Goal: Transaction & Acquisition: Book appointment/travel/reservation

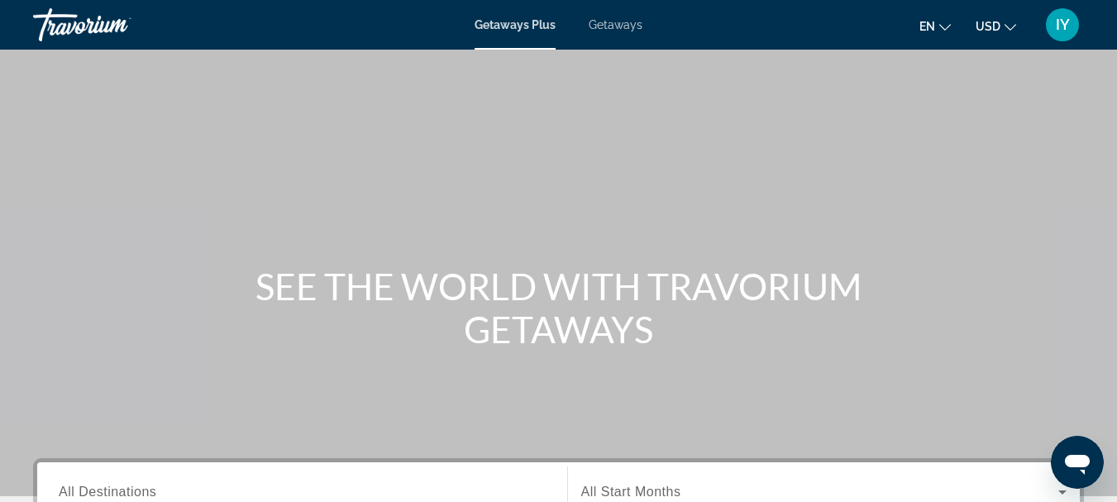
click at [624, 21] on span "Getaways" at bounding box center [616, 24] width 54 height 13
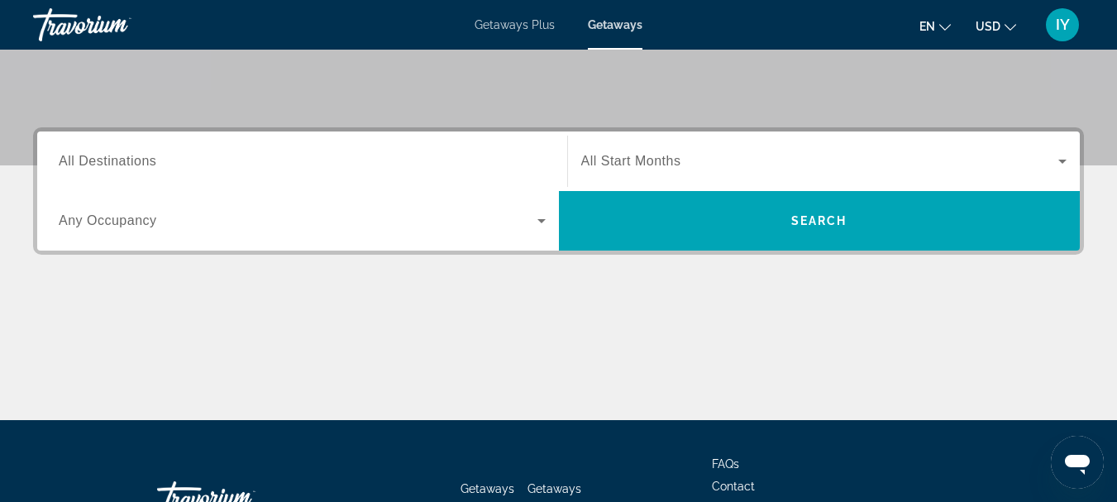
scroll to position [418, 0]
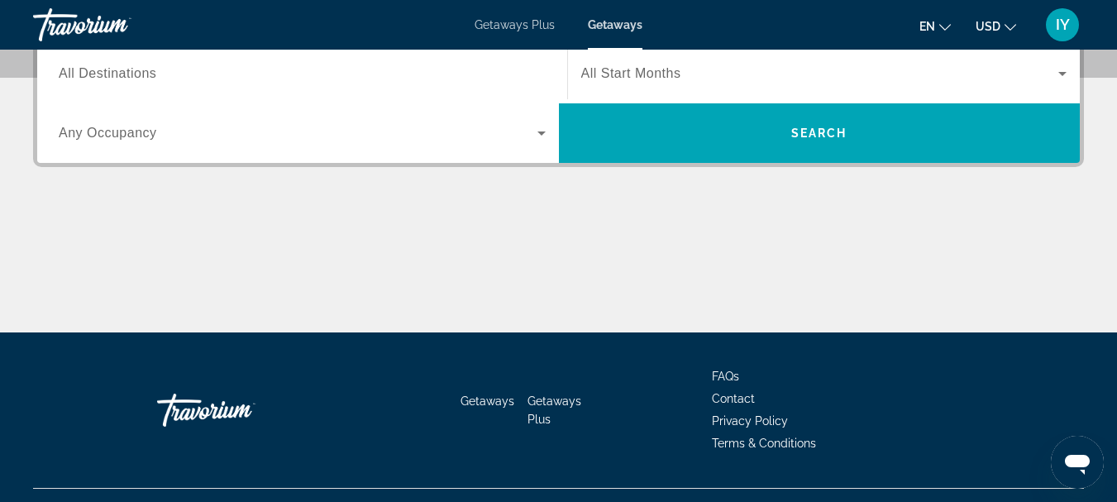
click at [237, 94] on div "Search widget" at bounding box center [302, 73] width 487 height 47
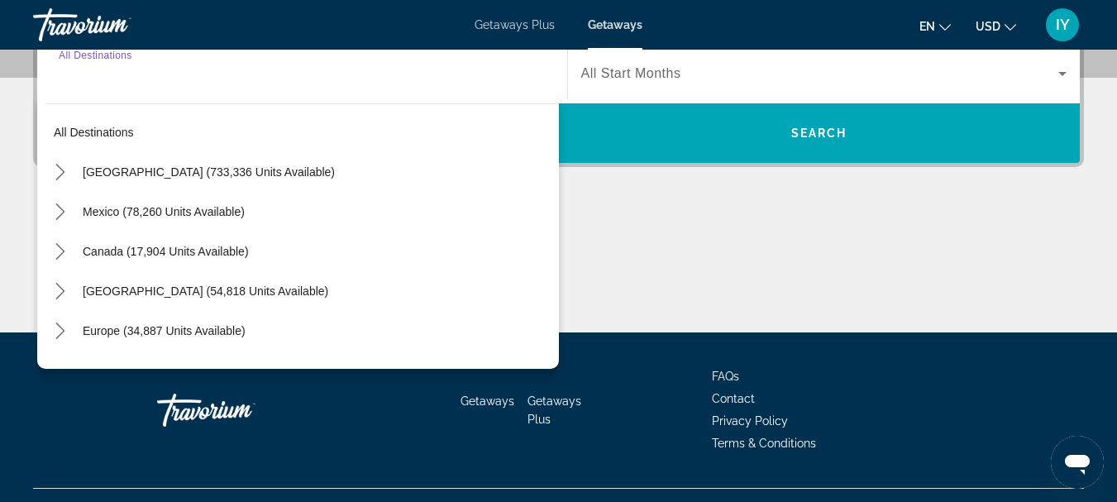
scroll to position [404, 0]
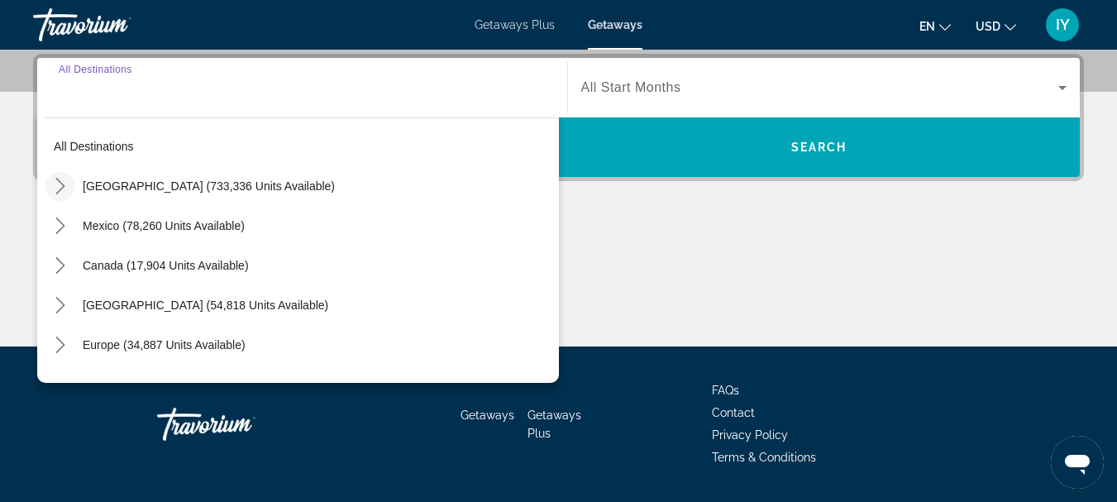
click at [58, 189] on icon "Toggle United States (733,336 units available) submenu" at bounding box center [60, 186] width 17 height 17
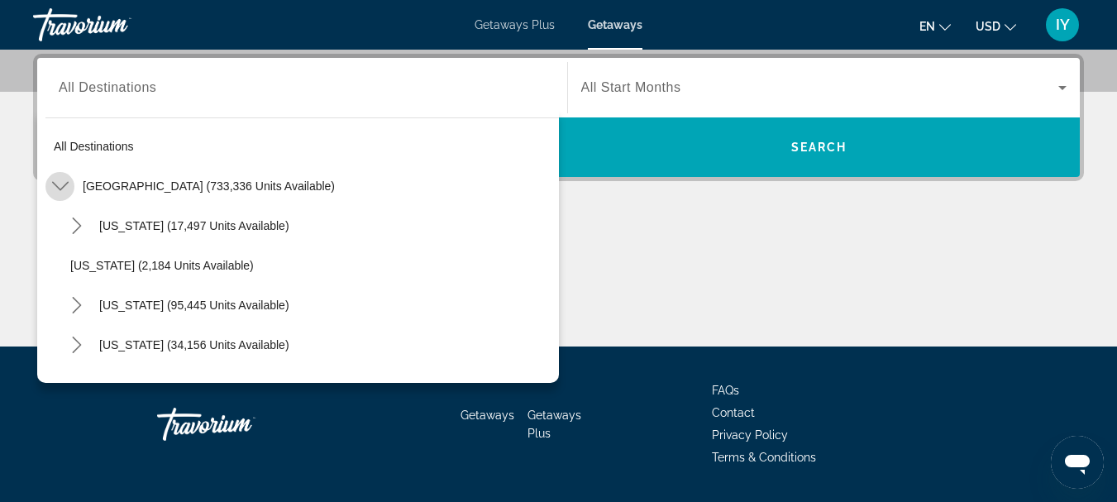
scroll to position [48, 0]
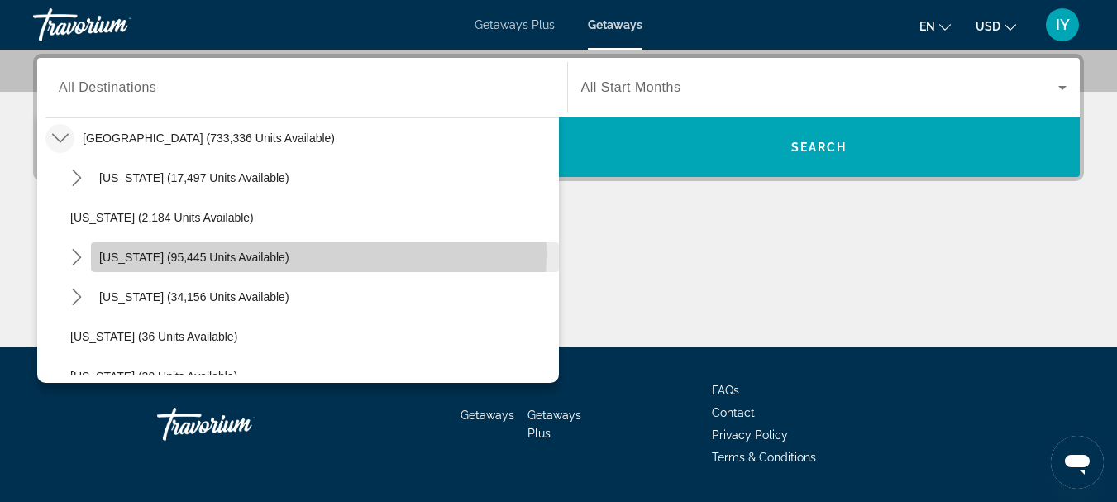
click at [123, 254] on span "[US_STATE] (95,445 units available)" at bounding box center [194, 257] width 190 height 13
type input "**********"
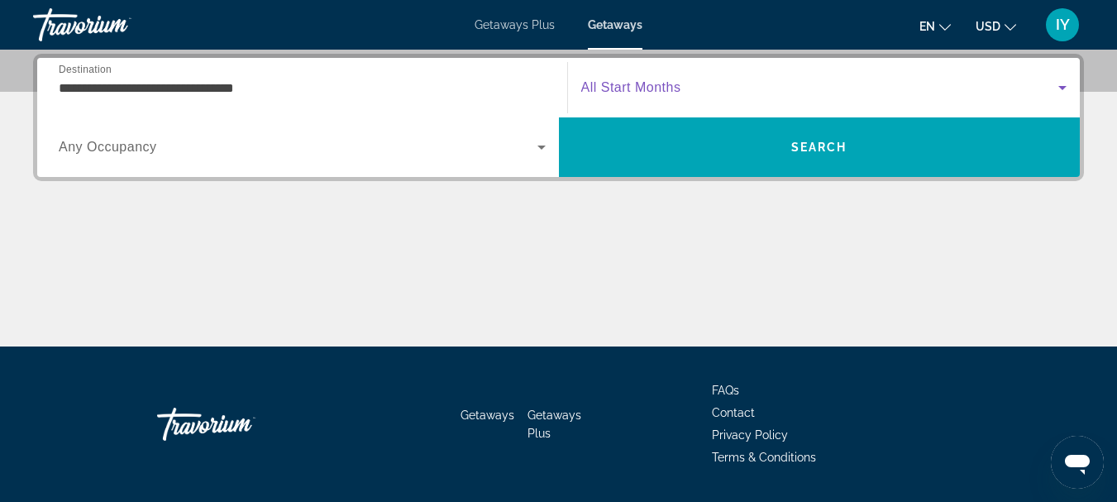
click at [1058, 90] on icon "Search widget" at bounding box center [1063, 88] width 20 height 20
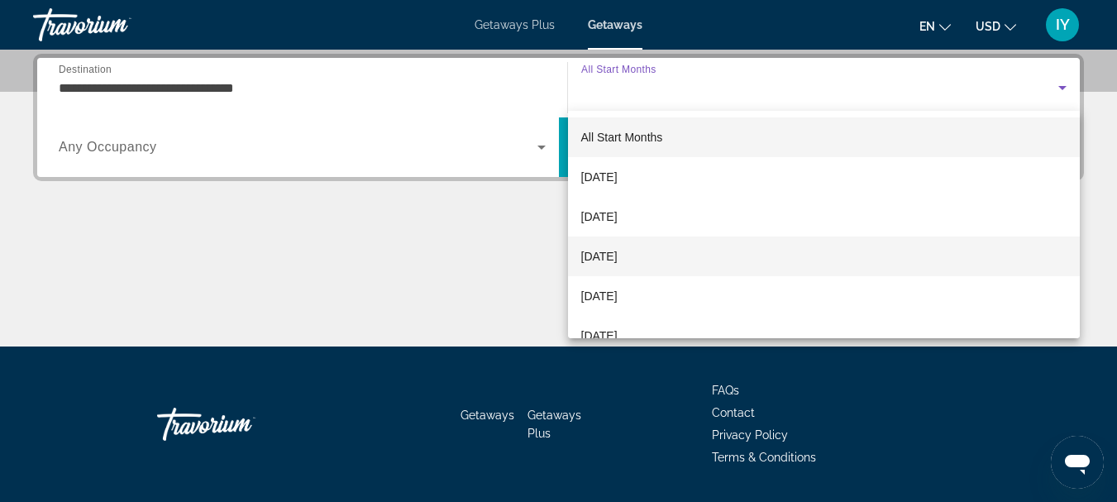
click at [690, 250] on mat-option "[DATE]" at bounding box center [824, 257] width 513 height 40
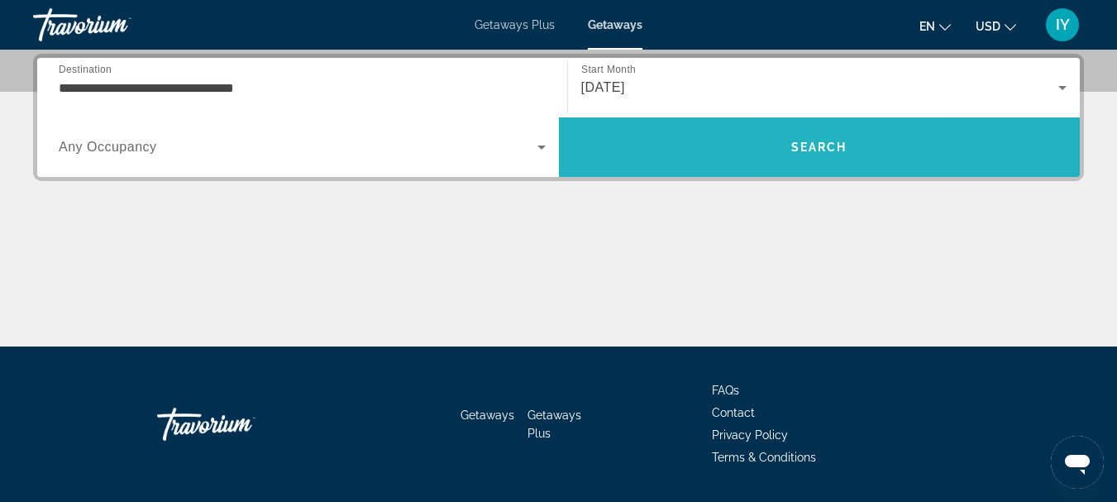
click at [814, 130] on span "Search" at bounding box center [820, 147] width 522 height 40
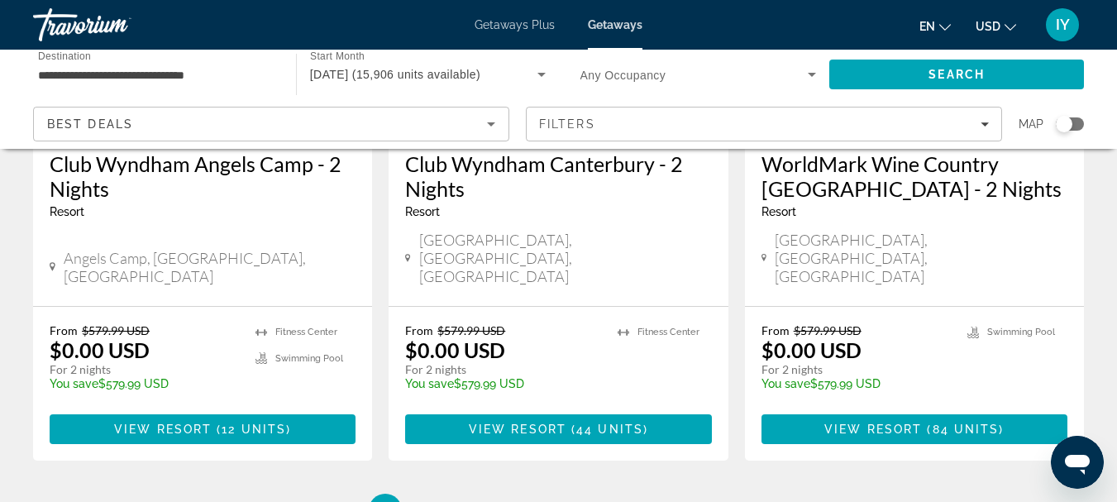
scroll to position [2243, 0]
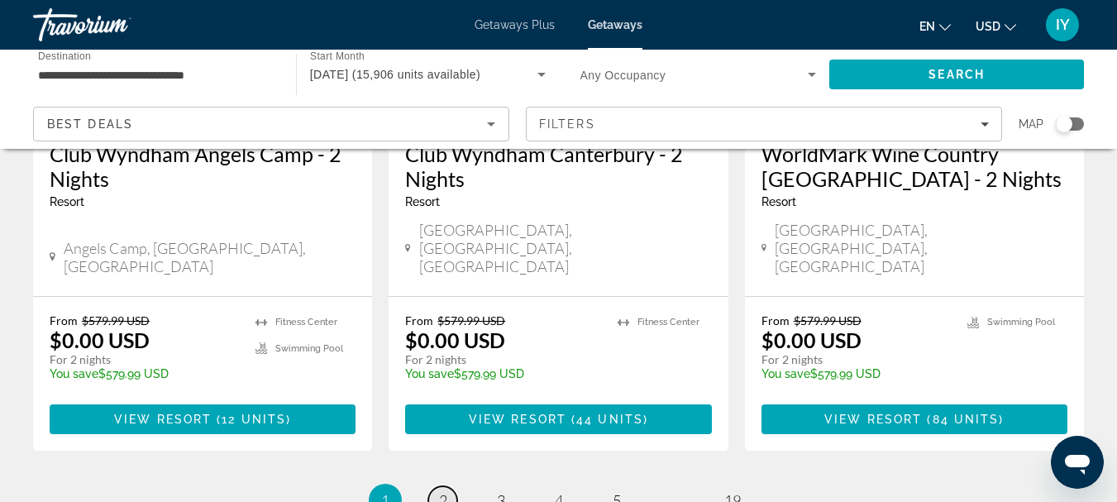
click at [447, 491] on span "2" at bounding box center [443, 500] width 8 height 18
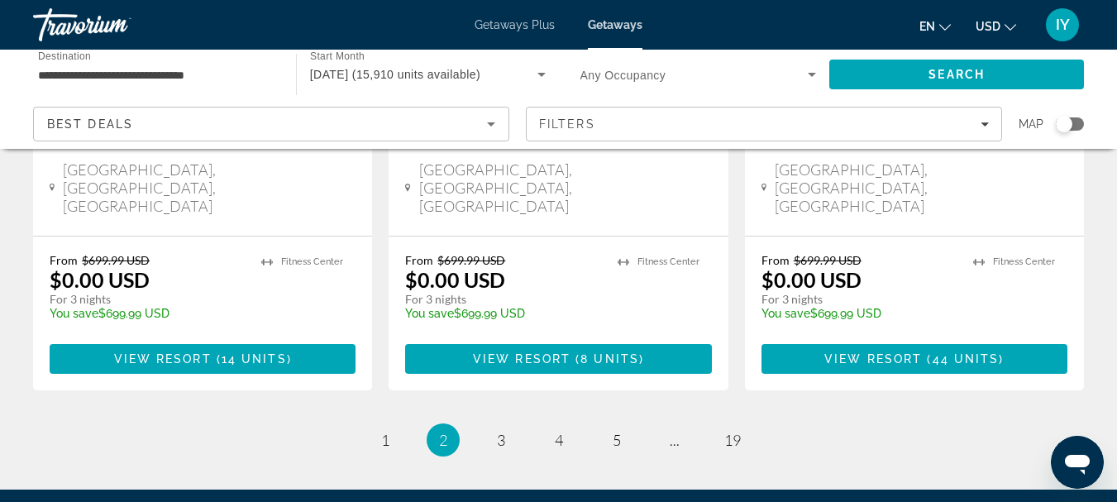
scroll to position [2323, 0]
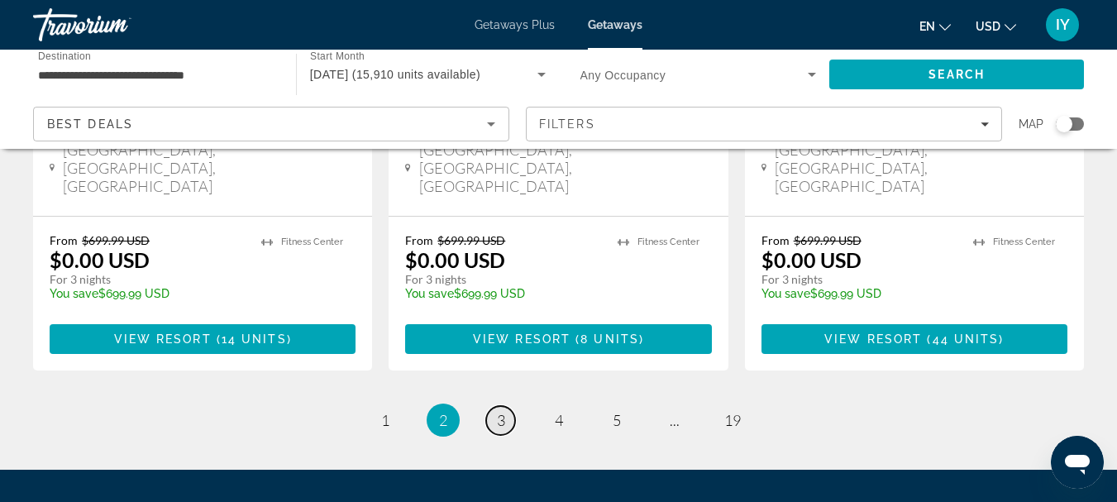
click at [503, 411] on span "3" at bounding box center [501, 420] width 8 height 18
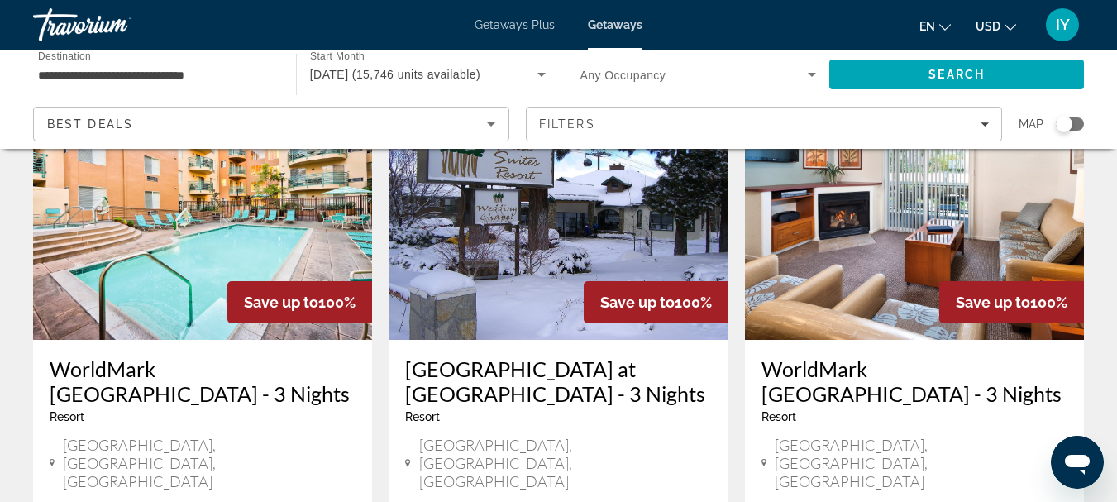
scroll to position [1463, 0]
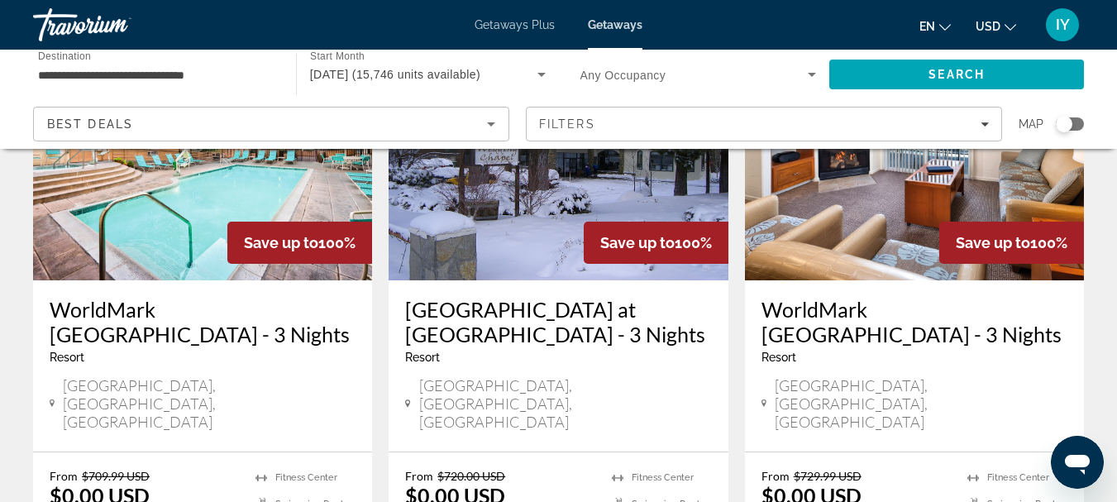
click at [484, 297] on h3 "[GEOGRAPHIC_DATA] at [GEOGRAPHIC_DATA] - 3 Nights" at bounding box center [558, 322] width 306 height 50
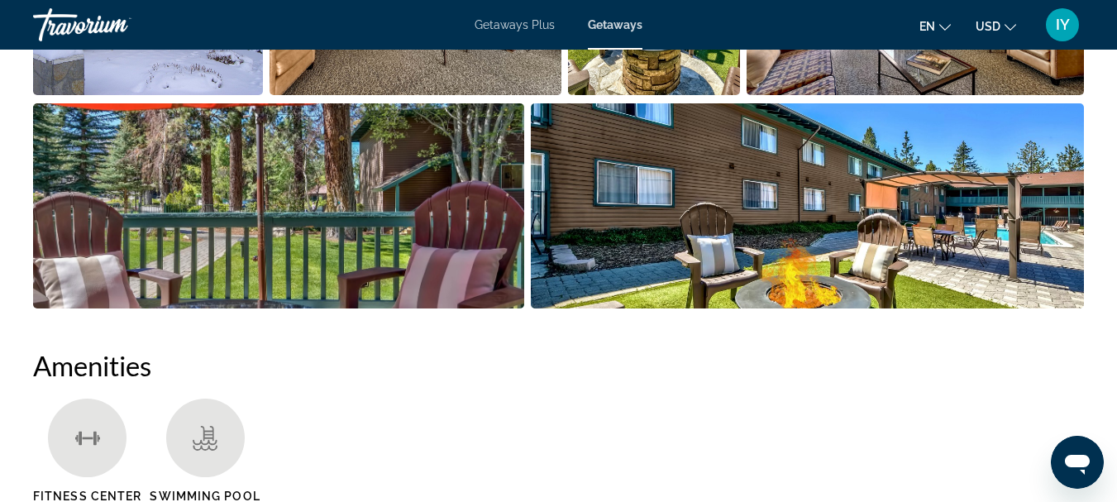
scroll to position [1148, 0]
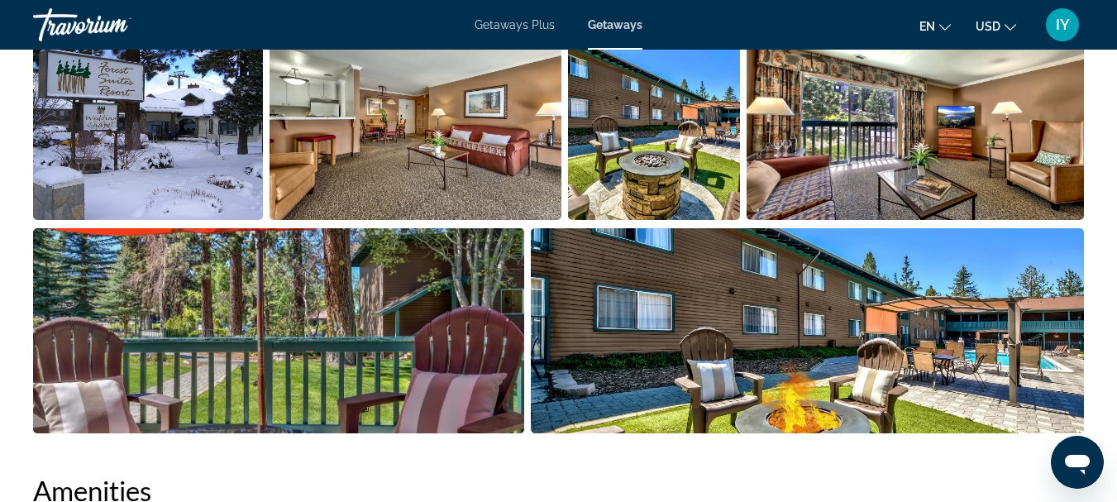
click at [607, 29] on span "Getaways" at bounding box center [615, 24] width 55 height 13
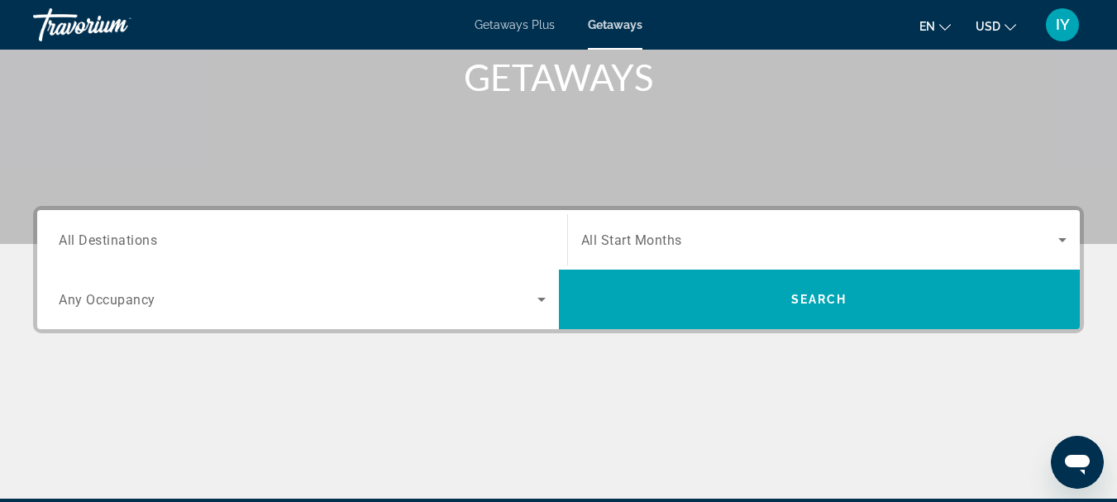
scroll to position [361, 0]
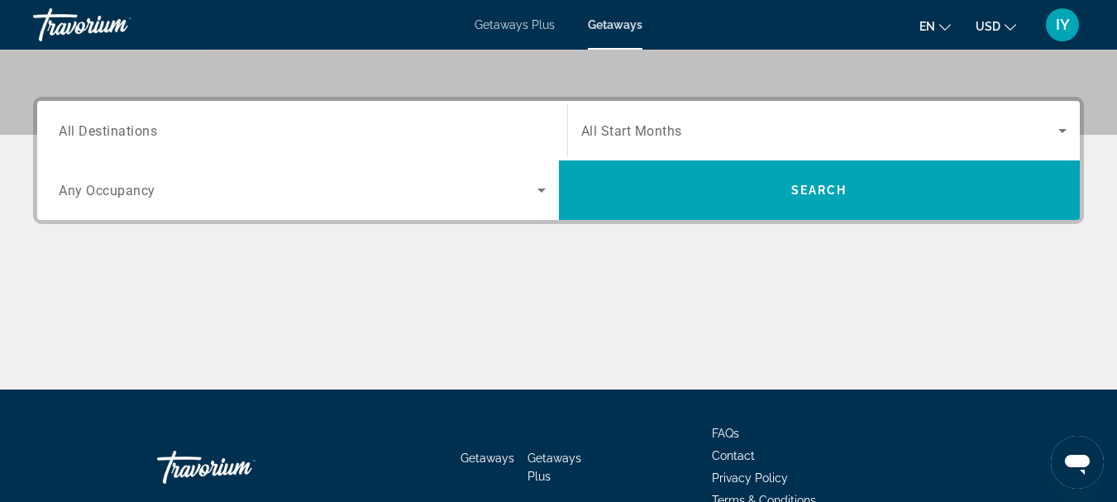
click at [56, 125] on div "Destination All Destinations" at bounding box center [302, 131] width 514 height 47
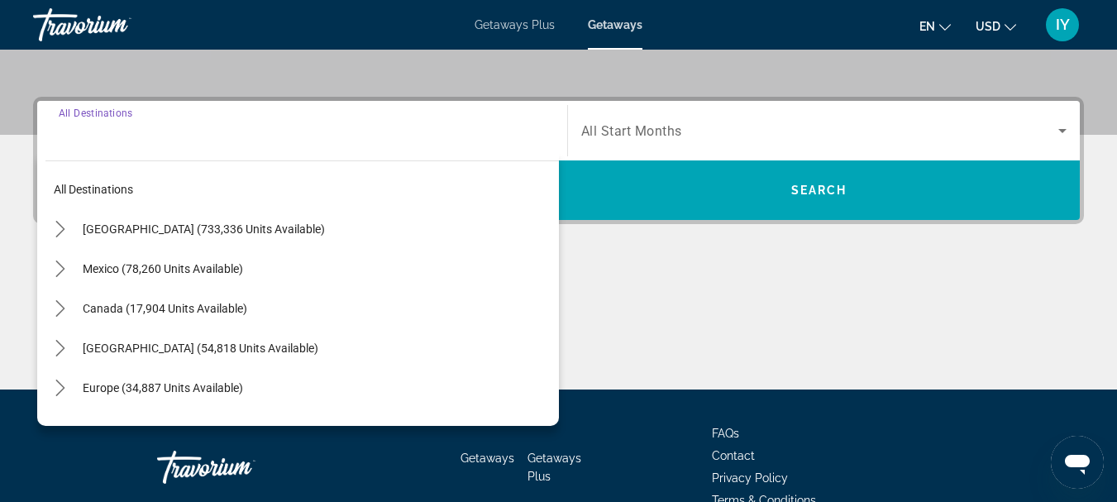
scroll to position [404, 0]
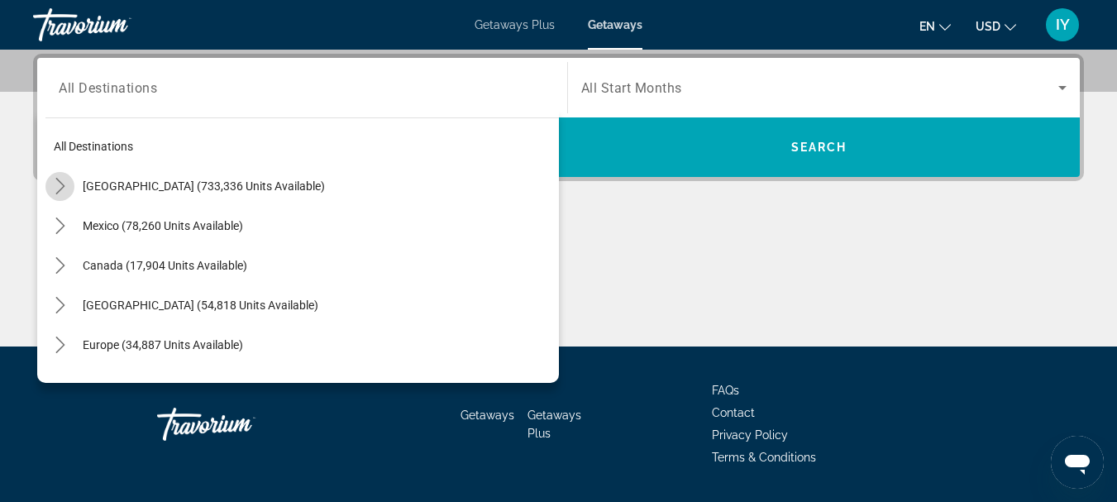
click at [59, 184] on icon "Toggle United States (733,336 units available) submenu" at bounding box center [60, 186] width 17 height 17
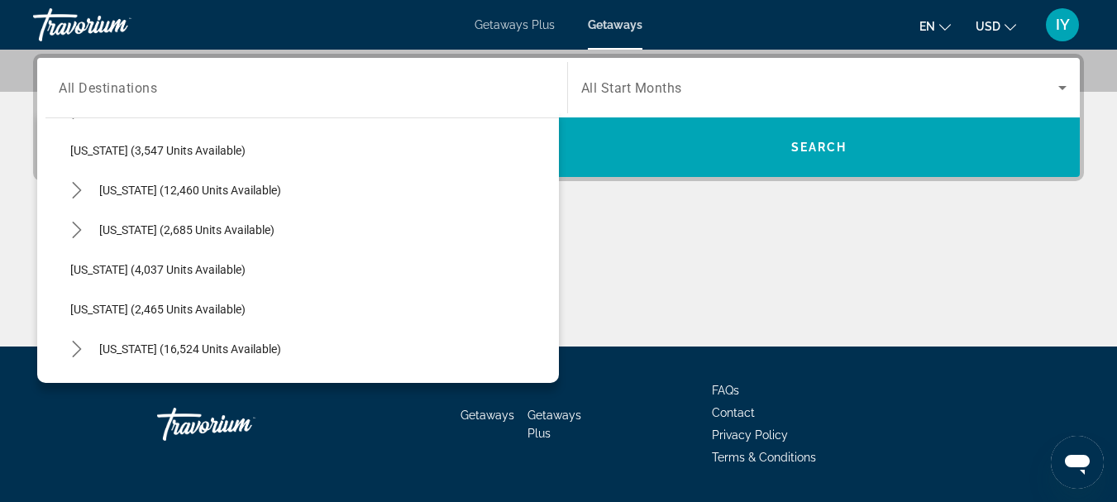
scroll to position [966, 0]
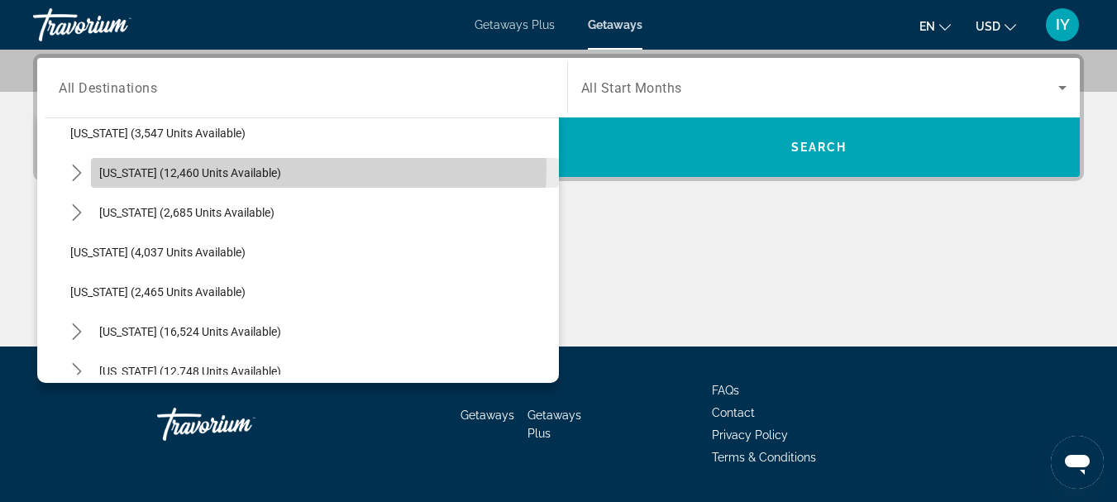
click at [205, 167] on span "[US_STATE] (12,460 units available)" at bounding box center [190, 172] width 182 height 13
type input "**********"
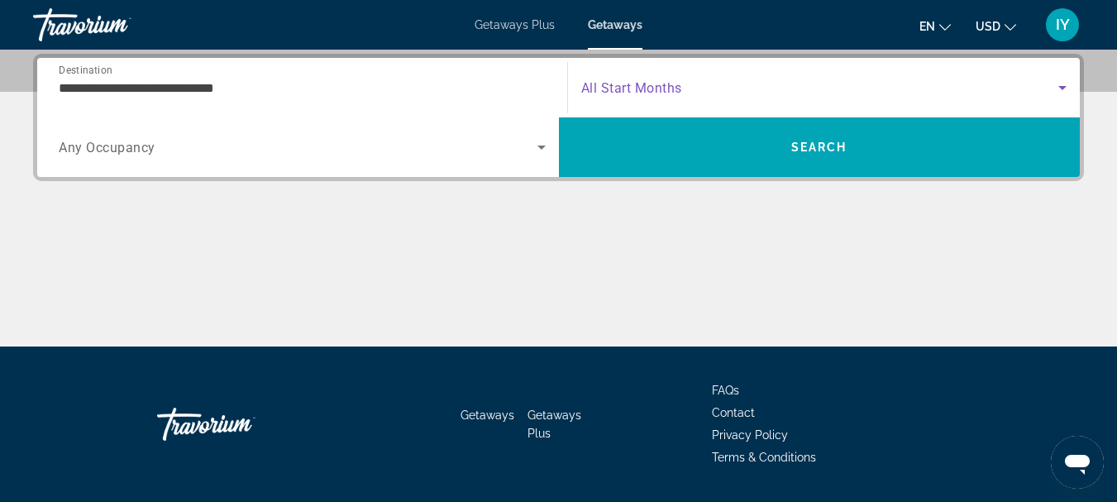
click at [1060, 90] on icon "Search widget" at bounding box center [1063, 88] width 20 height 20
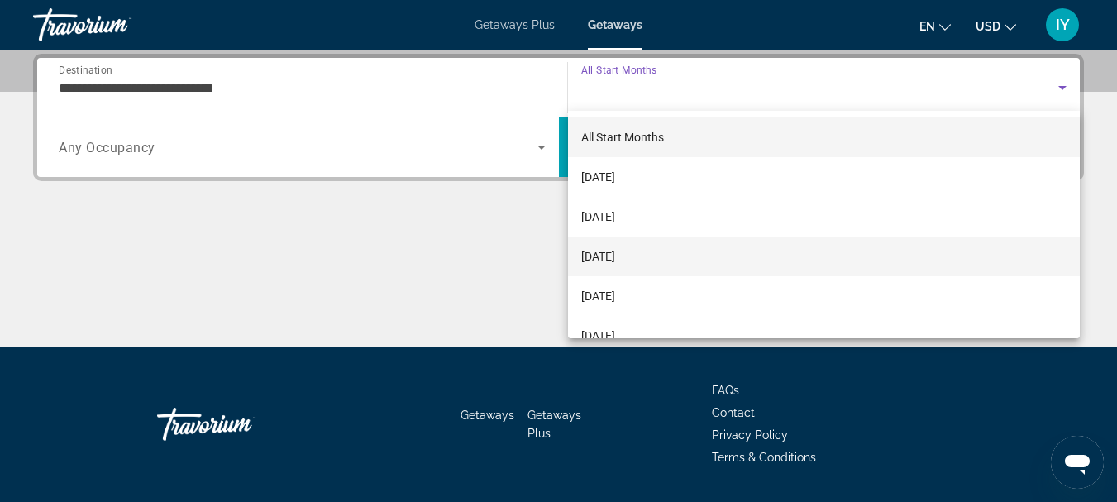
click at [663, 262] on mat-option "[DATE]" at bounding box center [824, 257] width 513 height 40
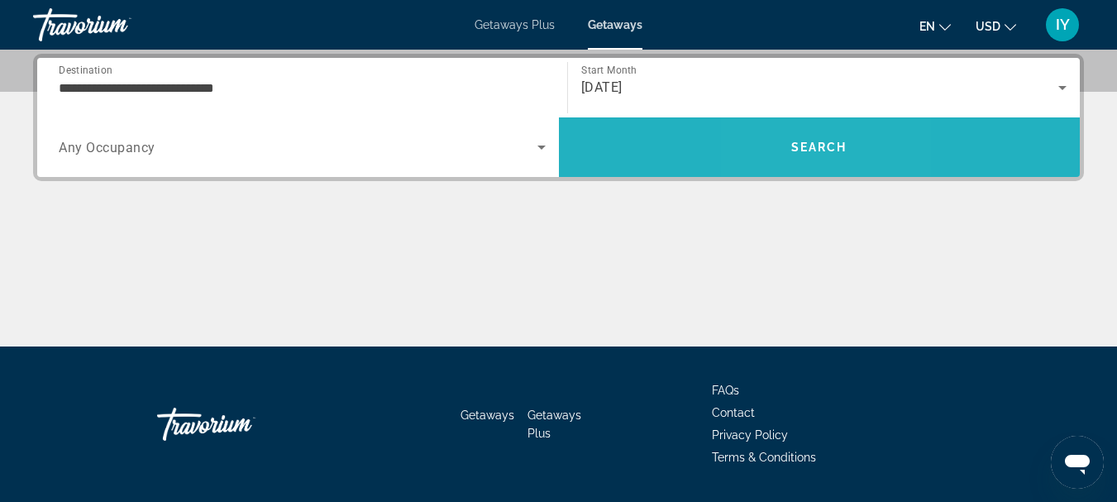
click at [796, 153] on span "Search" at bounding box center [819, 147] width 56 height 13
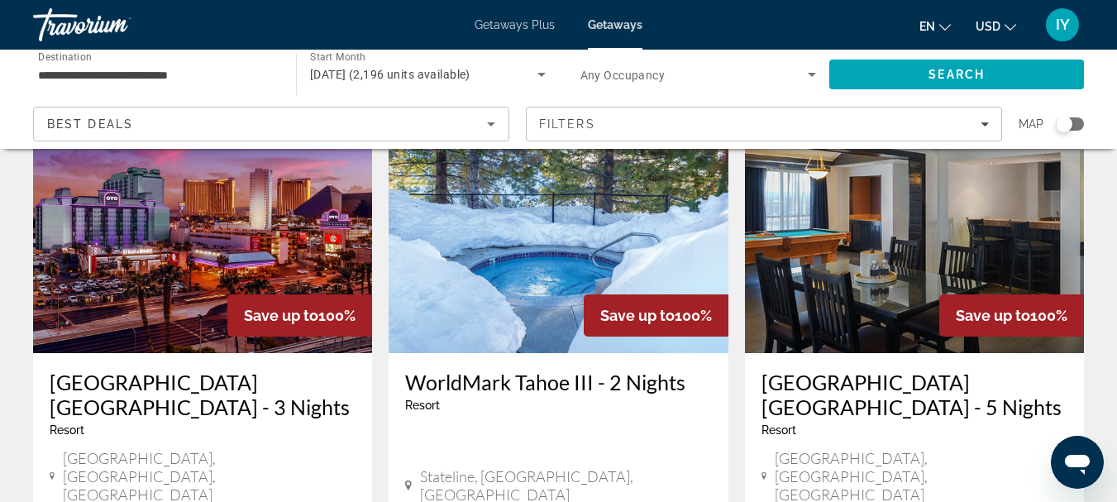
scroll to position [143, 0]
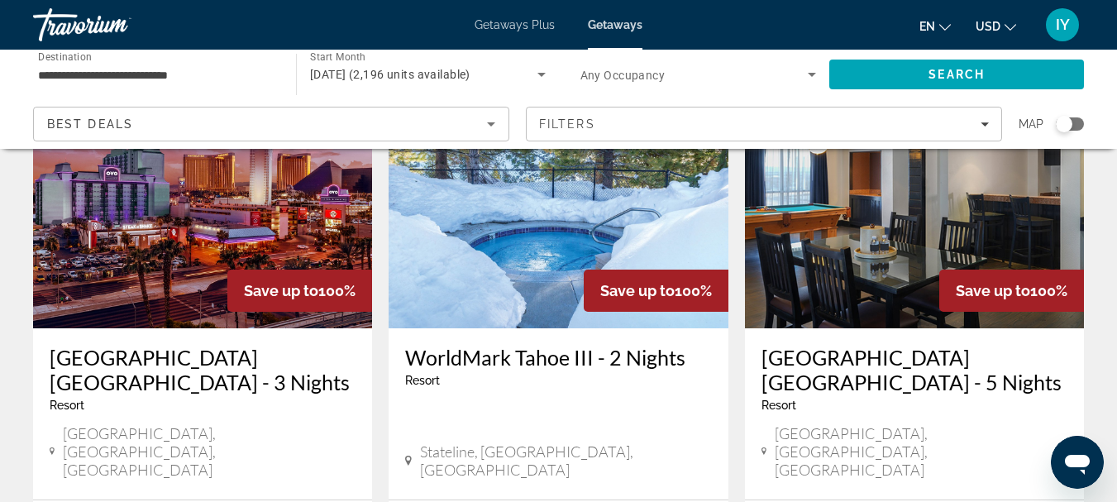
click at [530, 353] on h3 "WorldMark Tahoe III - 2 Nights" at bounding box center [558, 357] width 306 height 25
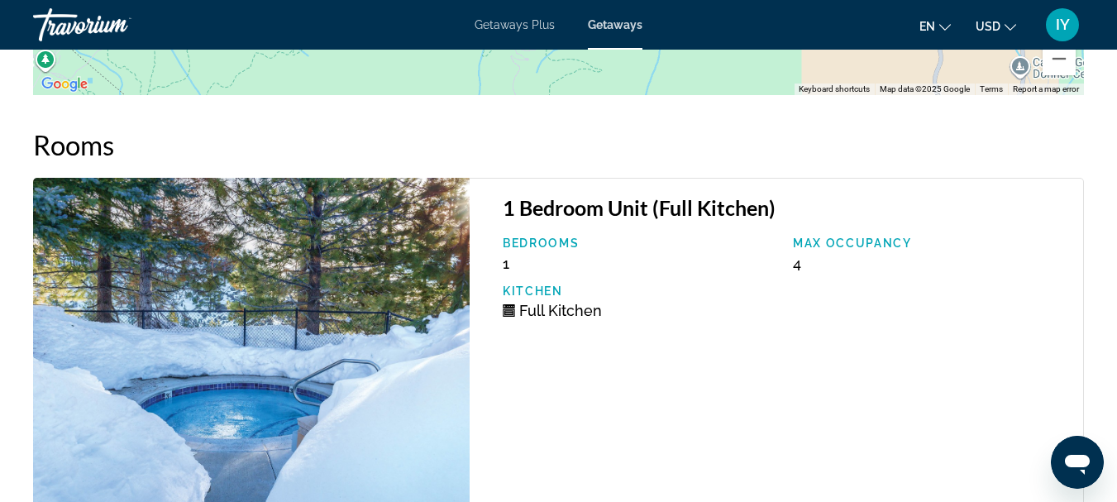
scroll to position [3253, 0]
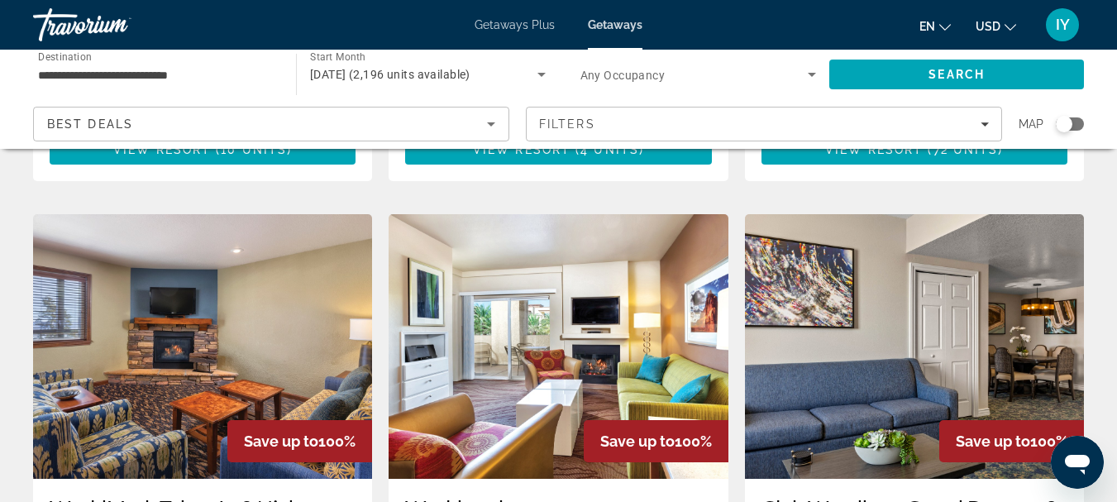
scroll to position [1898, 0]
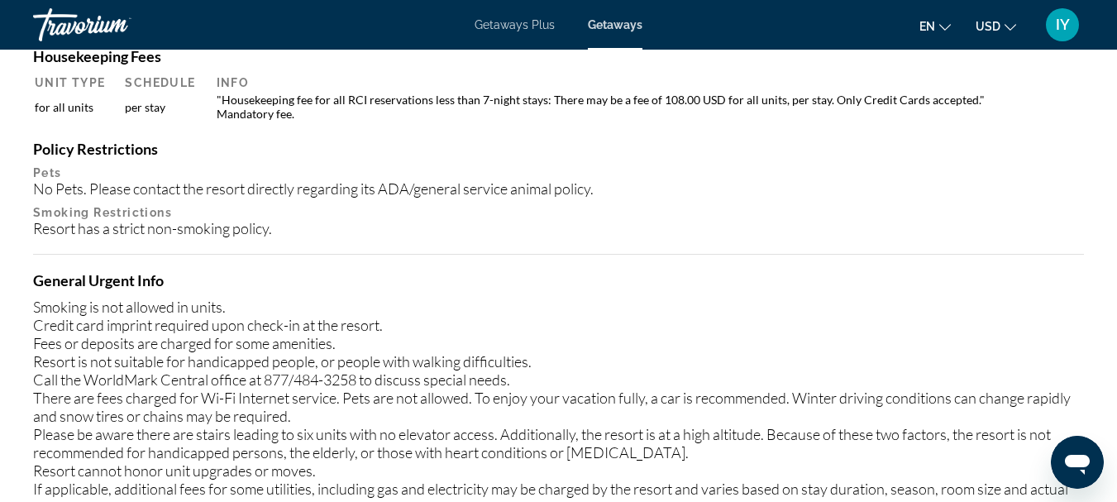
scroll to position [1855, 0]
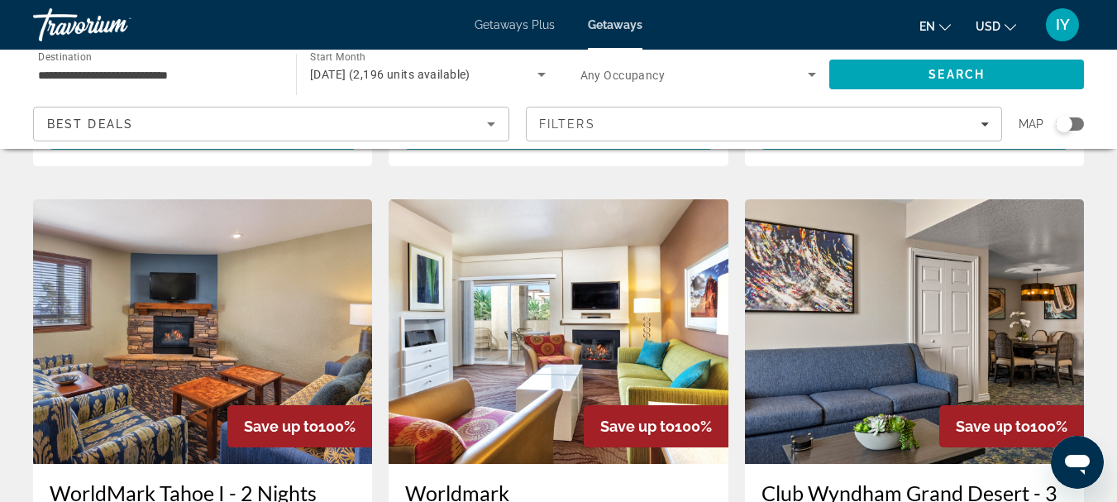
scroll to position [2155, 0]
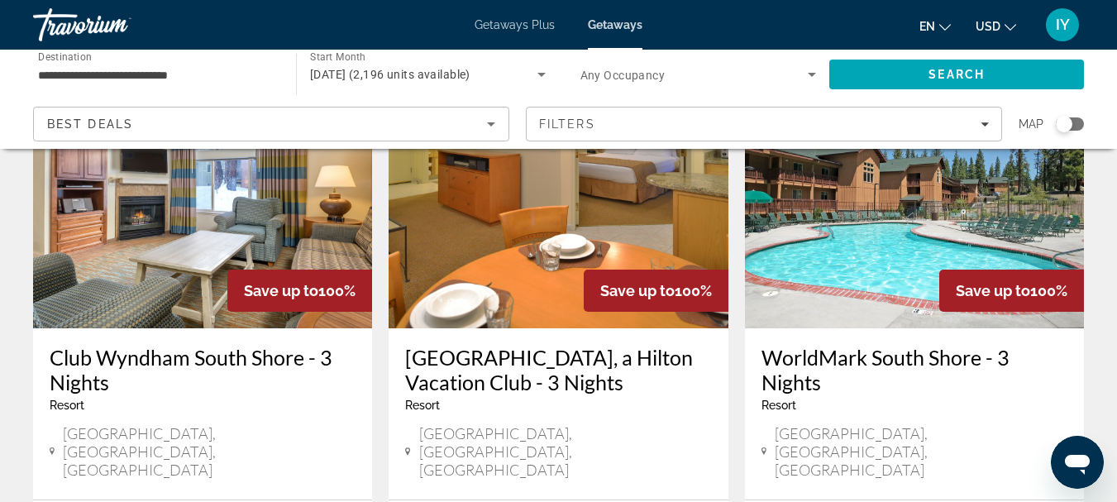
scroll to position [168, 0]
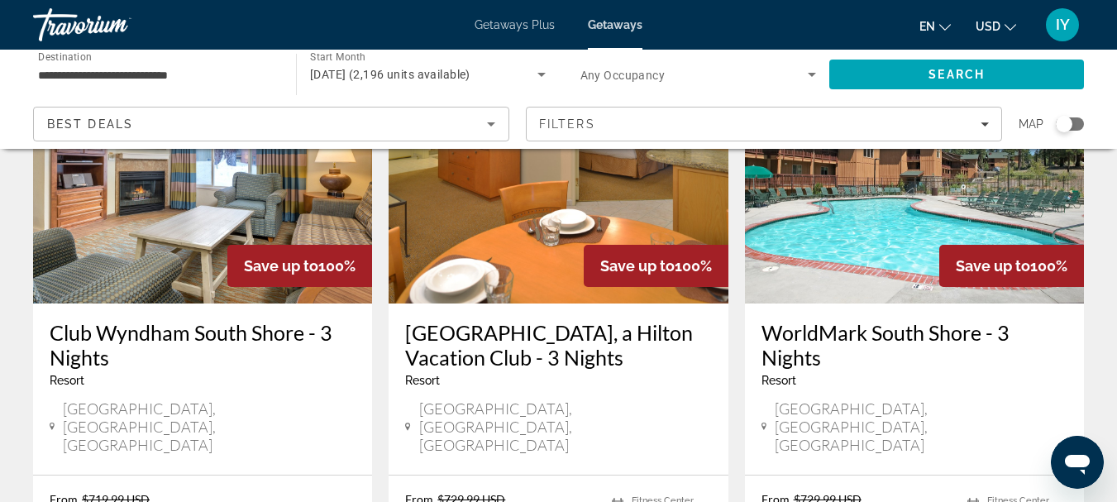
click at [167, 332] on h3 "Club Wyndham South Shore - 3 Nights" at bounding box center [203, 345] width 306 height 50
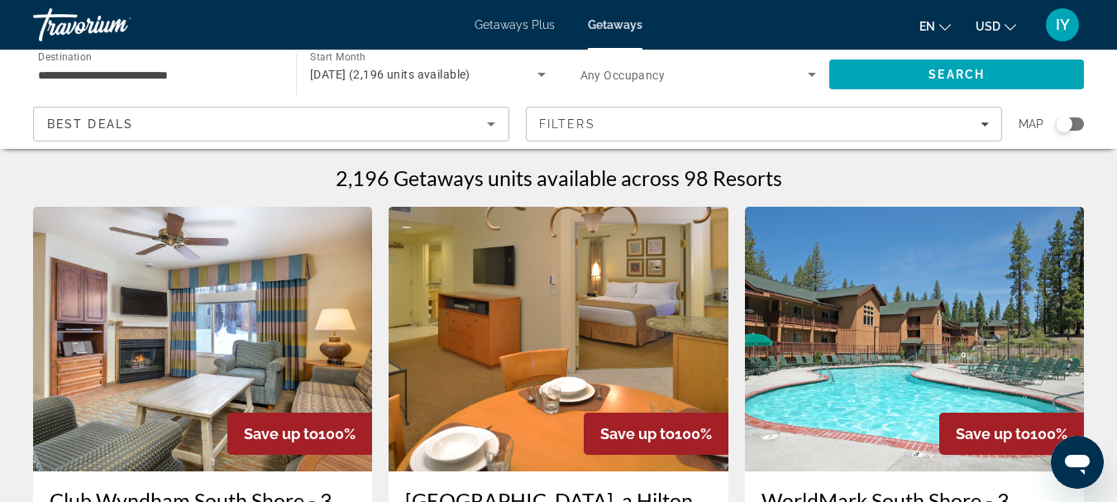
click at [905, 398] on img "Main content" at bounding box center [914, 339] width 339 height 265
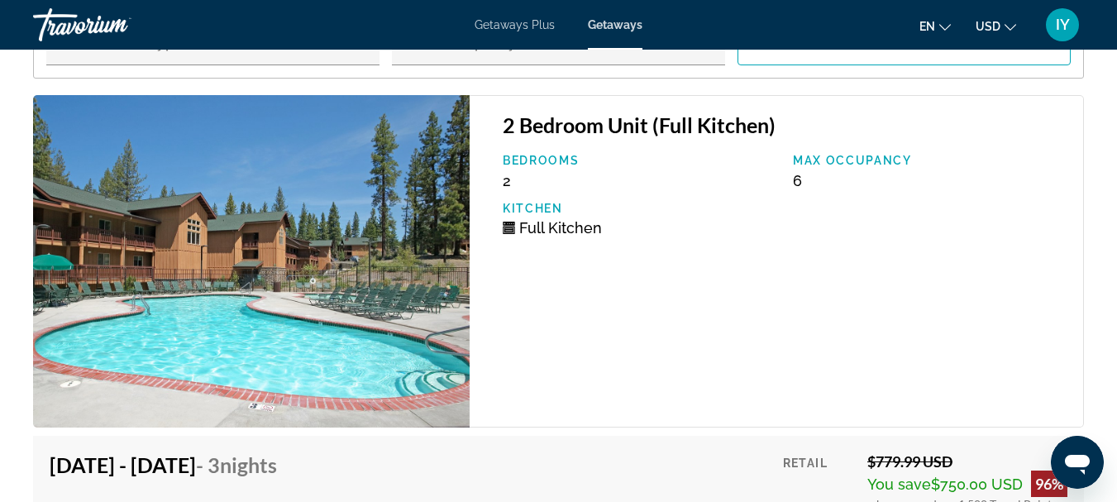
scroll to position [3317, 0]
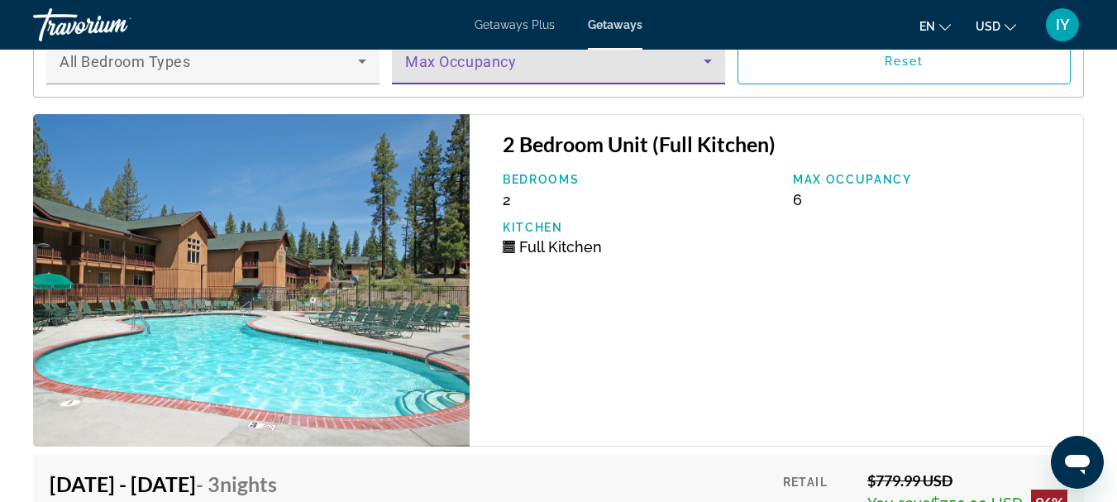
click at [415, 78] on span "Main content" at bounding box center [554, 68] width 299 height 20
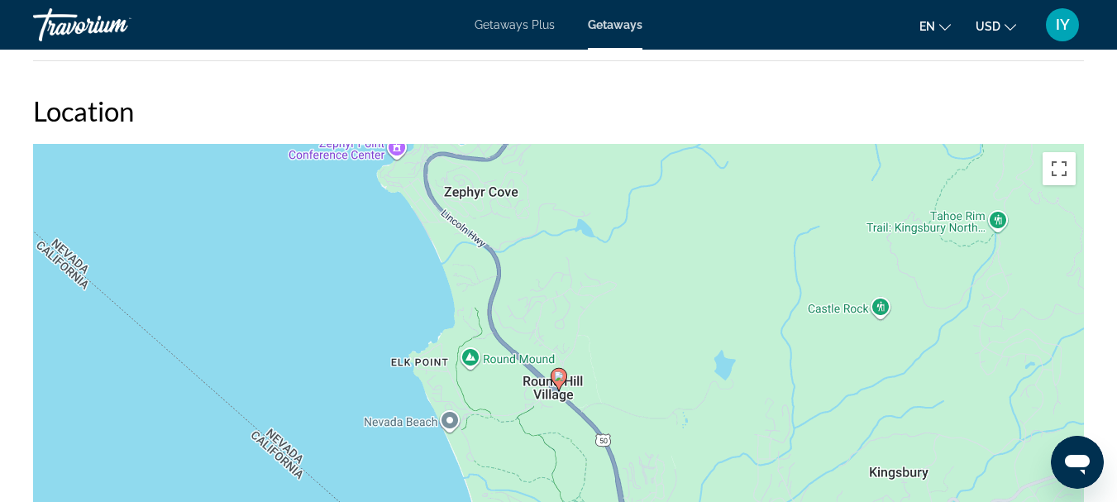
scroll to position [2453, 0]
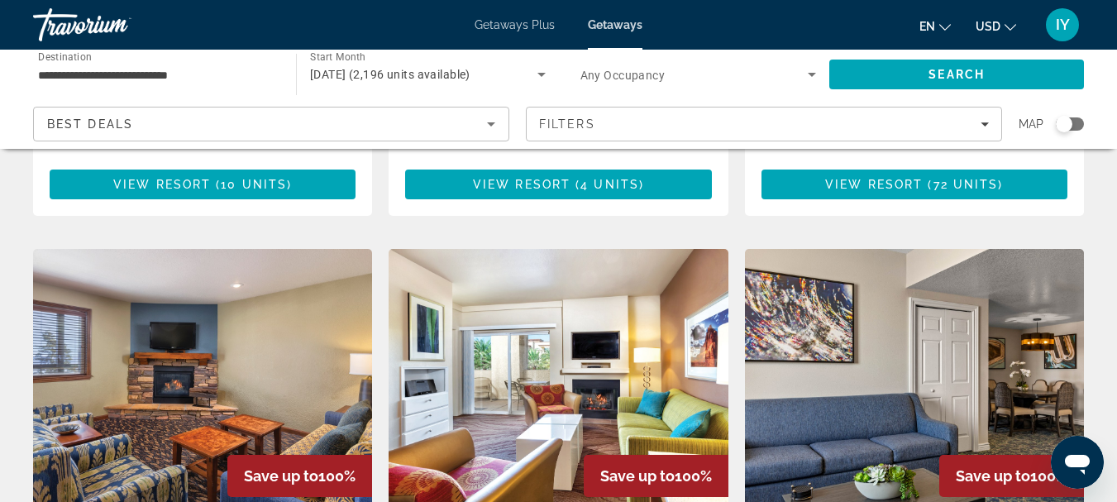
scroll to position [2323, 0]
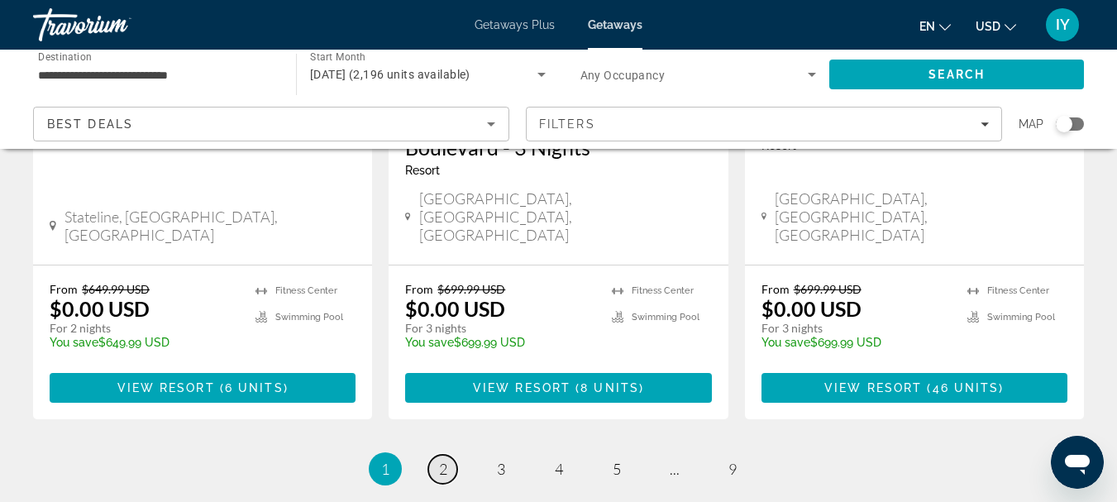
click at [439, 460] on span "2" at bounding box center [443, 469] width 8 height 18
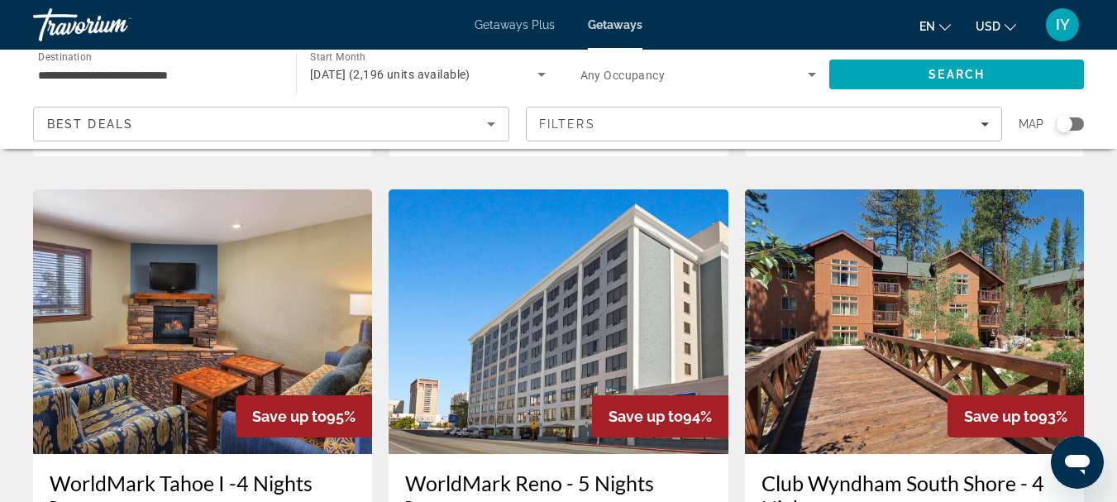
scroll to position [1334, 0]
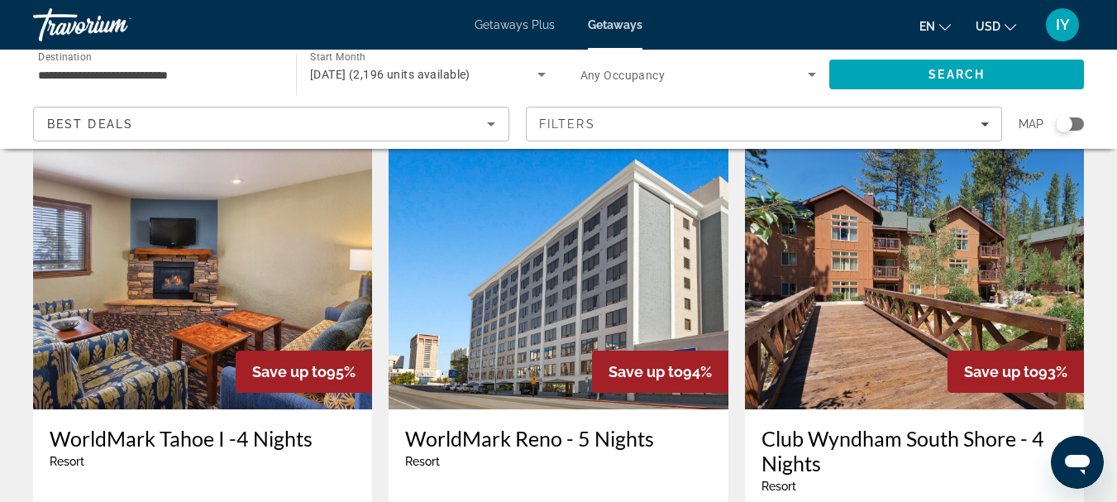
click at [241, 426] on h3 "WorldMark Tahoe I -4 Nights" at bounding box center [203, 438] width 306 height 25
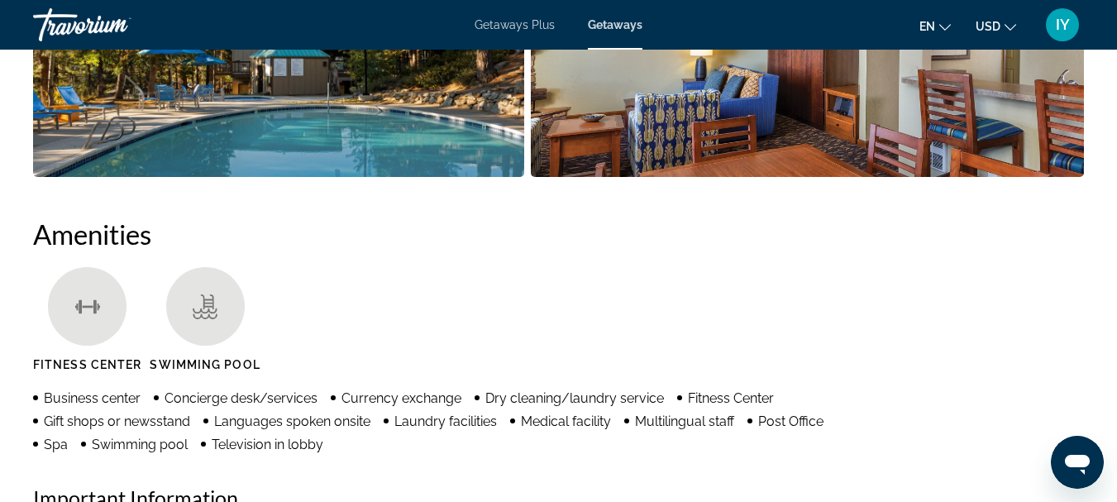
scroll to position [1359, 0]
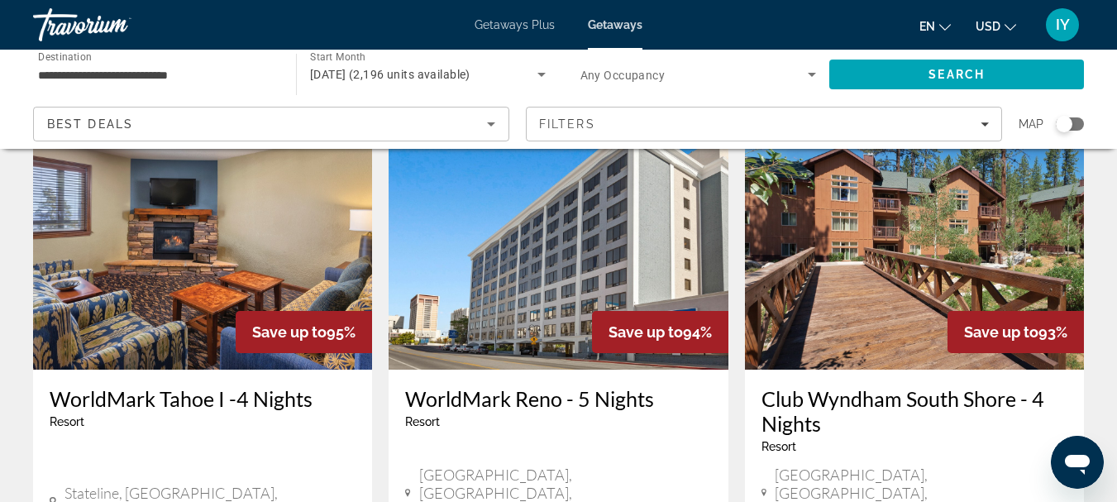
scroll to position [1383, 0]
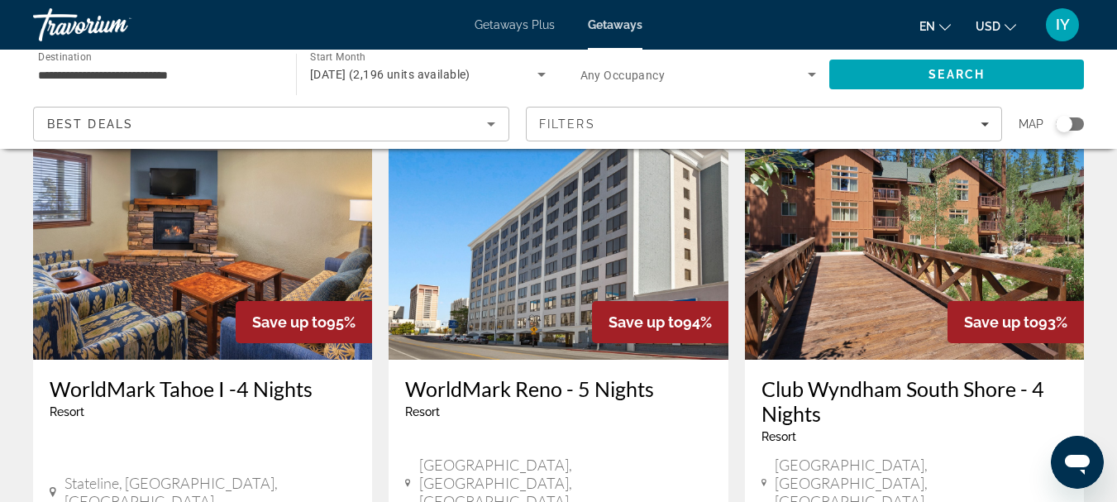
click at [875, 376] on h3 "Club Wyndham South Shore - 4 Nights" at bounding box center [915, 401] width 306 height 50
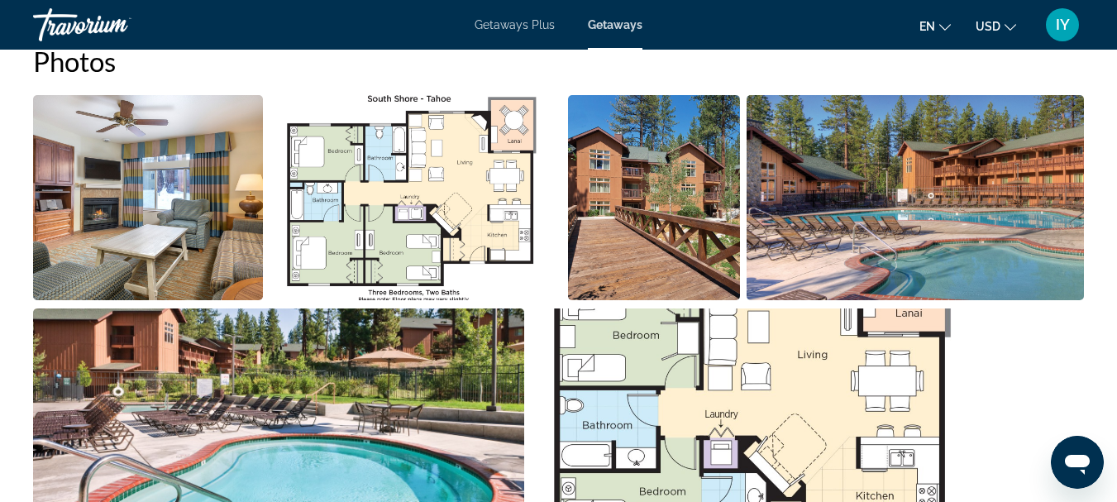
scroll to position [1053, 0]
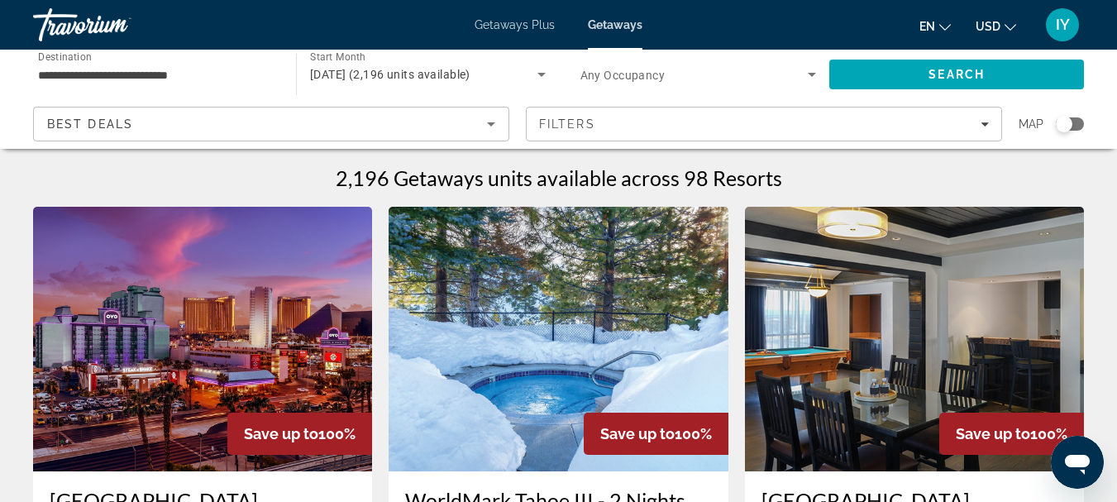
click at [496, 401] on img "Main content" at bounding box center [558, 339] width 339 height 265
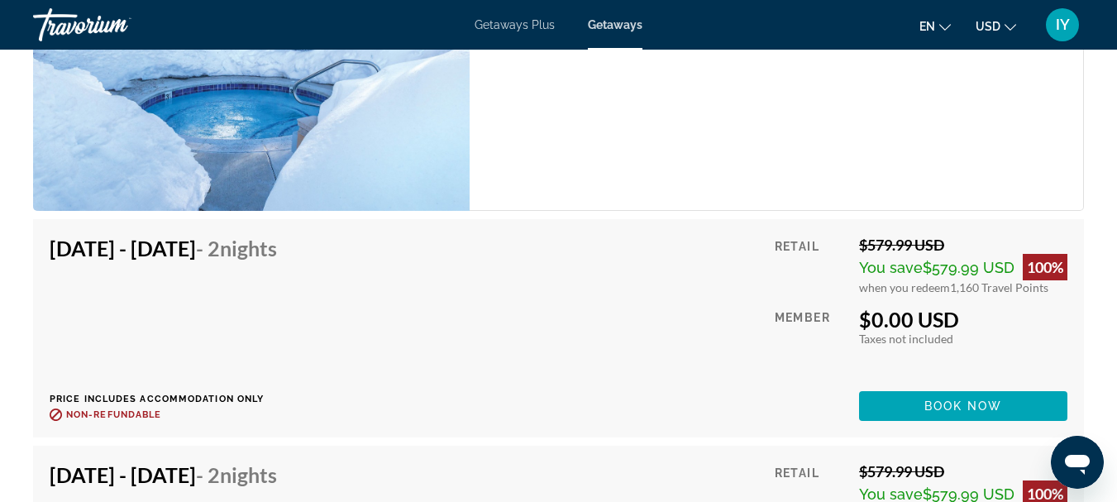
scroll to position [3750, 0]
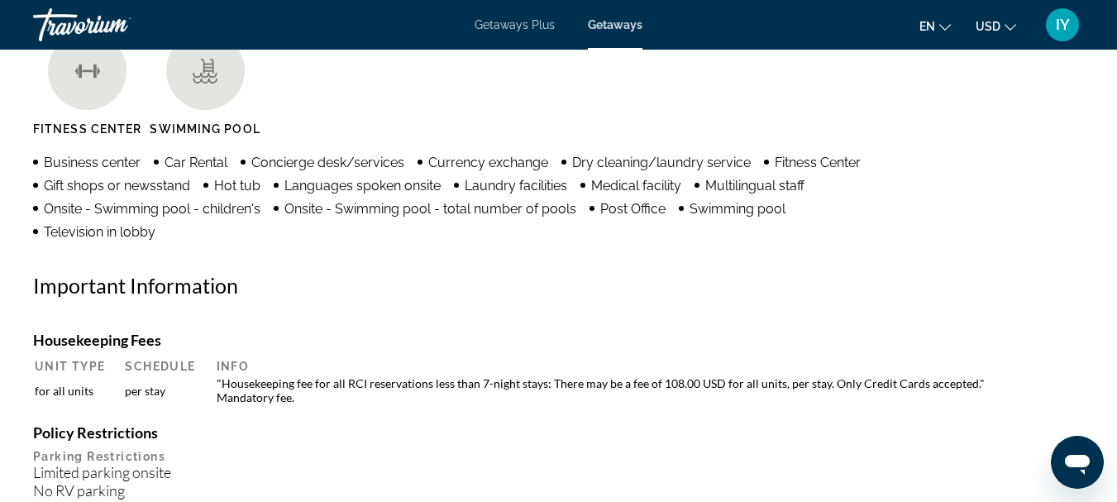
scroll to position [1429, 0]
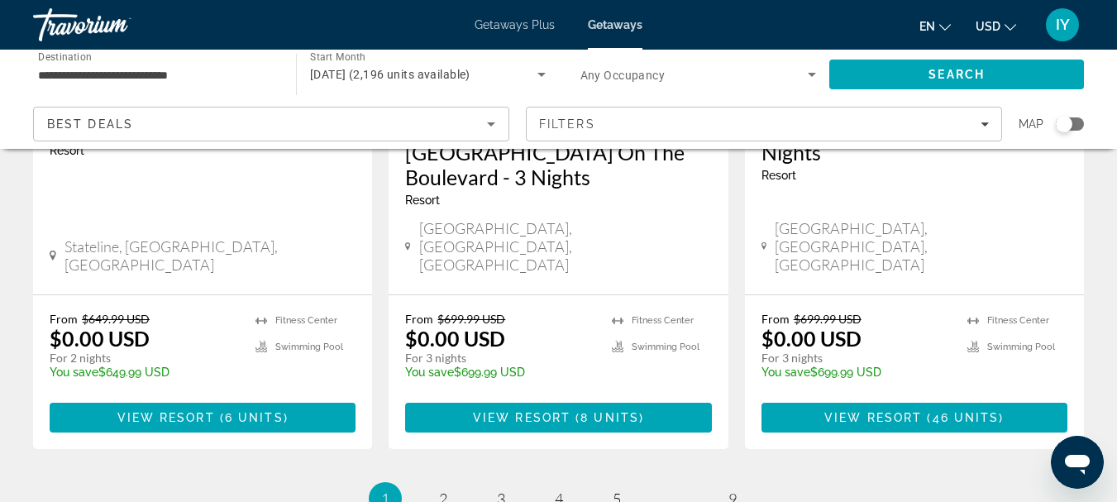
scroll to position [2298, 0]
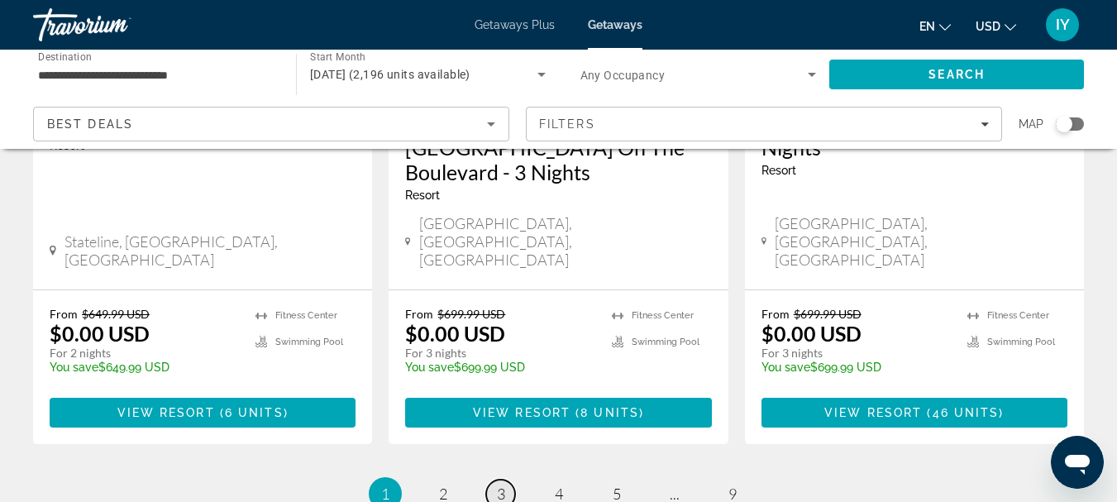
click at [506, 480] on link "page 3" at bounding box center [500, 494] width 29 height 29
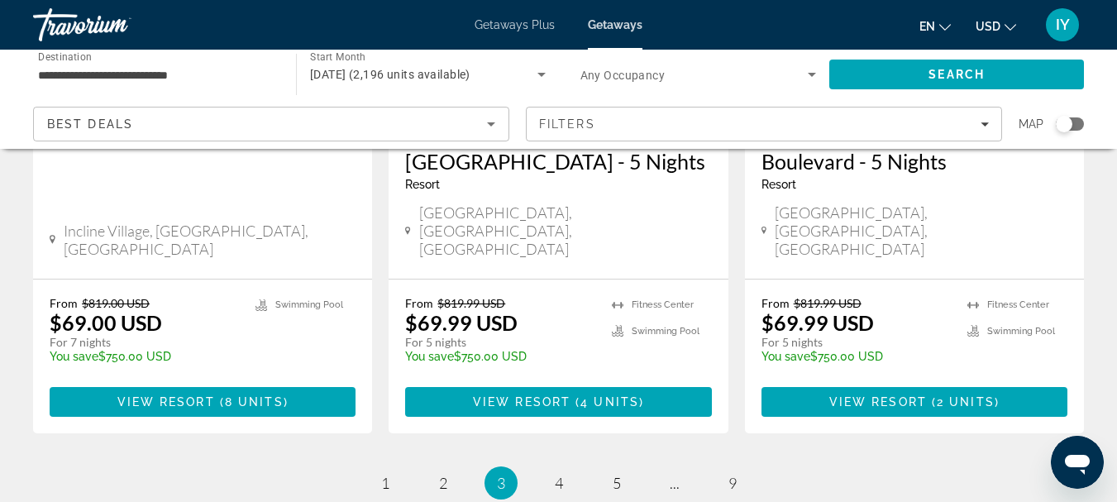
scroll to position [2253, 0]
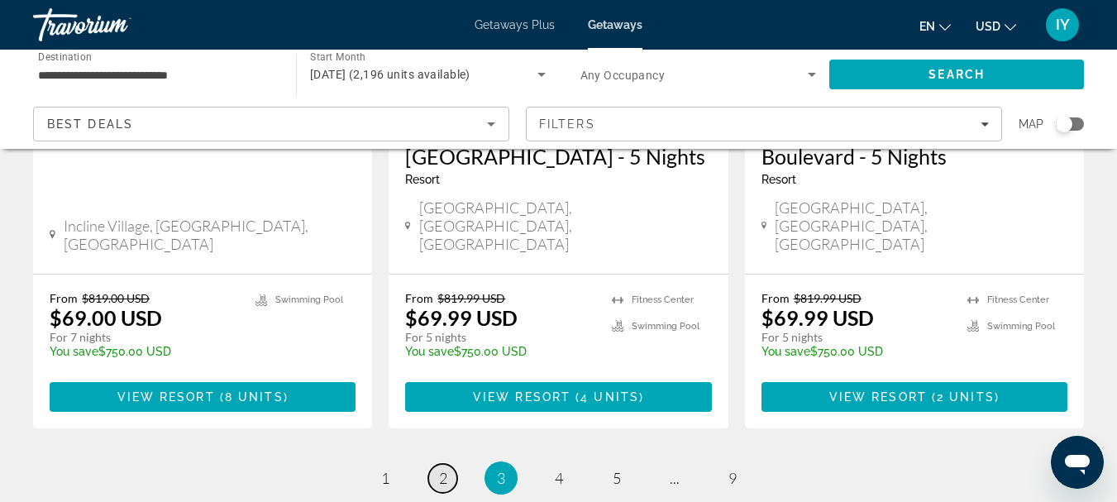
click at [439, 469] on span "2" at bounding box center [443, 478] width 8 height 18
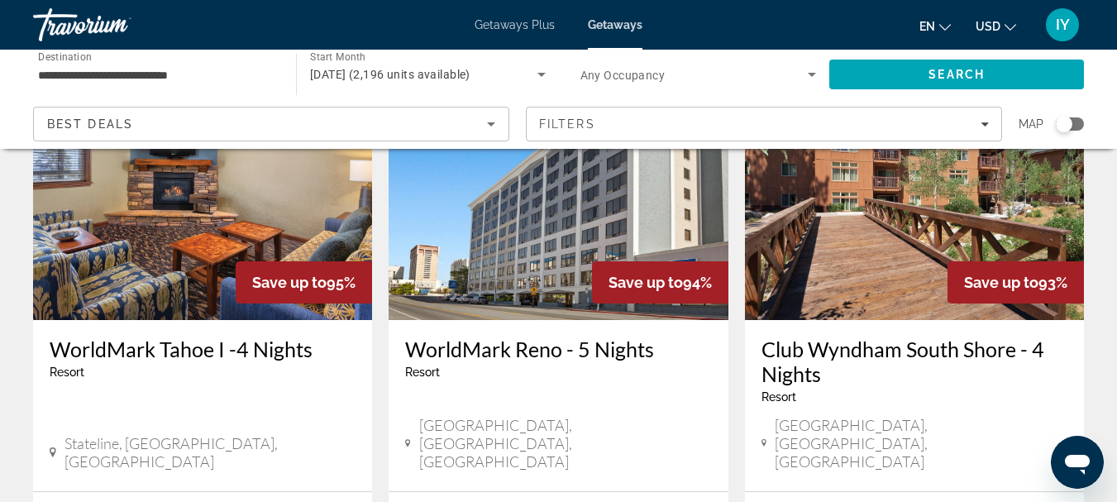
scroll to position [1418, 0]
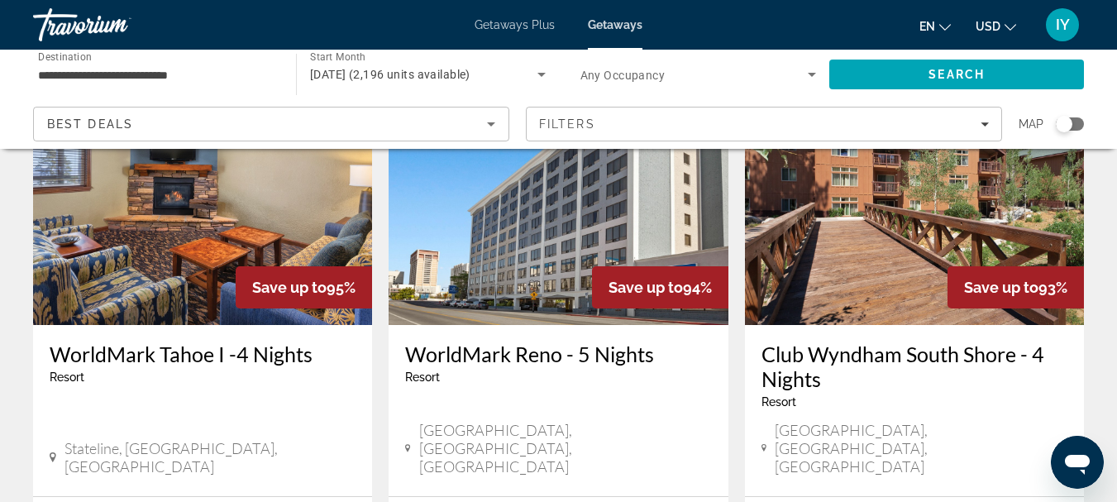
click at [501, 342] on h3 "WorldMark Reno - 5 Nights" at bounding box center [558, 354] width 306 height 25
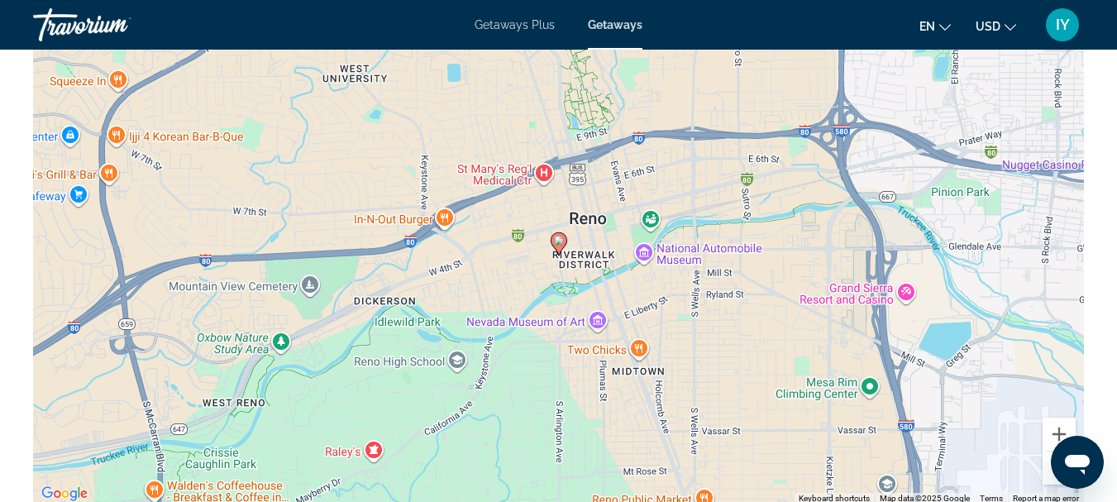
scroll to position [3141, 0]
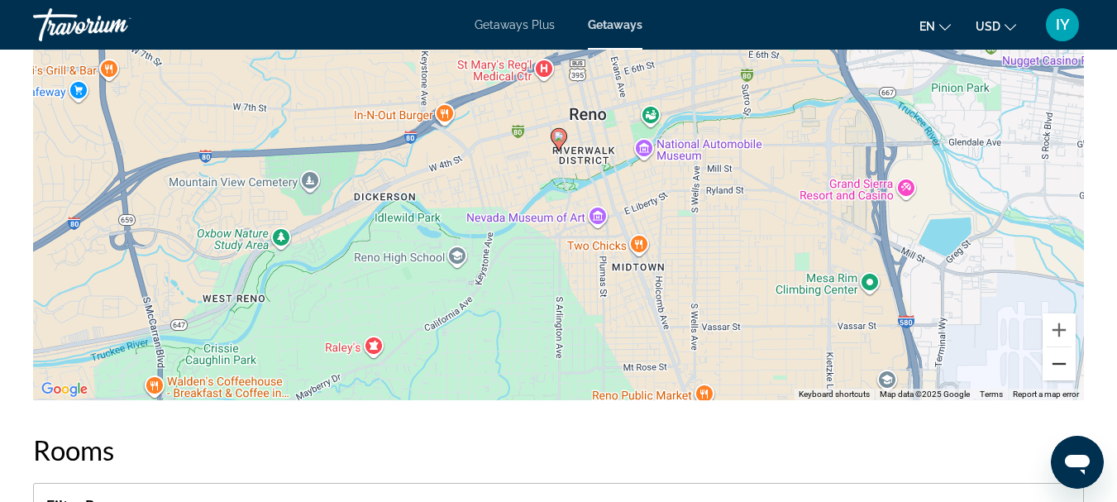
click at [1066, 375] on button "Zoom out" at bounding box center [1059, 363] width 33 height 33
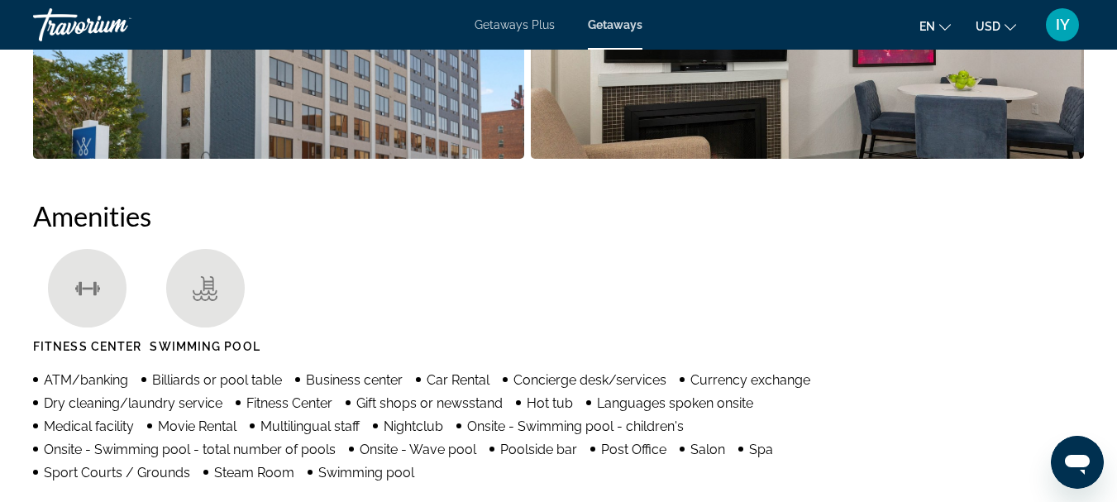
scroll to position [1368, 0]
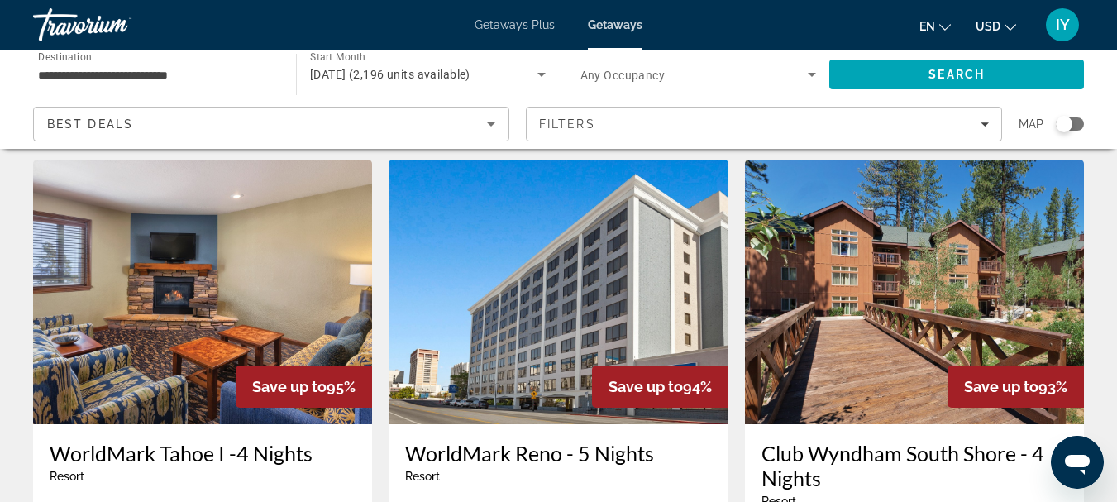
scroll to position [1314, 0]
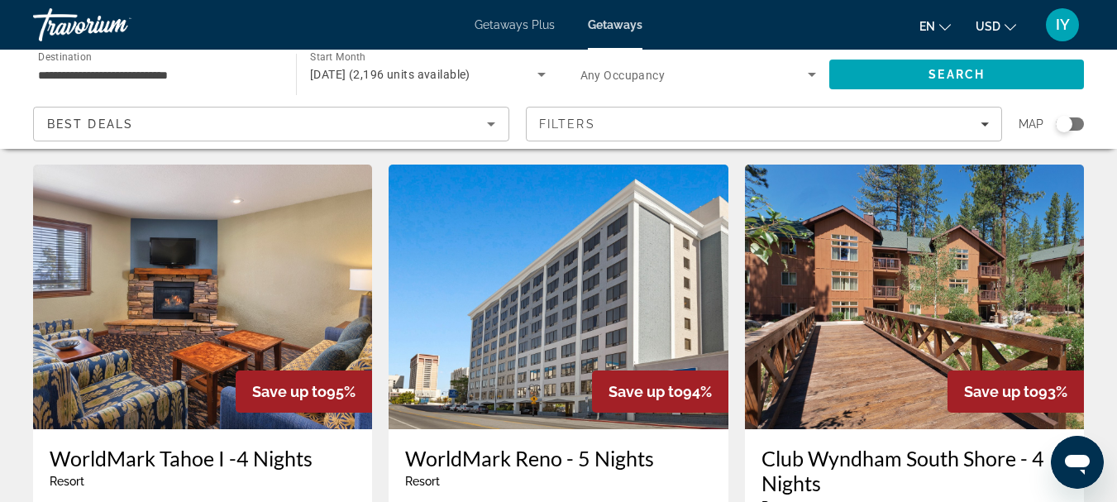
click at [843, 254] on img "Main content" at bounding box center [914, 297] width 339 height 265
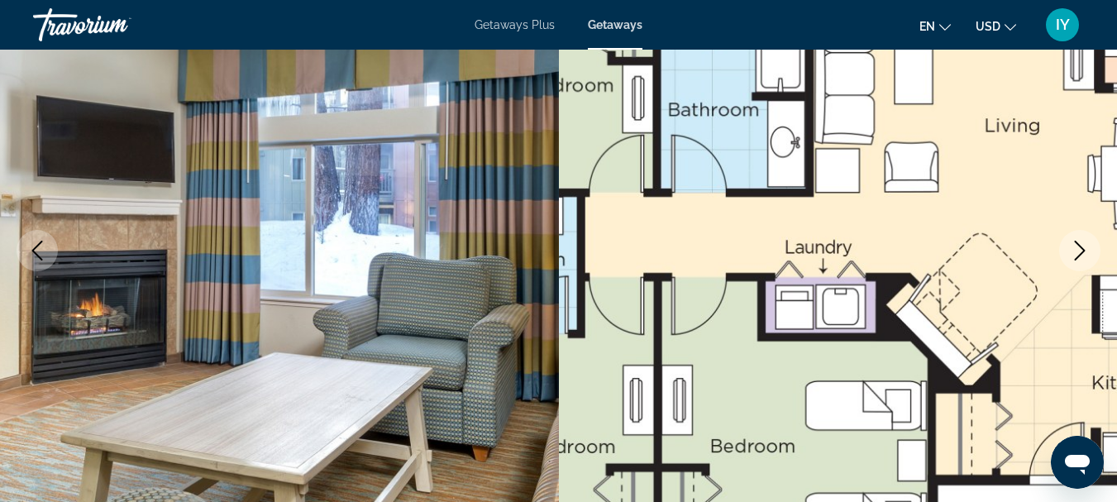
scroll to position [165, 0]
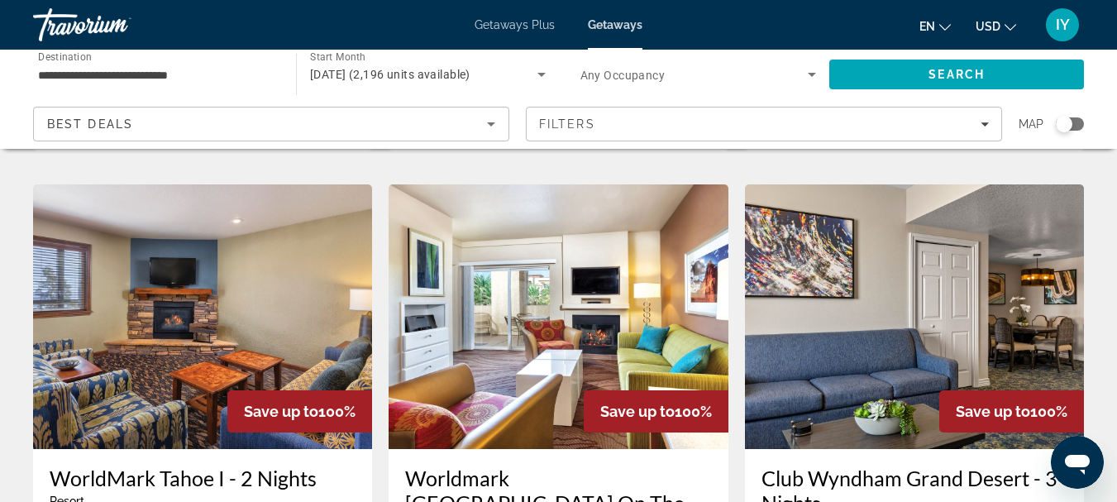
scroll to position [1933, 0]
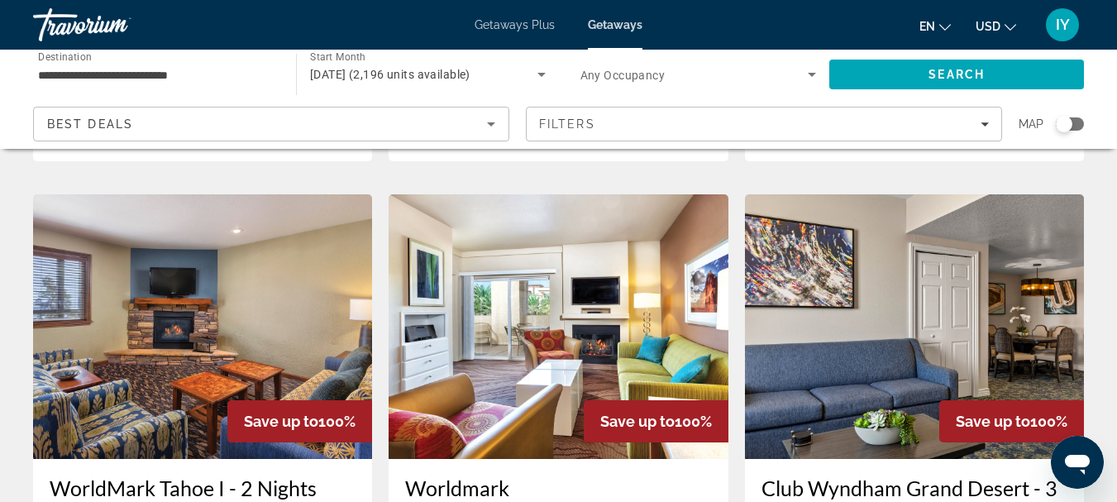
click at [196, 475] on h3 "WorldMark Tahoe I - 2 Nights" at bounding box center [203, 487] width 306 height 25
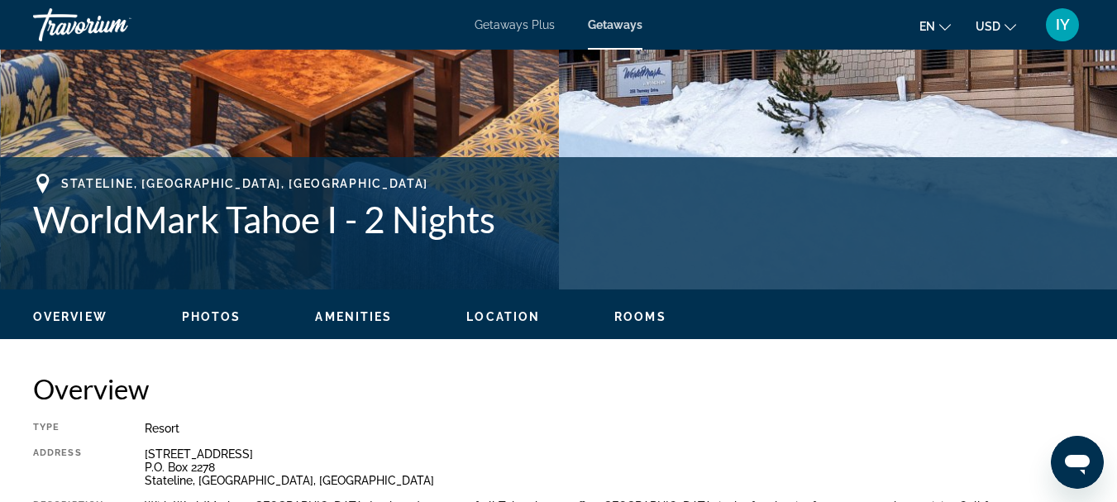
scroll to position [504, 0]
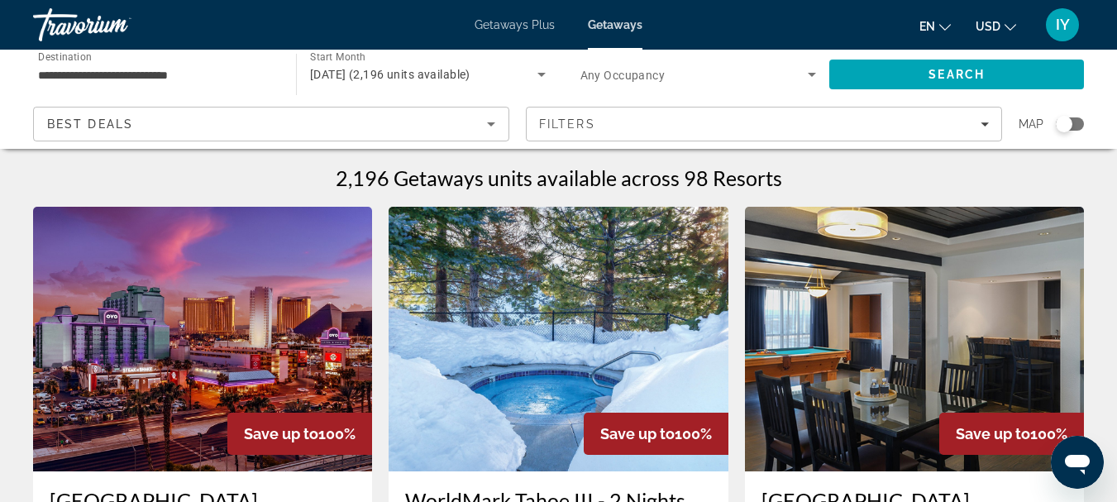
click at [563, 315] on img "Main content" at bounding box center [558, 339] width 339 height 265
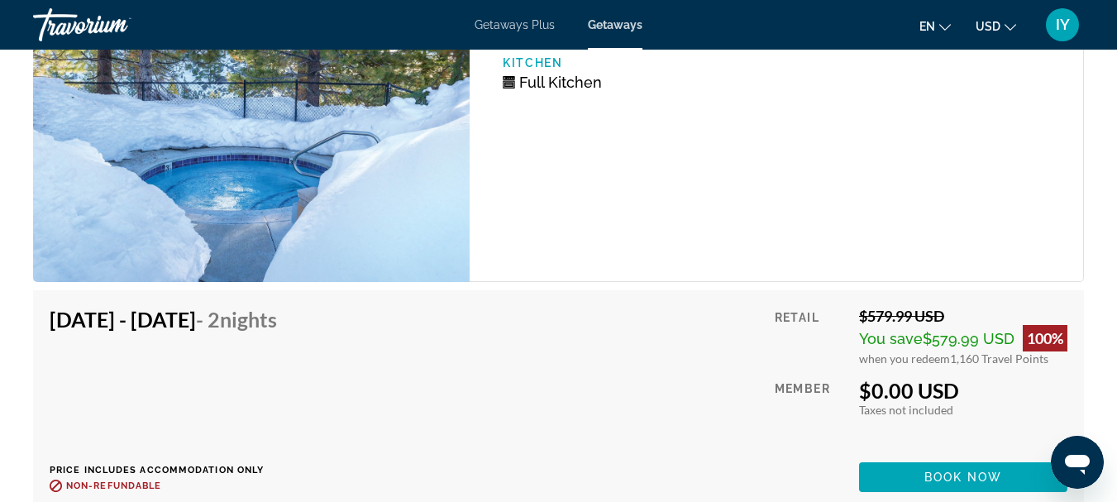
scroll to position [3656, 0]
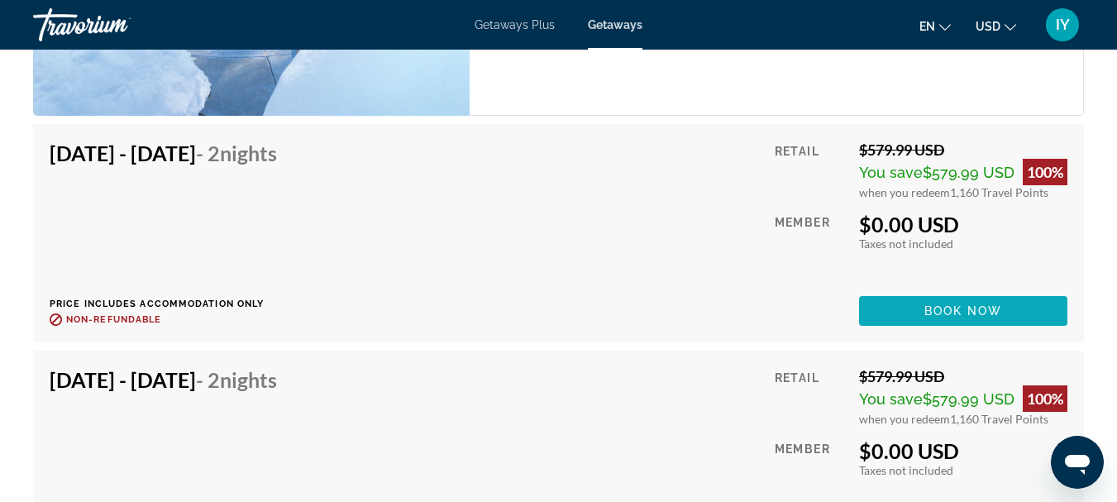
click at [955, 318] on span "Book now" at bounding box center [964, 310] width 79 height 13
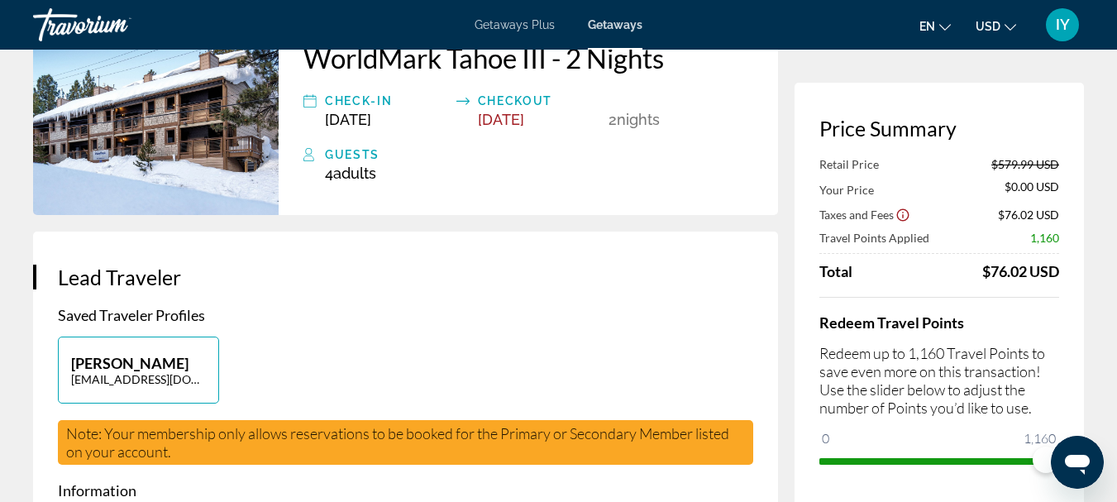
scroll to position [119, 0]
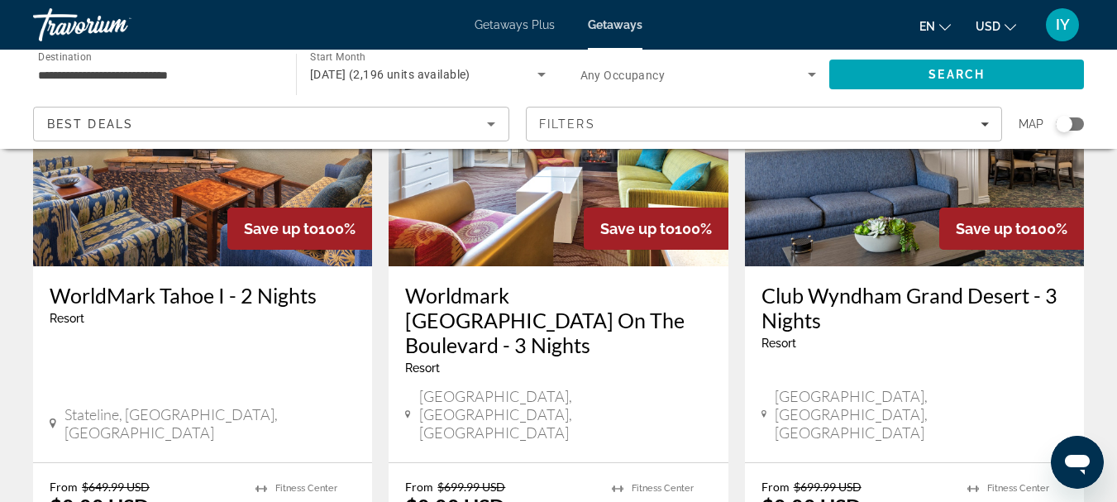
scroll to position [2160, 0]
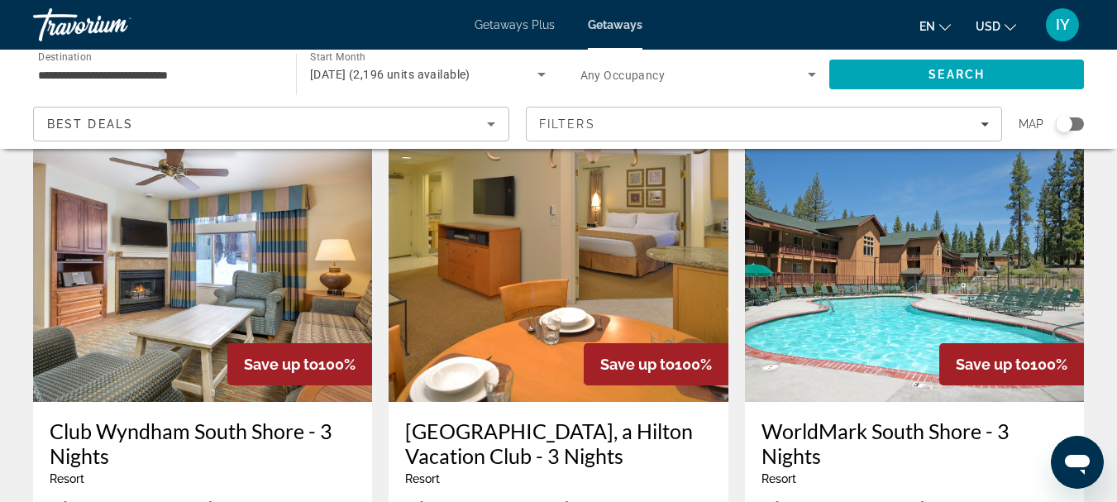
scroll to position [153, 0]
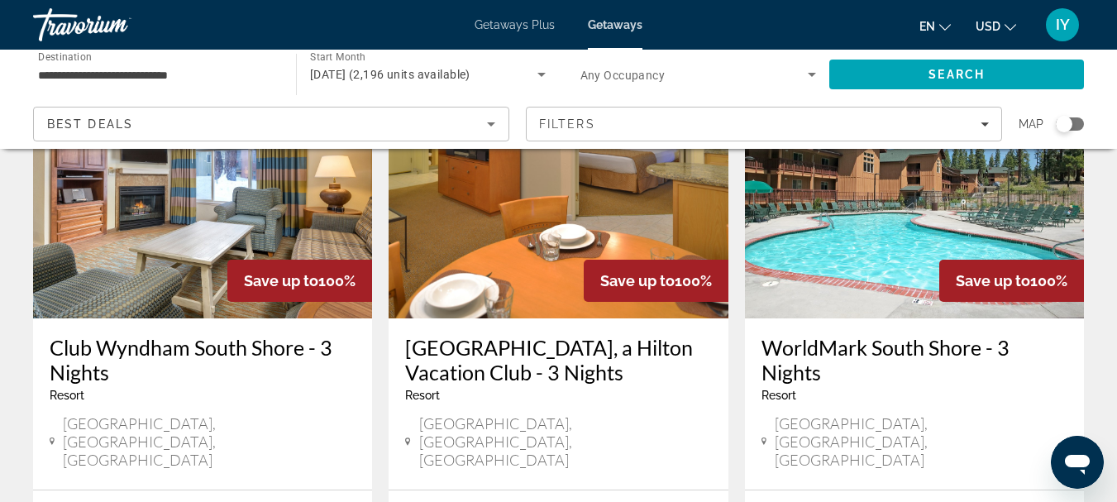
click at [132, 344] on h3 "Club Wyndham South Shore - 3 Nights" at bounding box center [203, 360] width 306 height 50
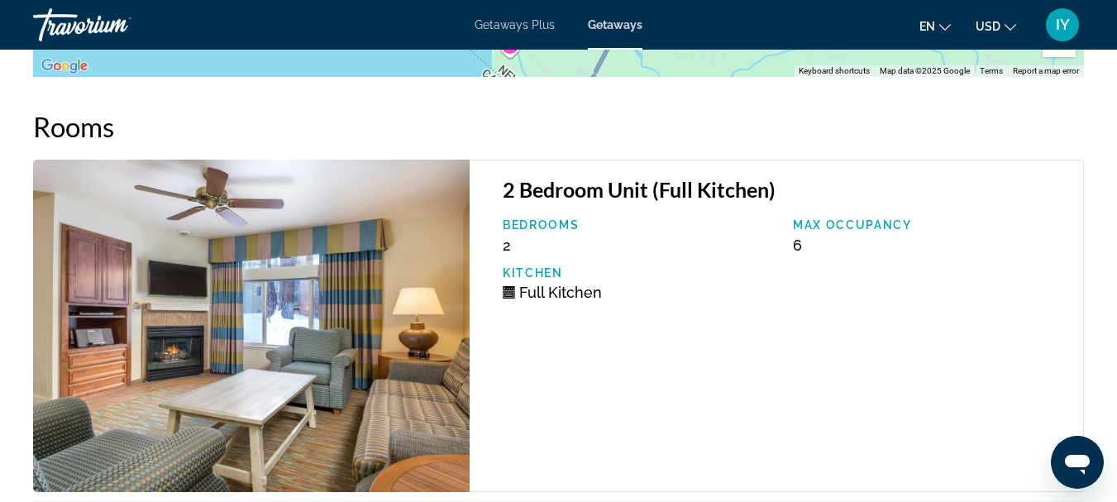
scroll to position [2759, 0]
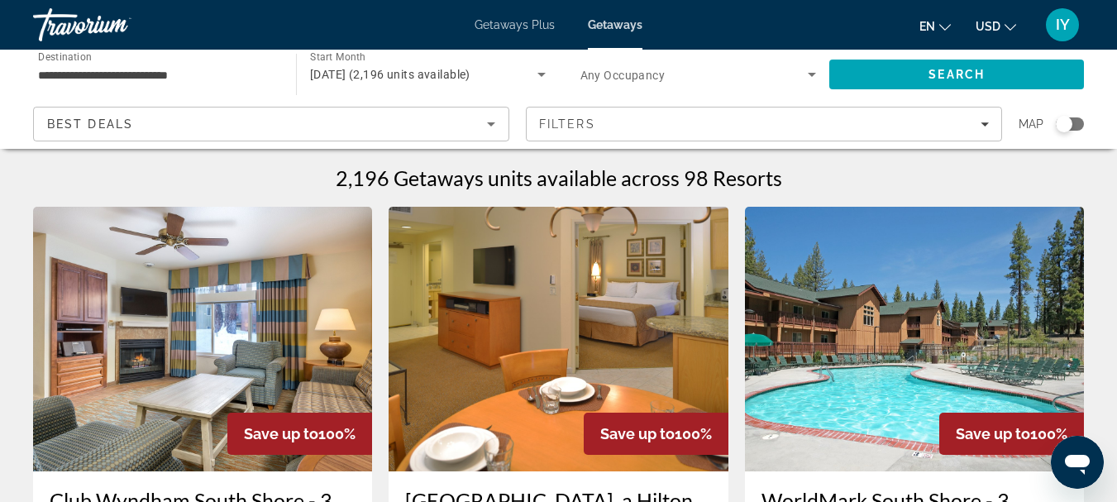
click at [953, 364] on img "Main content" at bounding box center [914, 339] width 339 height 265
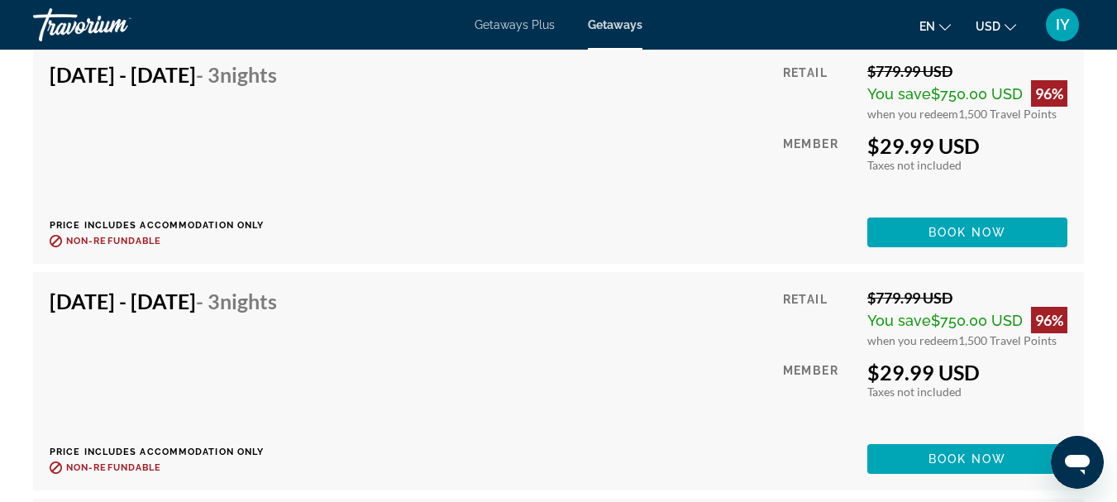
scroll to position [3716, 0]
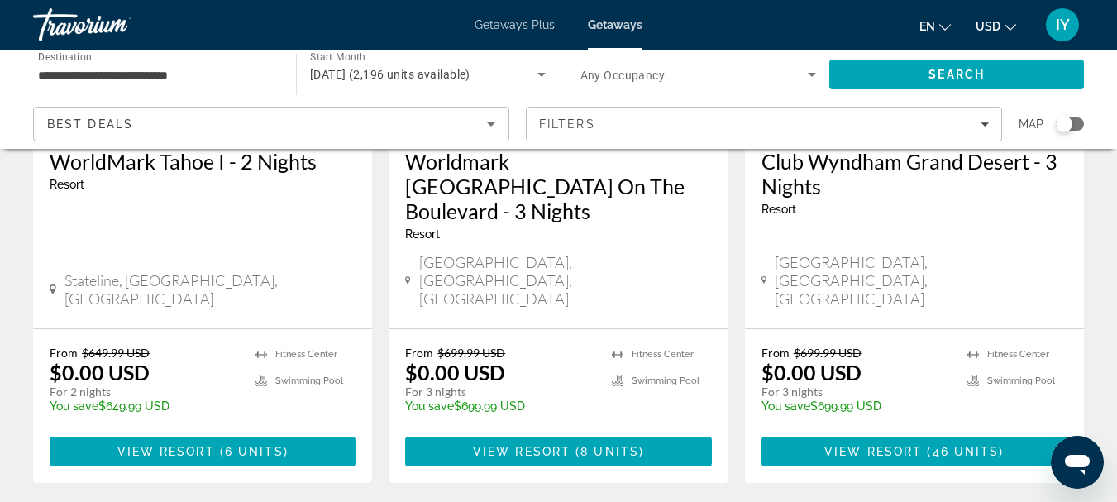
scroll to position [2323, 0]
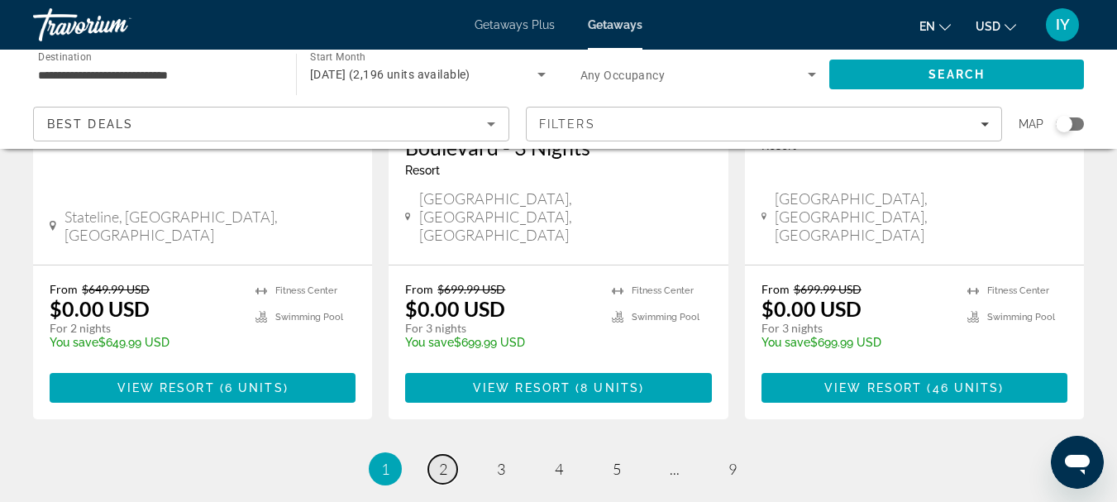
click at [439, 460] on span "2" at bounding box center [443, 469] width 8 height 18
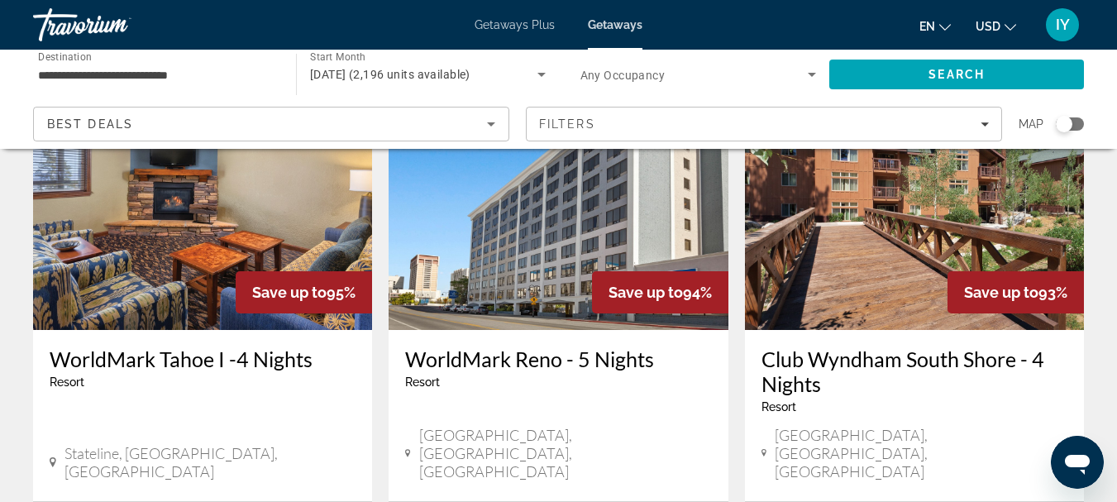
scroll to position [1418, 0]
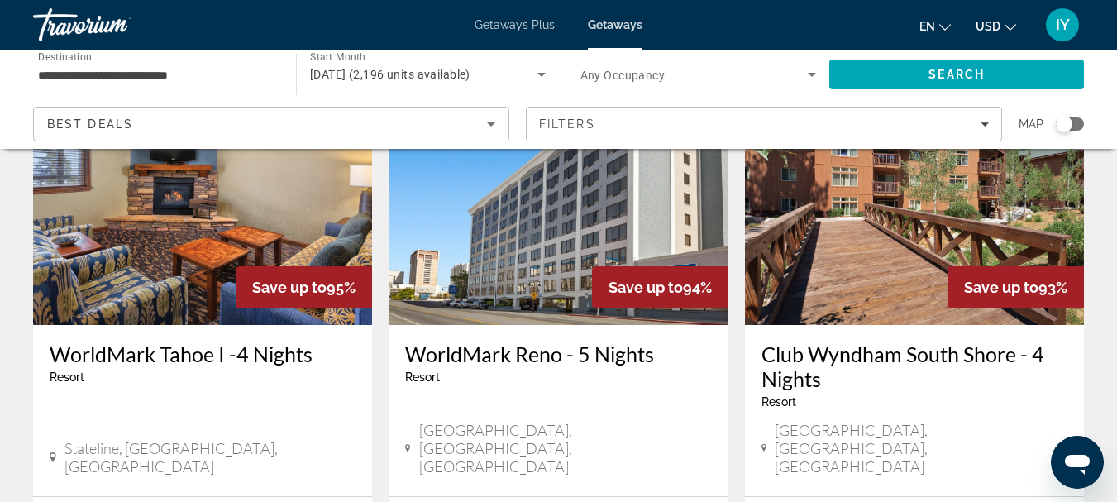
click at [198, 205] on img "Main content" at bounding box center [202, 192] width 339 height 265
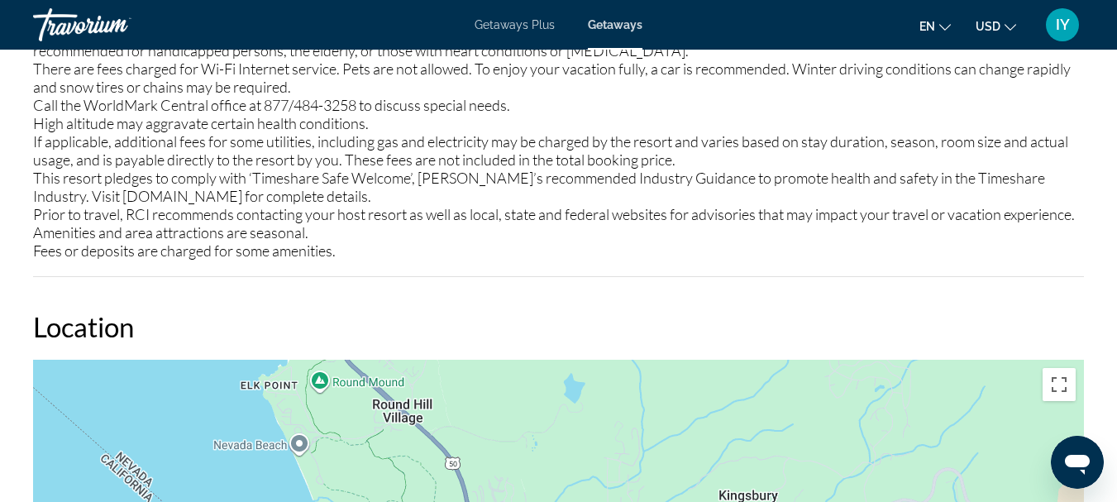
scroll to position [1368, 0]
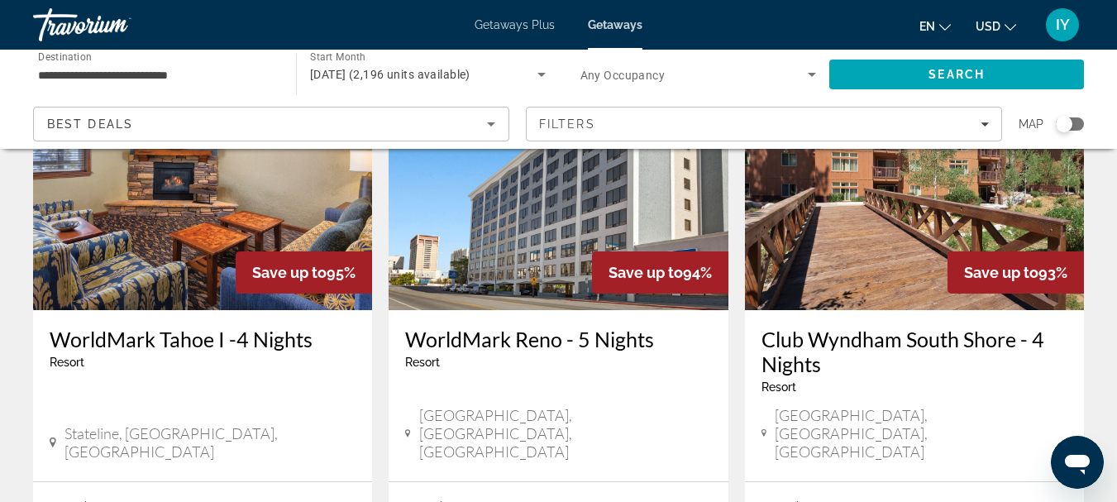
scroll to position [1423, 0]
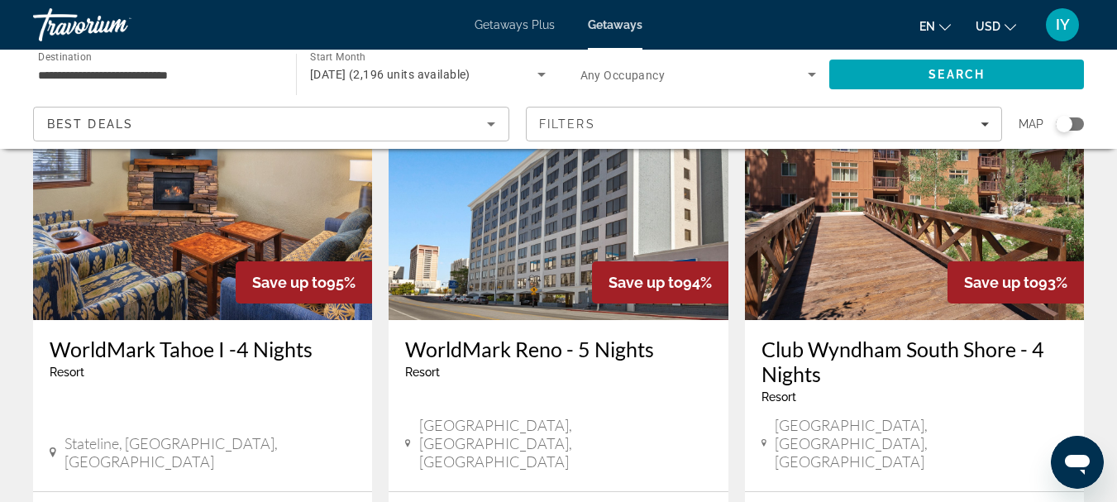
click at [886, 182] on img "Main content" at bounding box center [914, 187] width 339 height 265
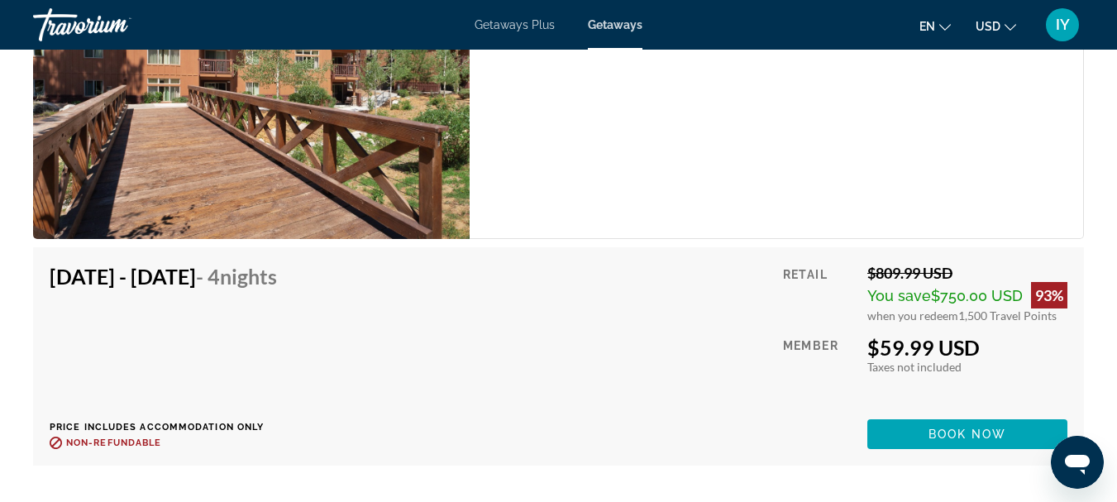
scroll to position [3194, 0]
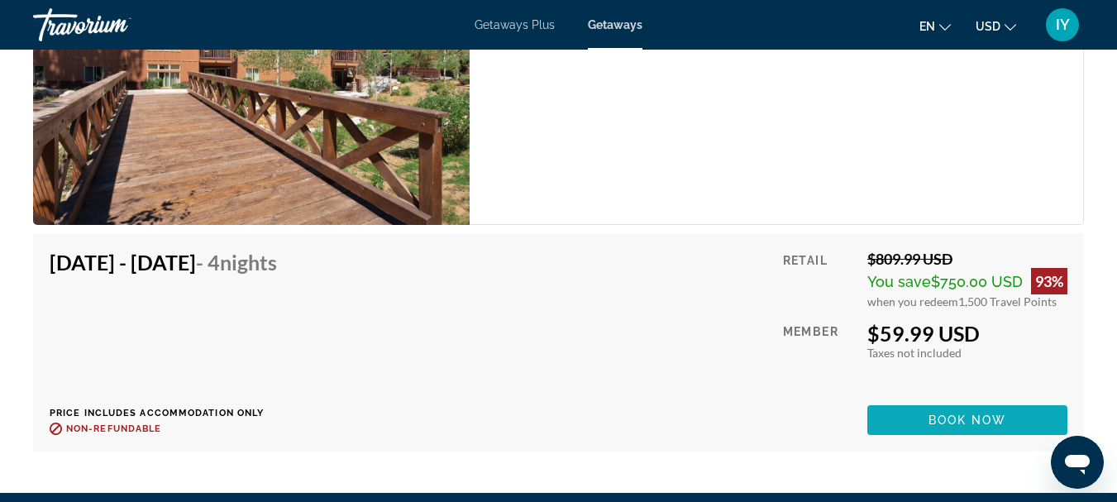
click at [955, 431] on span "Main content" at bounding box center [967, 420] width 200 height 40
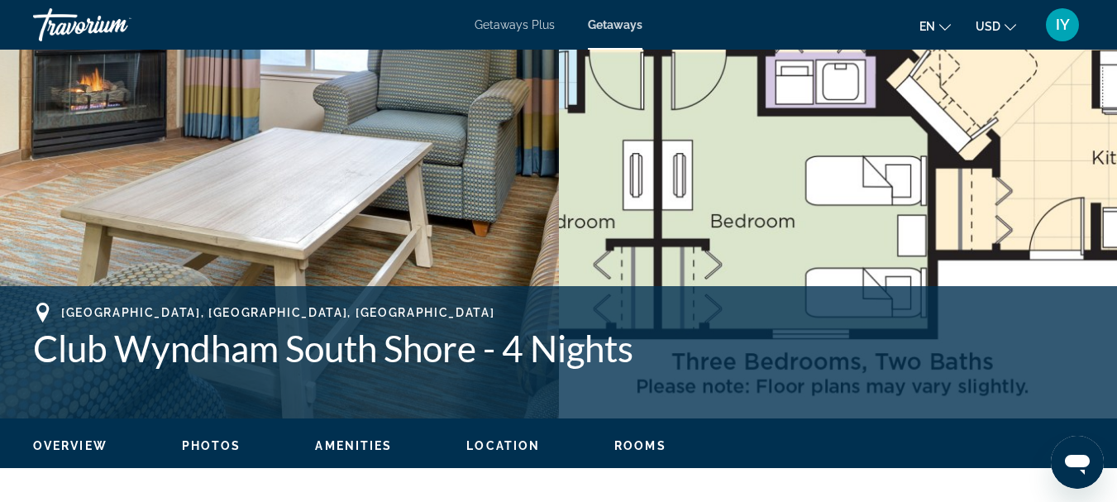
scroll to position [424, 0]
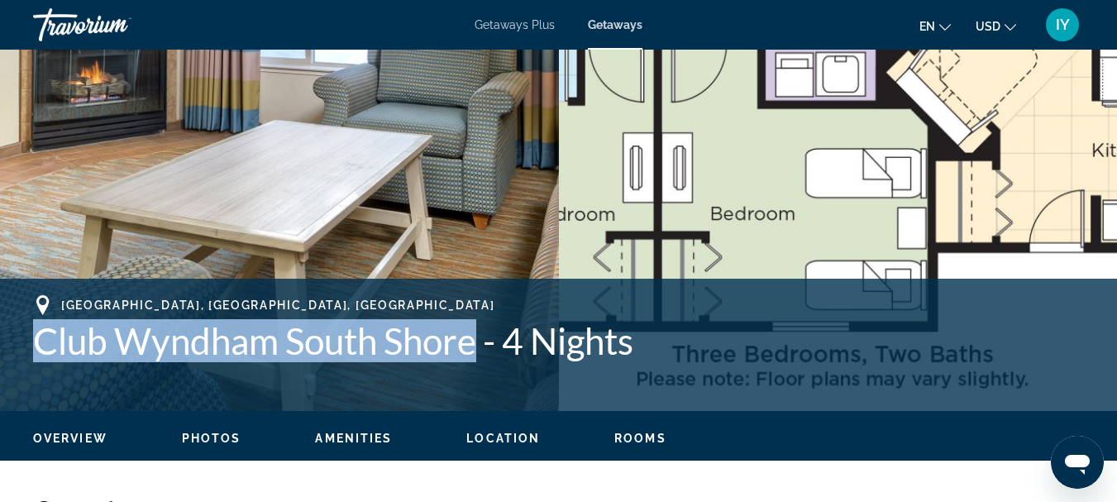
drag, startPoint x: 33, startPoint y: 341, endPoint x: 482, endPoint y: 344, distance: 449.0
click at [482, 344] on h1 "Club Wyndham South Shore - 4 Nights" at bounding box center [558, 340] width 1051 height 43
copy h1 "Club [GEOGRAPHIC_DATA]"
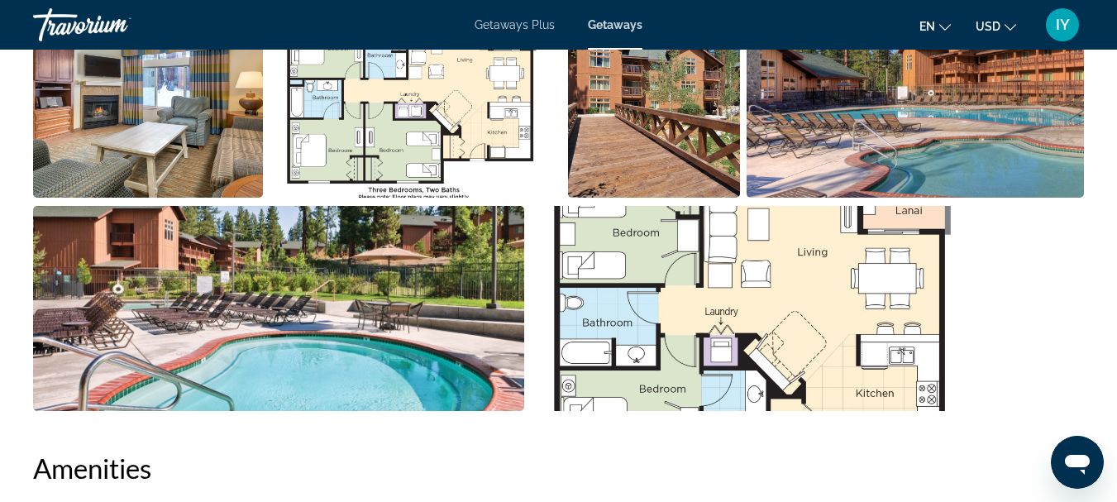
scroll to position [1190, 0]
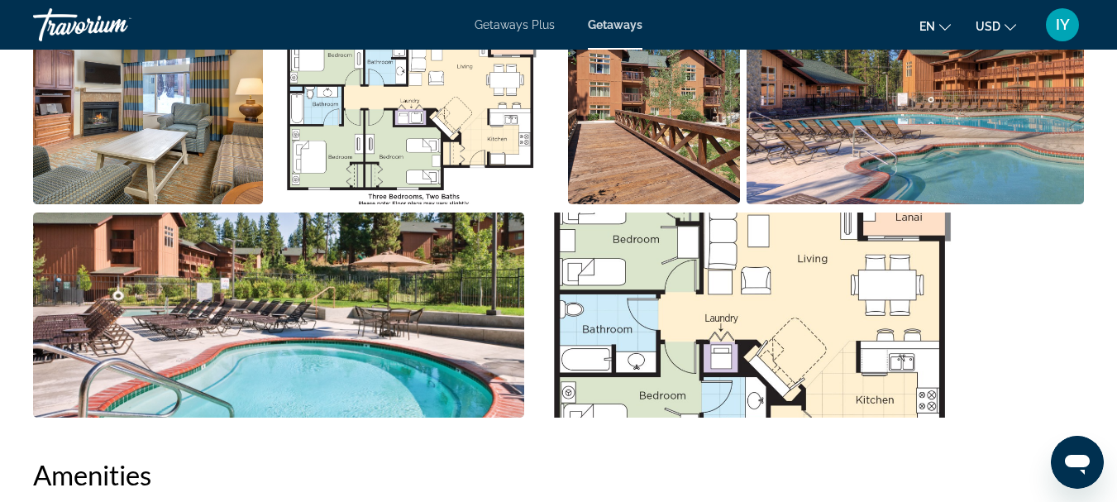
click at [174, 152] on img "Open full-screen image slider" at bounding box center [148, 101] width 230 height 205
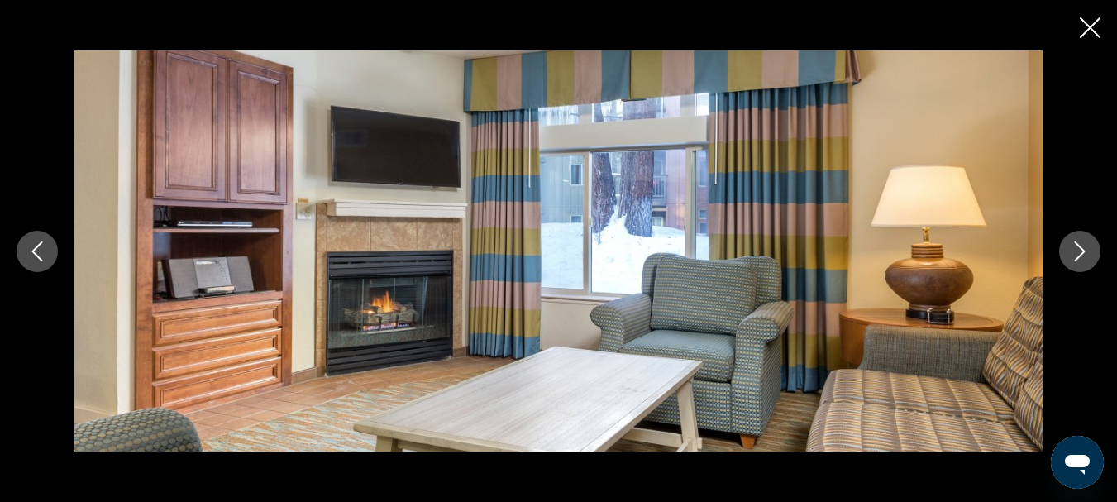
click at [1074, 257] on icon "Next image" at bounding box center [1080, 251] width 20 height 20
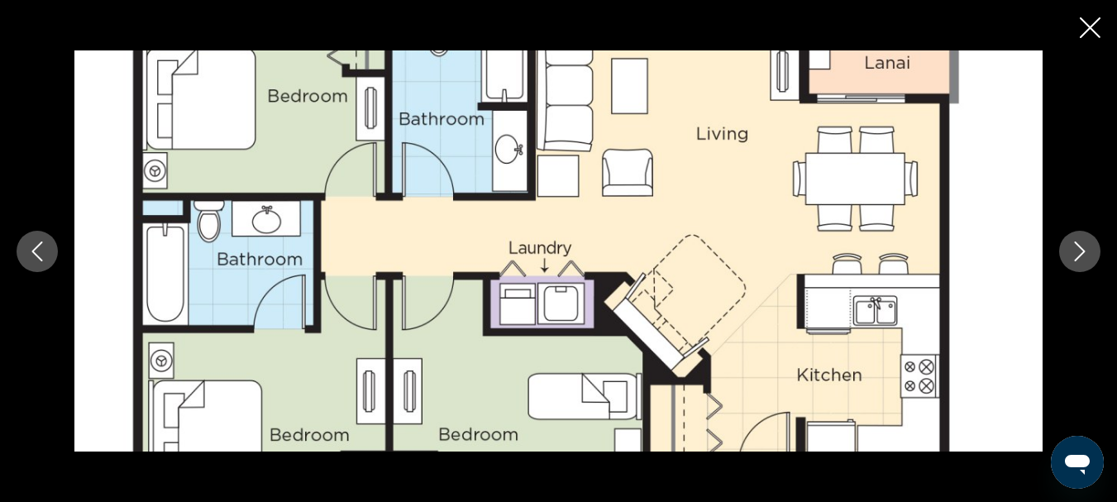
click at [1074, 257] on icon "Next image" at bounding box center [1080, 251] width 20 height 20
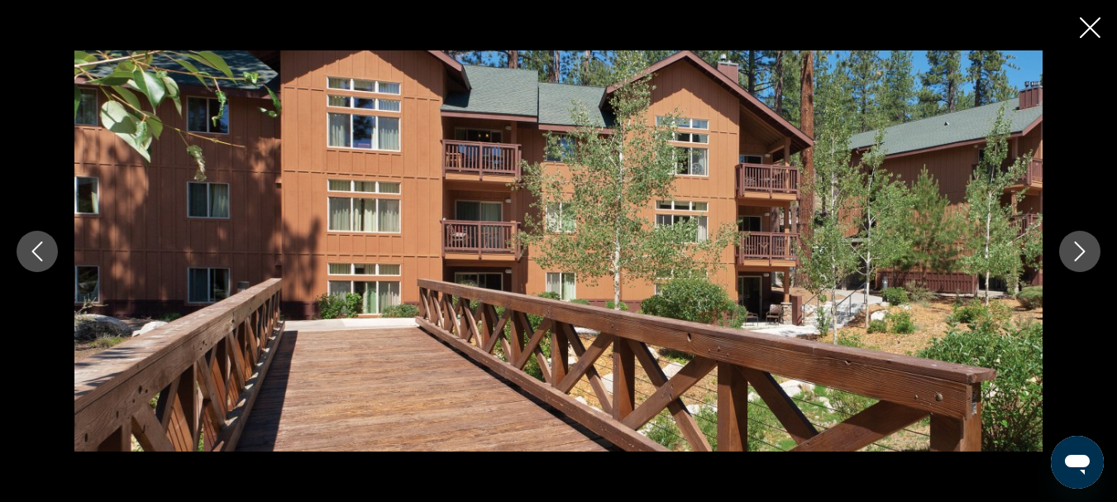
click at [1074, 257] on icon "Next image" at bounding box center [1080, 251] width 20 height 20
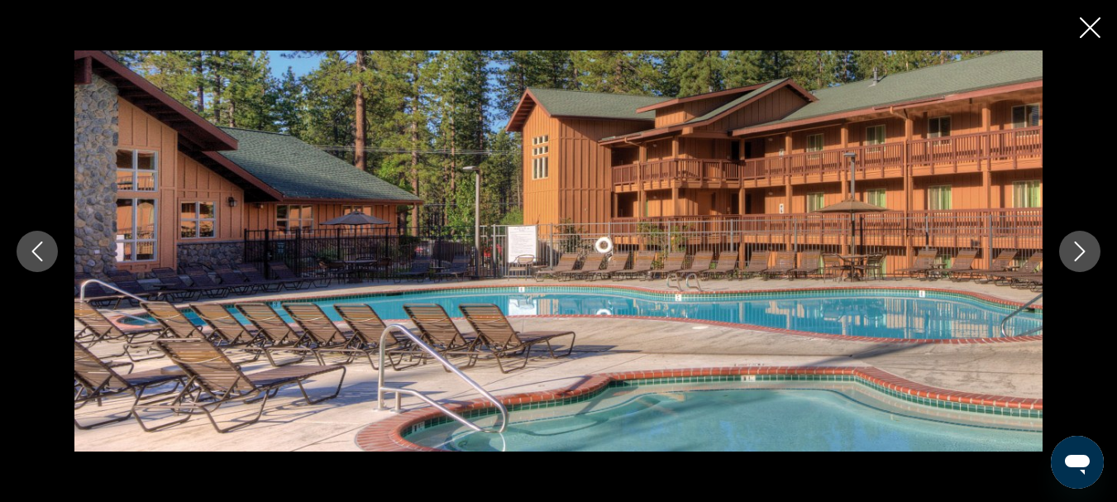
click at [1074, 257] on icon "Next image" at bounding box center [1080, 251] width 20 height 20
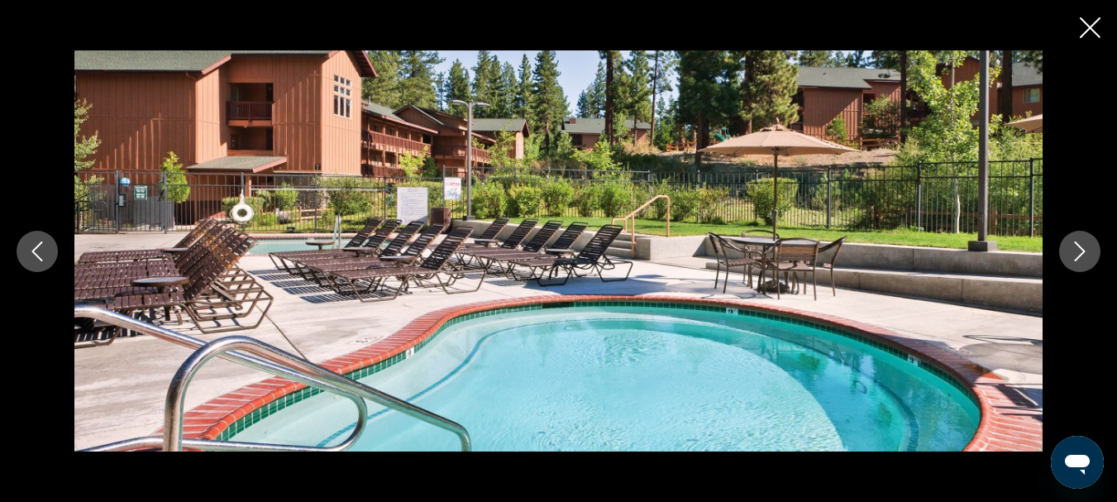
click at [1074, 257] on icon "Next image" at bounding box center [1080, 251] width 20 height 20
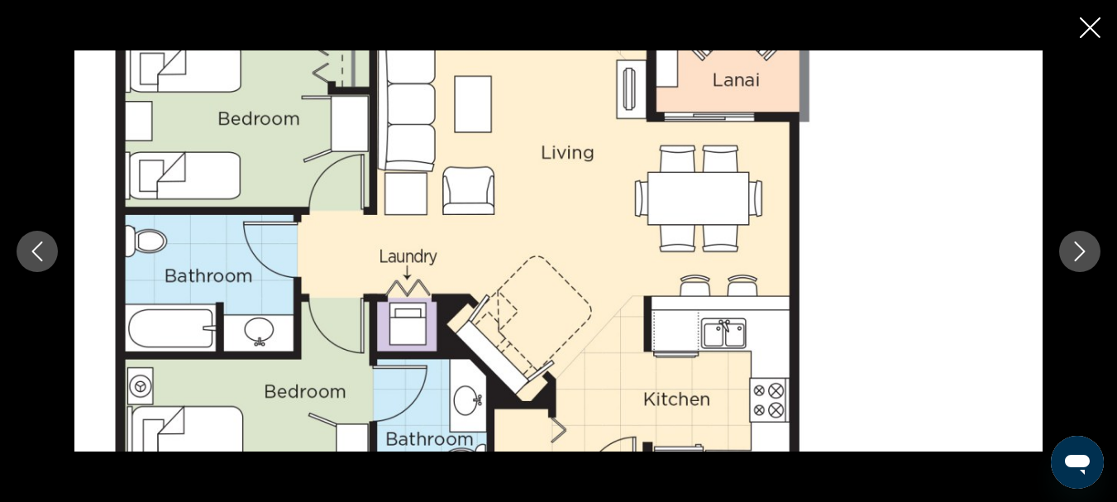
scroll to position [1764, 0]
click at [1075, 246] on icon "Next image" at bounding box center [1080, 251] width 20 height 20
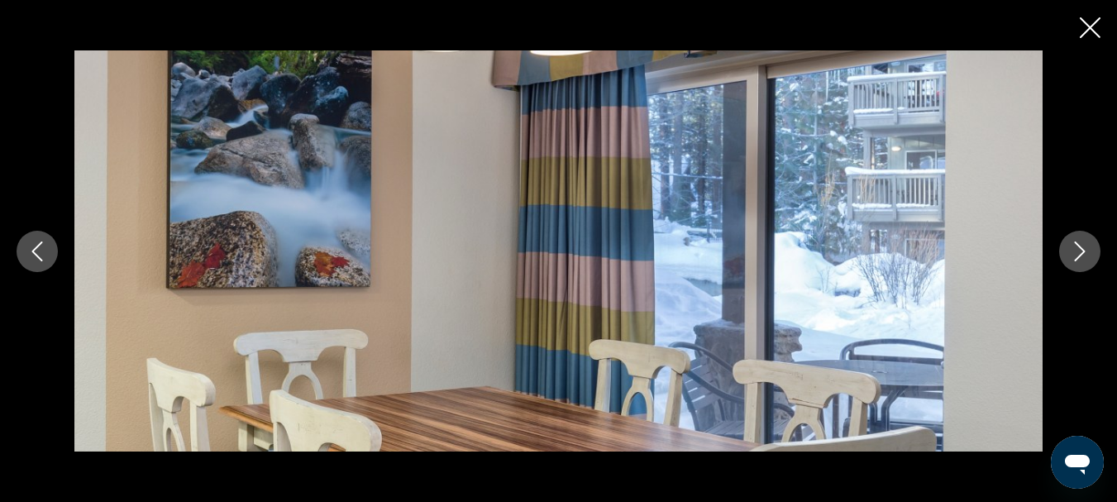
click at [1075, 246] on icon "Next image" at bounding box center [1080, 251] width 20 height 20
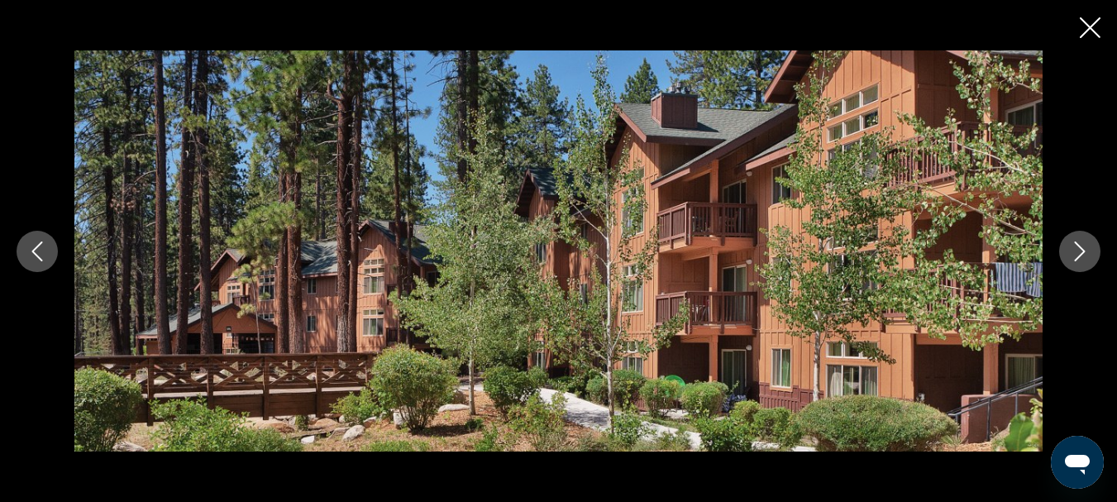
click at [1075, 246] on icon "Next image" at bounding box center [1080, 251] width 20 height 20
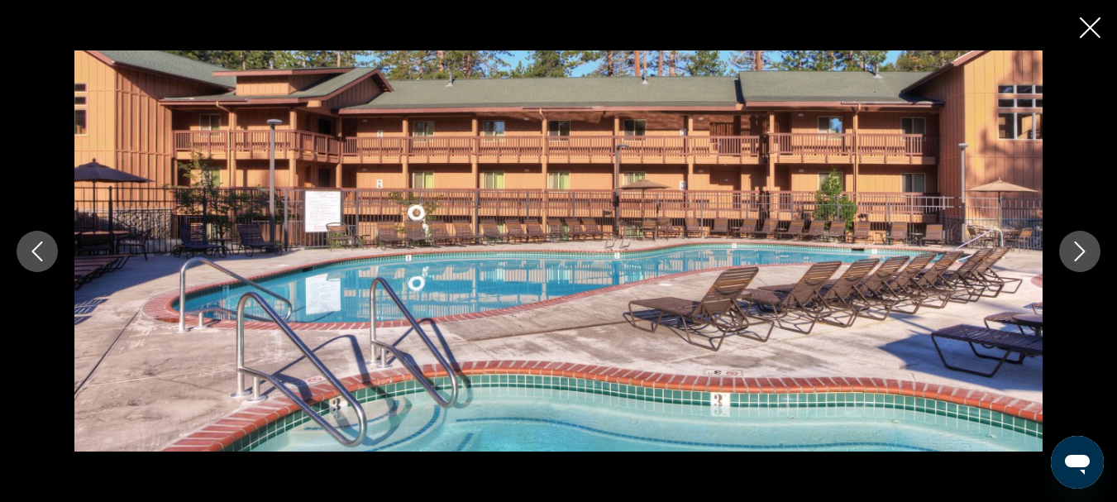
click at [1075, 246] on icon "Next image" at bounding box center [1080, 251] width 20 height 20
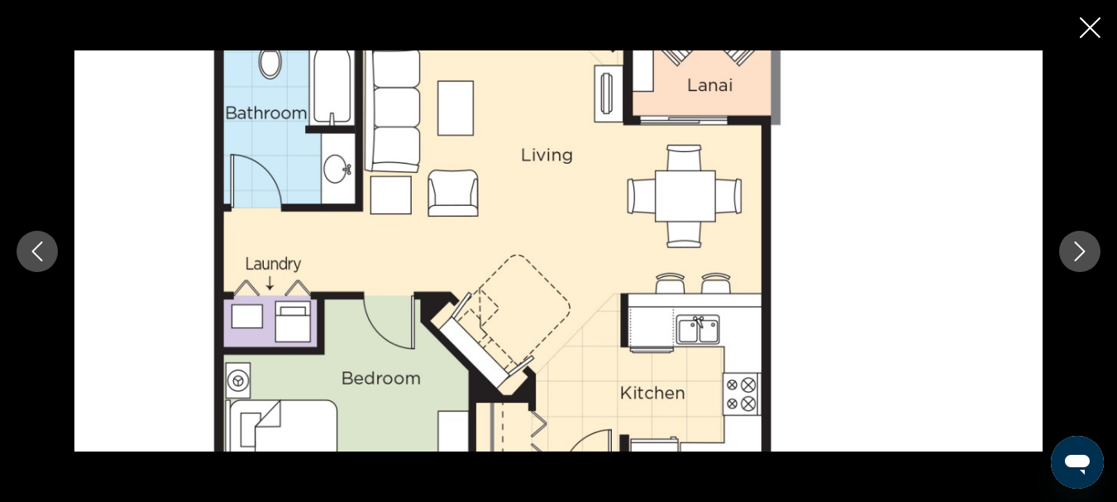
click at [1075, 246] on icon "Next image" at bounding box center [1080, 251] width 20 height 20
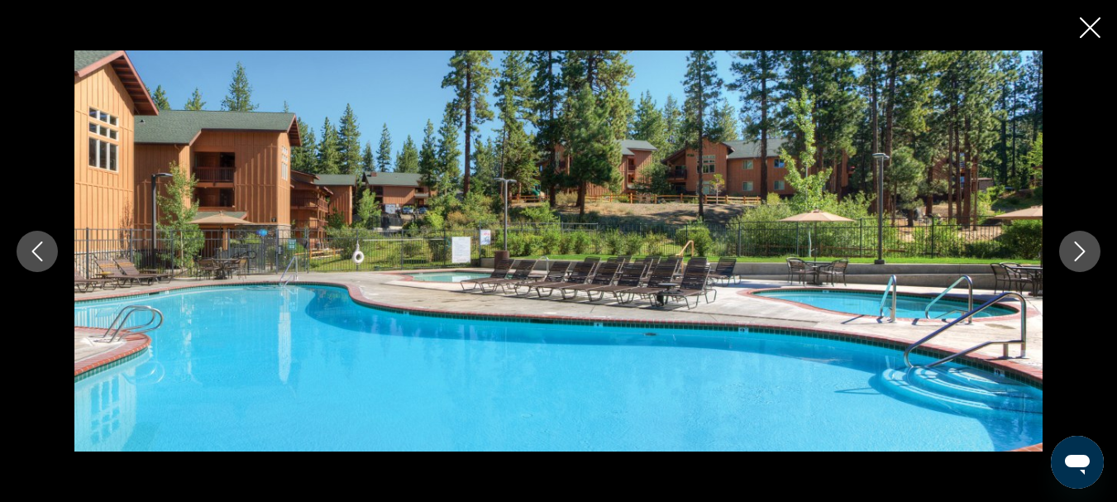
click at [1075, 246] on icon "Next image" at bounding box center [1080, 251] width 20 height 20
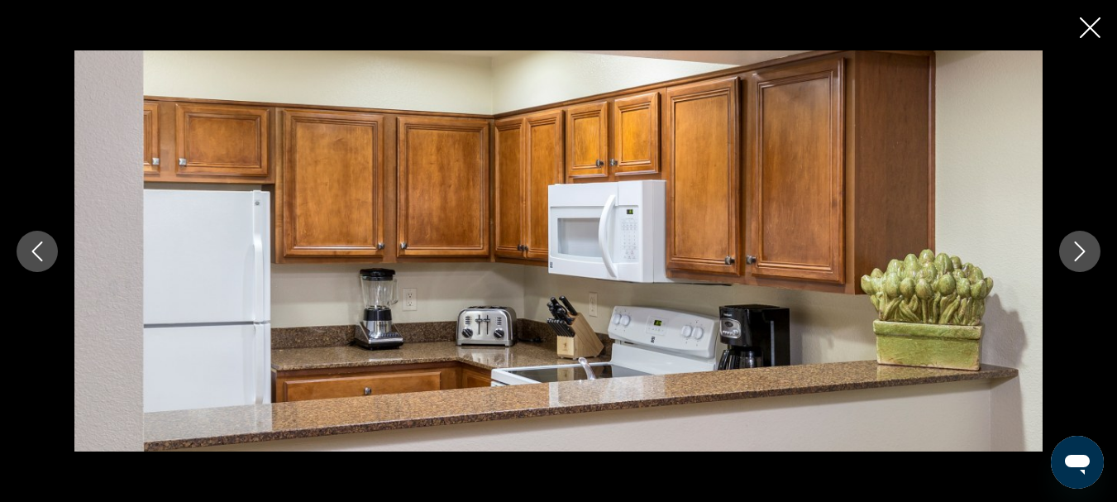
click at [1075, 246] on icon "Next image" at bounding box center [1080, 251] width 20 height 20
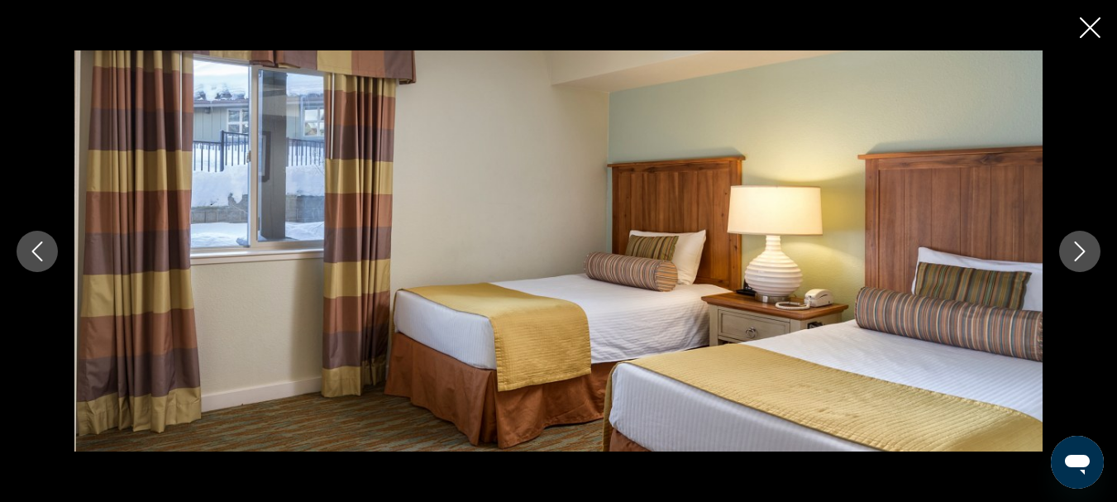
click at [1075, 246] on icon "Next image" at bounding box center [1080, 251] width 20 height 20
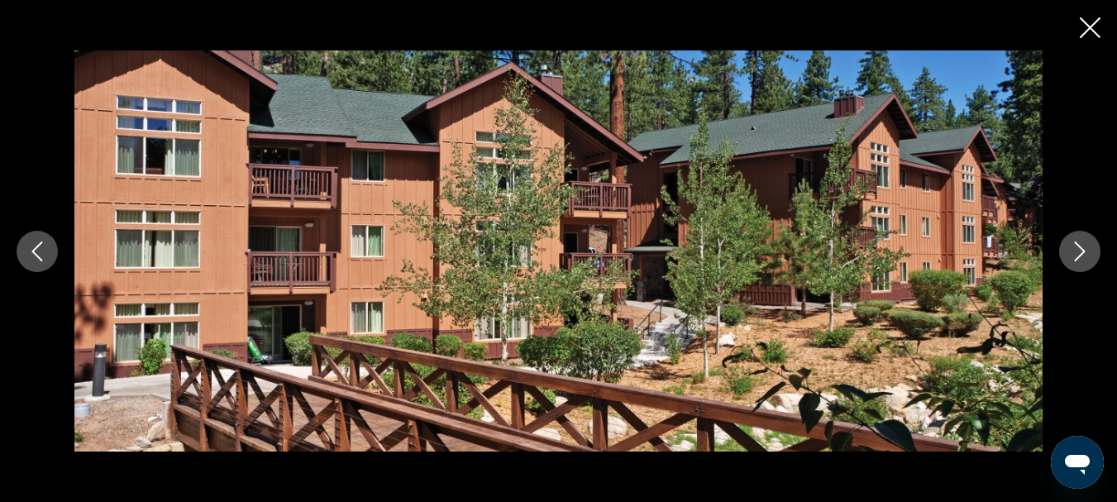
click at [1075, 246] on icon "Next image" at bounding box center [1080, 251] width 20 height 20
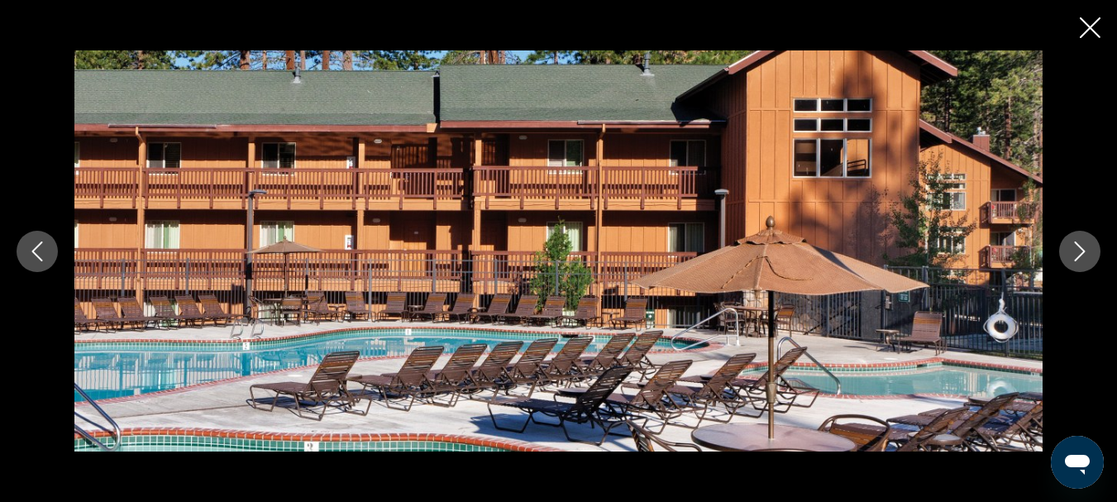
click at [1075, 246] on icon "Next image" at bounding box center [1080, 251] width 20 height 20
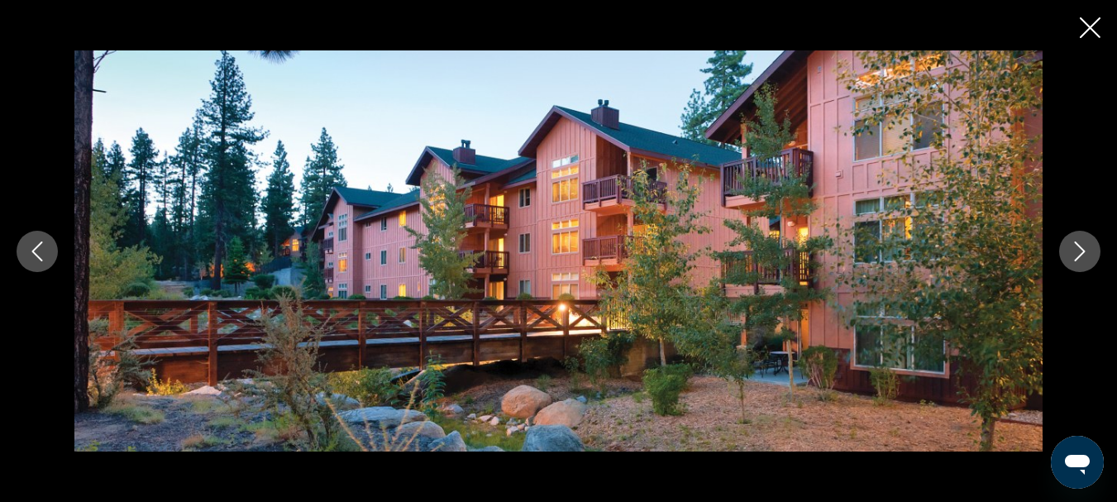
click at [1075, 246] on icon "Next image" at bounding box center [1080, 251] width 20 height 20
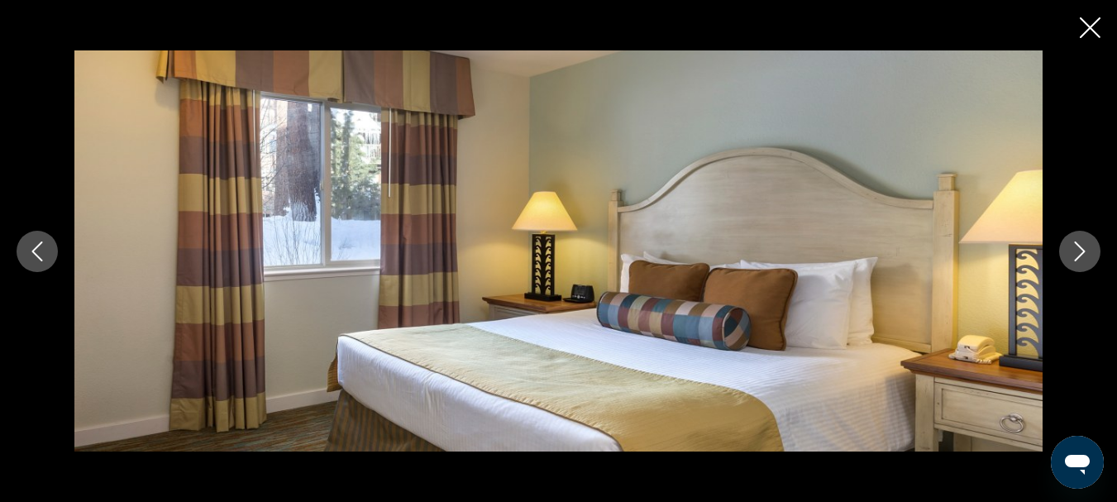
click at [1075, 246] on icon "Next image" at bounding box center [1080, 251] width 20 height 20
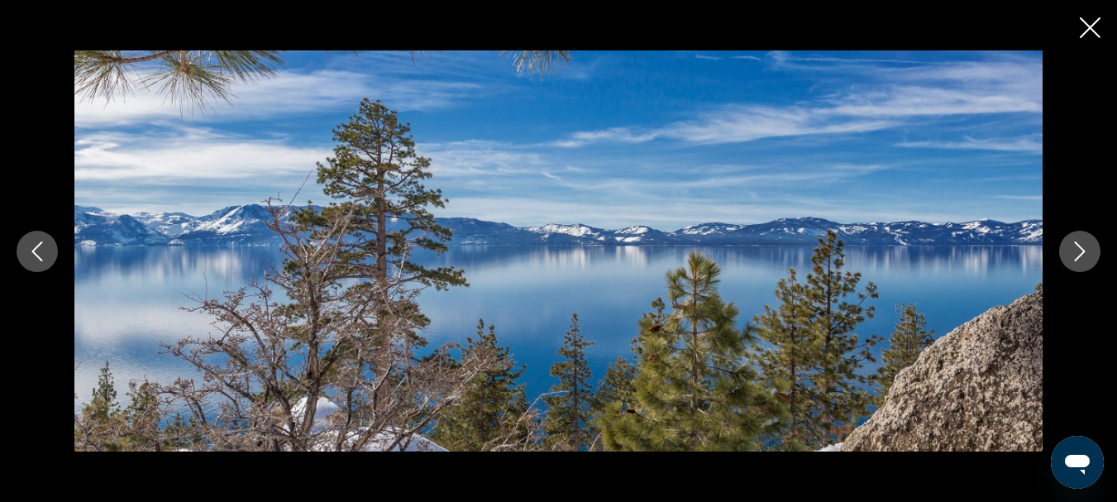
click at [1075, 246] on icon "Next image" at bounding box center [1080, 251] width 20 height 20
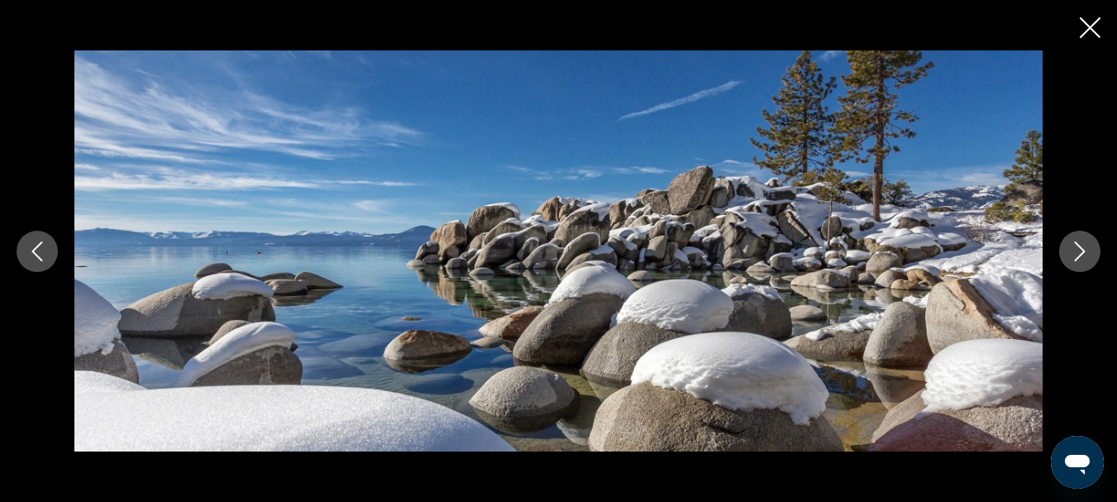
click at [1075, 246] on icon "Next image" at bounding box center [1080, 251] width 20 height 20
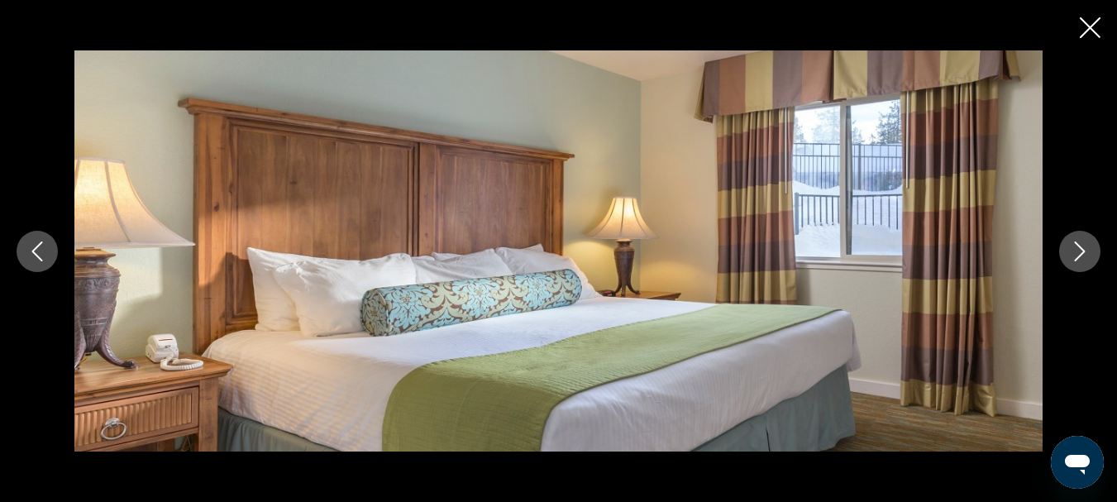
click at [1088, 22] on icon "Close slideshow" at bounding box center [1090, 27] width 21 height 21
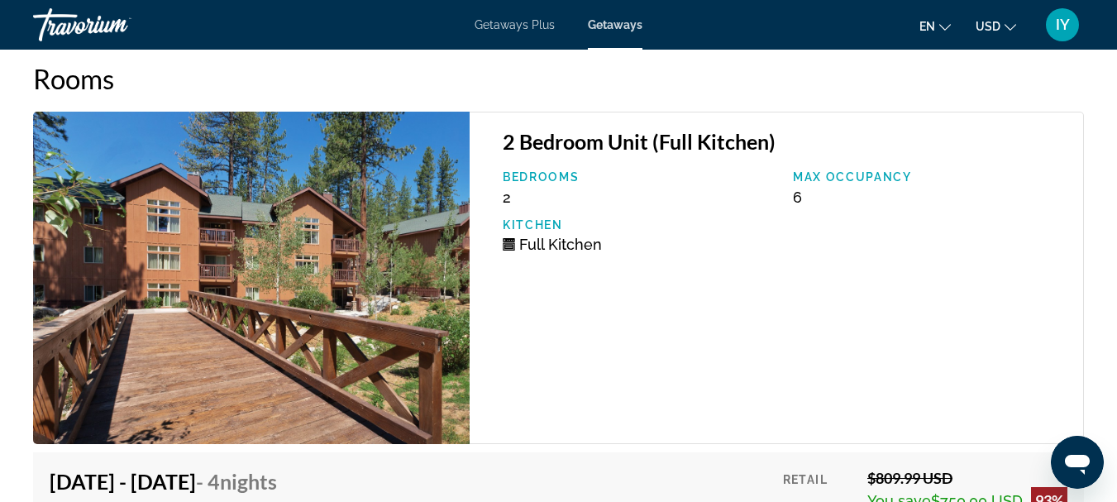
scroll to position [3008, 0]
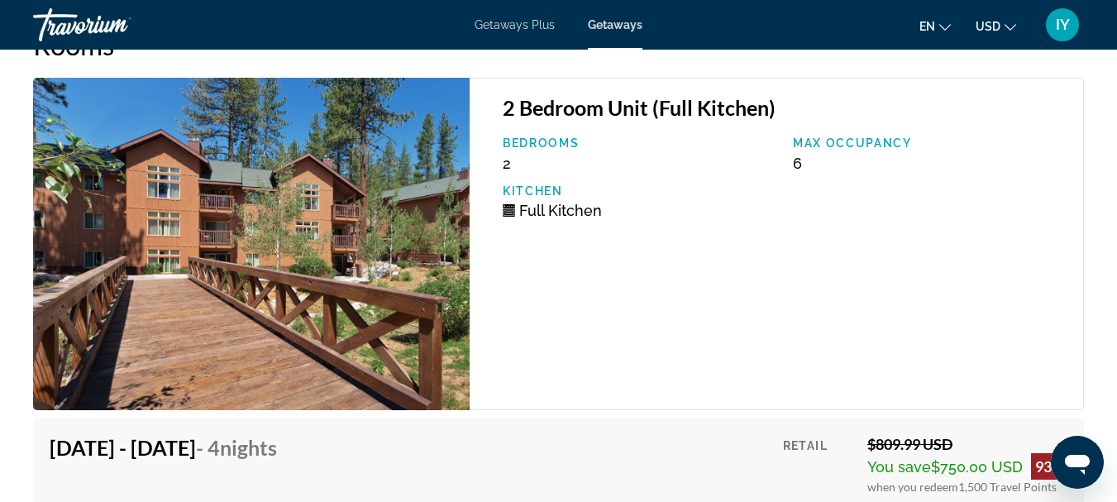
drag, startPoint x: 1116, startPoint y: 409, endPoint x: 1117, endPoint y: 425, distance: 15.7
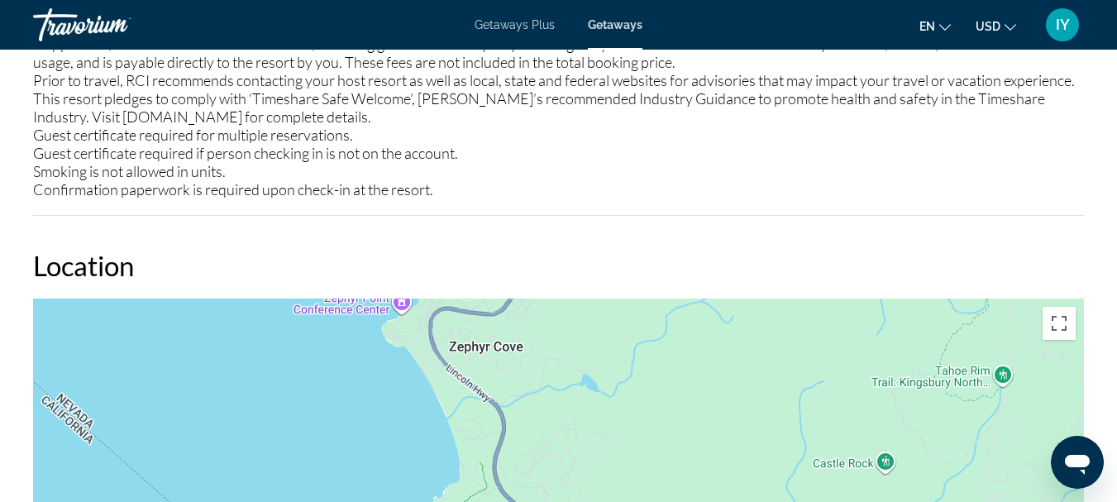
scroll to position [2195, 0]
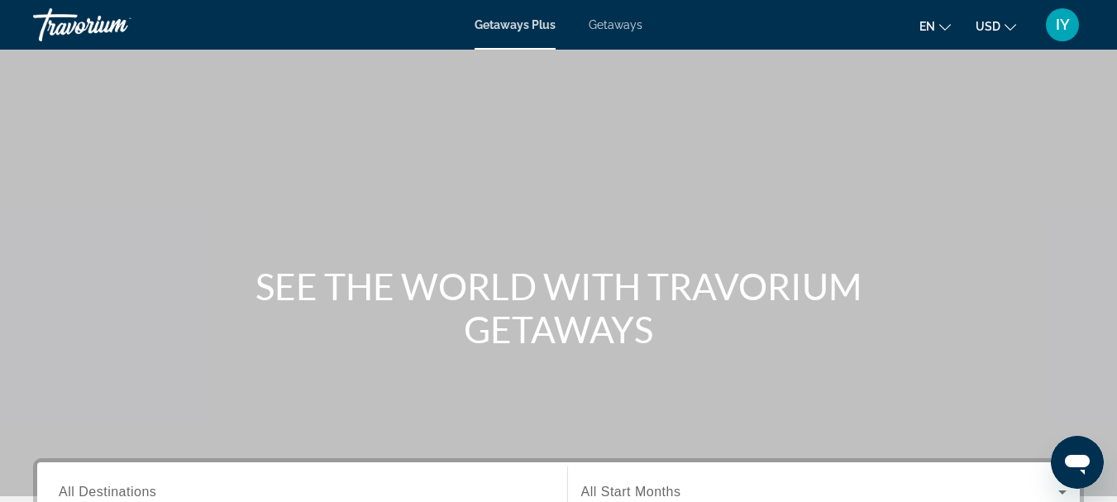
click at [613, 27] on span "Getaways" at bounding box center [616, 24] width 54 height 13
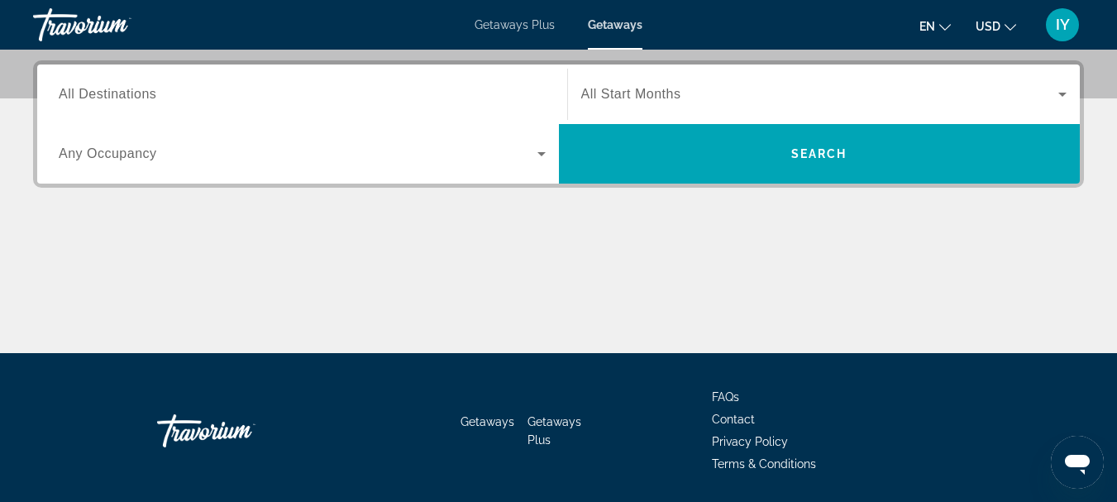
scroll to position [399, 0]
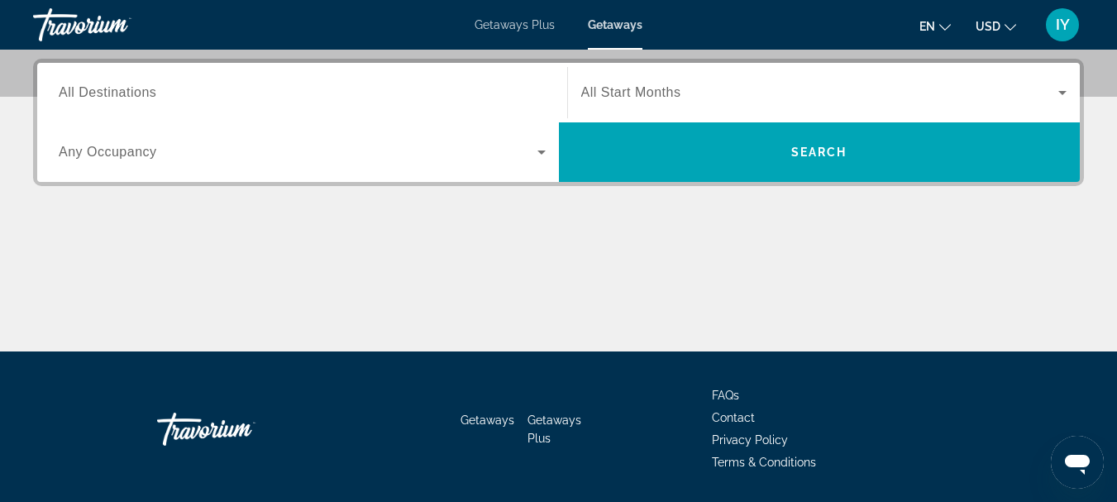
click at [60, 91] on span "All Destinations" at bounding box center [108, 92] width 98 height 14
click at [60, 91] on input "Destination All Destinations" at bounding box center [302, 94] width 487 height 20
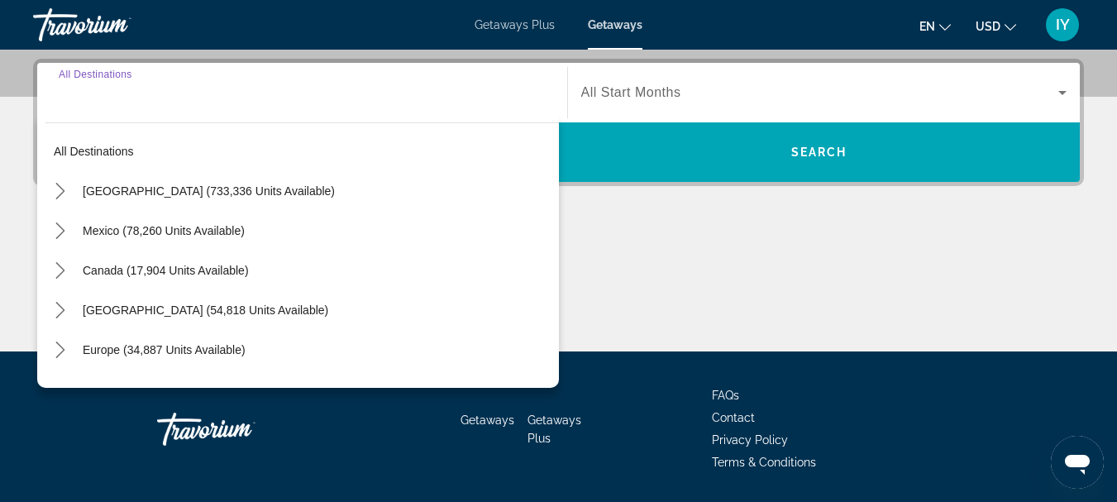
scroll to position [404, 0]
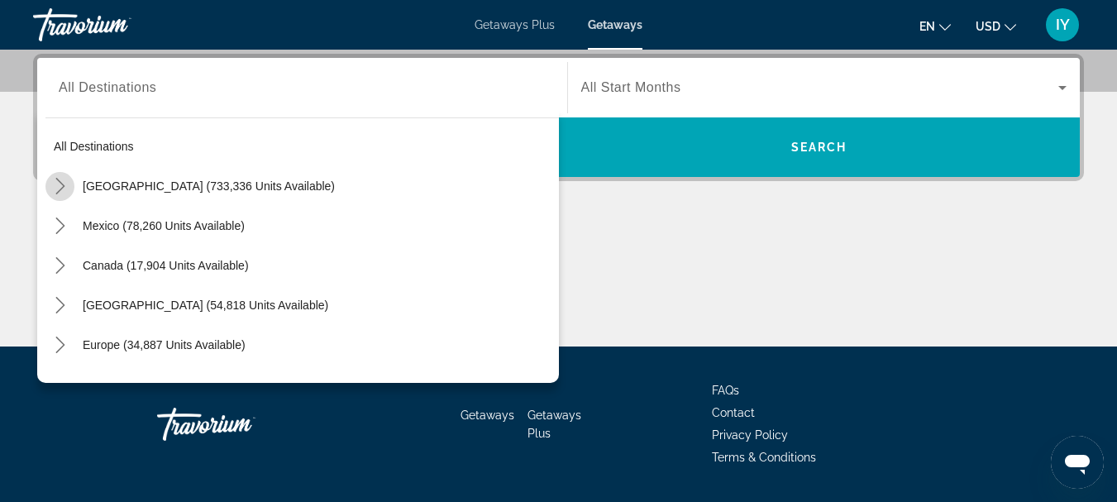
click at [59, 184] on icon "Toggle United States (733,336 units available) submenu" at bounding box center [60, 186] width 17 height 17
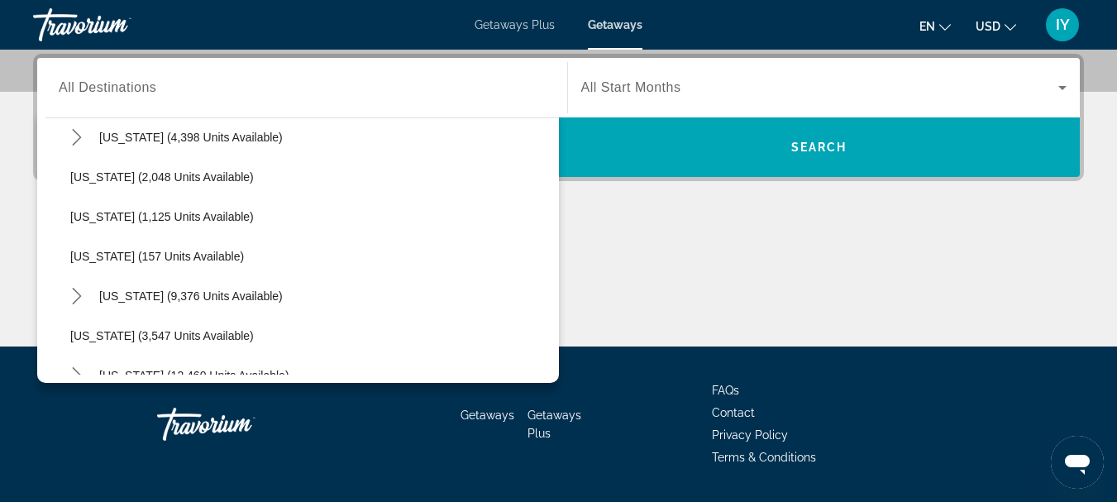
scroll to position [772, 0]
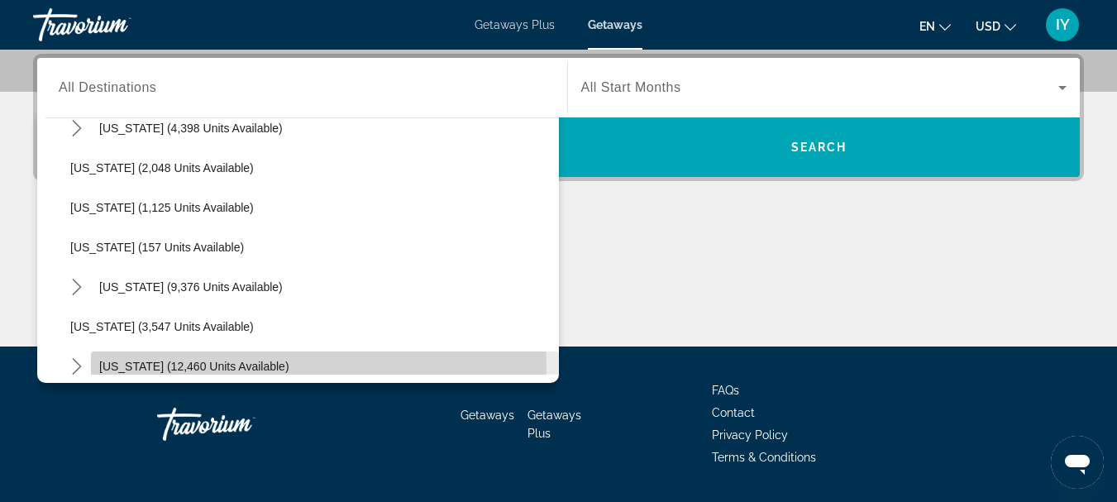
click at [176, 370] on span "[US_STATE] (12,460 units available)" at bounding box center [194, 366] width 190 height 13
type input "**********"
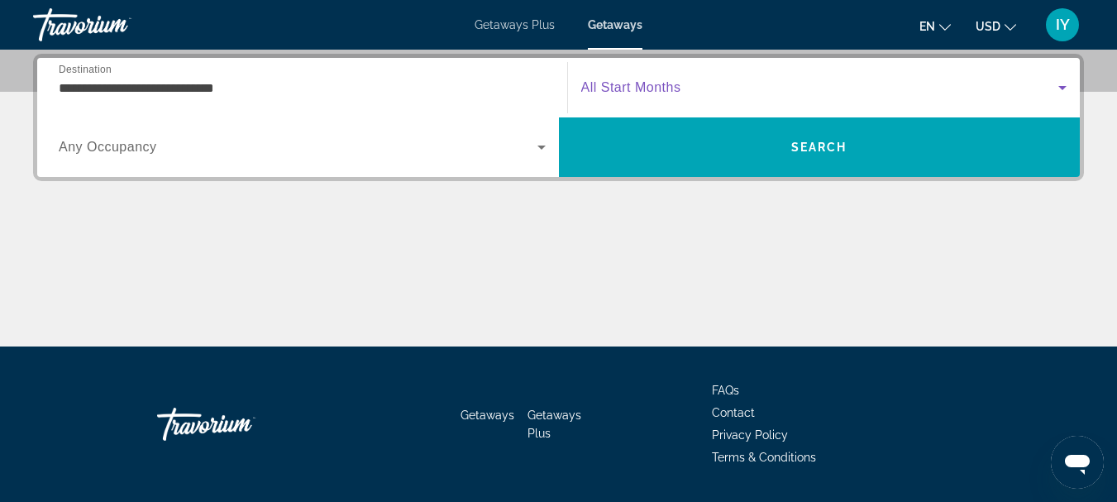
click at [1063, 92] on icon "Search widget" at bounding box center [1063, 88] width 20 height 20
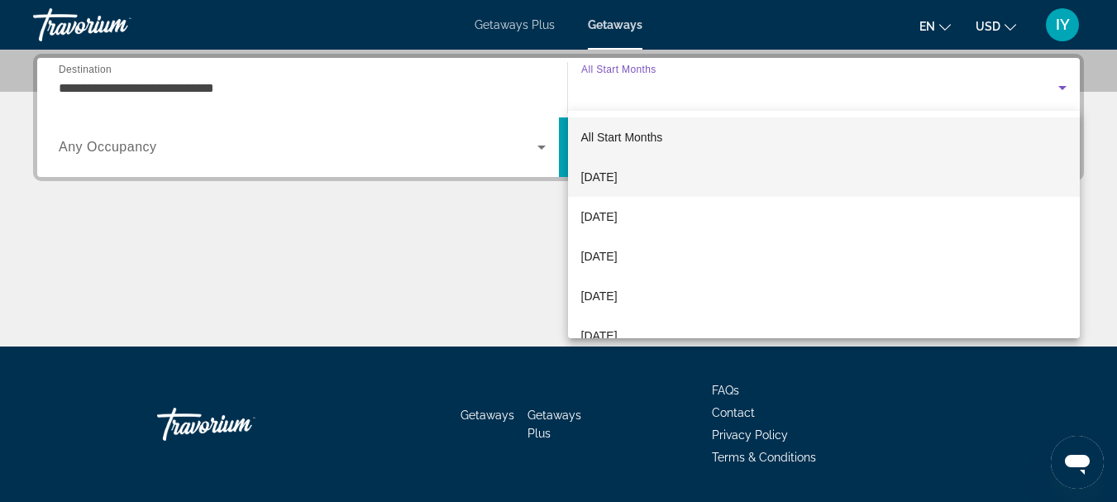
click at [724, 181] on mat-option "[DATE]" at bounding box center [824, 177] width 513 height 40
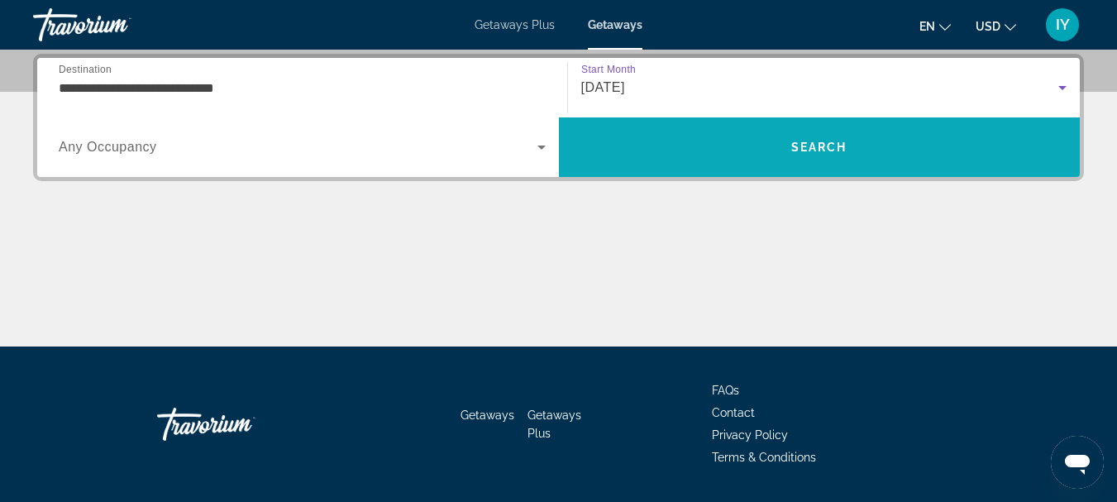
click at [805, 155] on span "Search" at bounding box center [820, 147] width 522 height 40
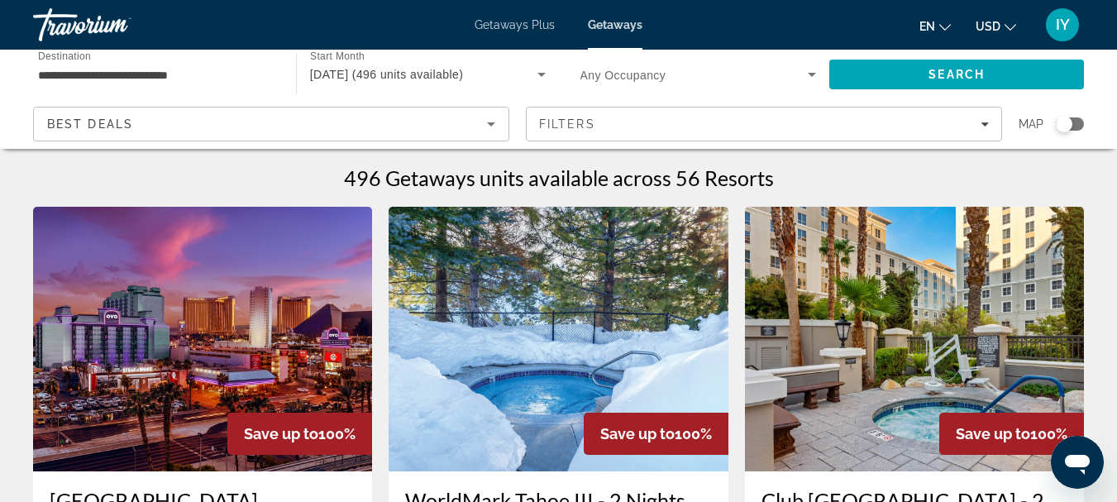
scroll to position [99, 0]
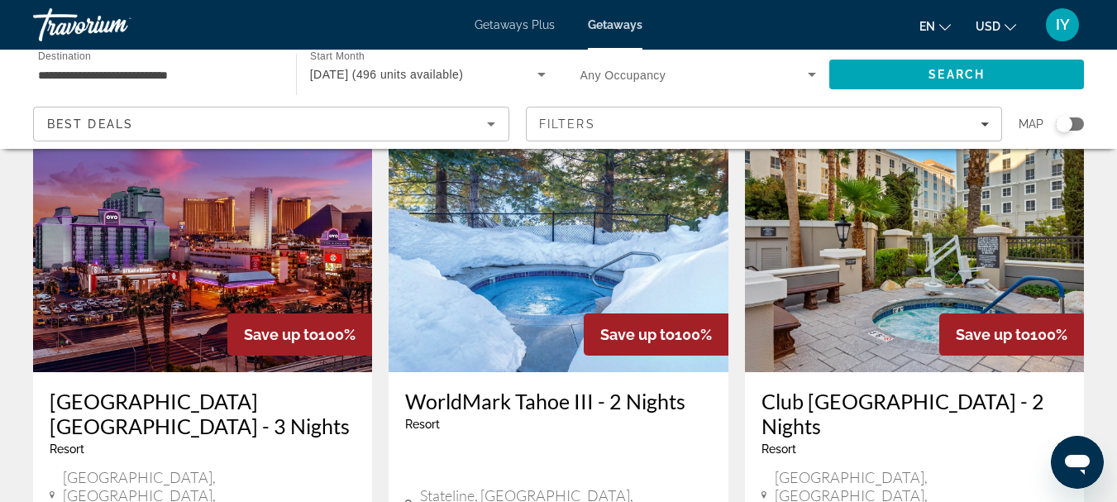
click at [578, 264] on img "Main content" at bounding box center [558, 240] width 339 height 265
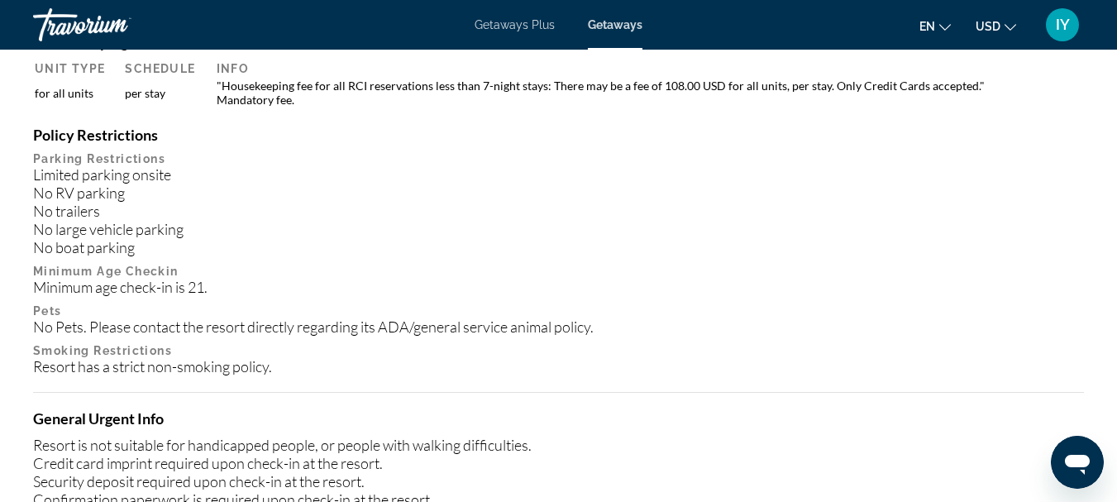
scroll to position [1883, 0]
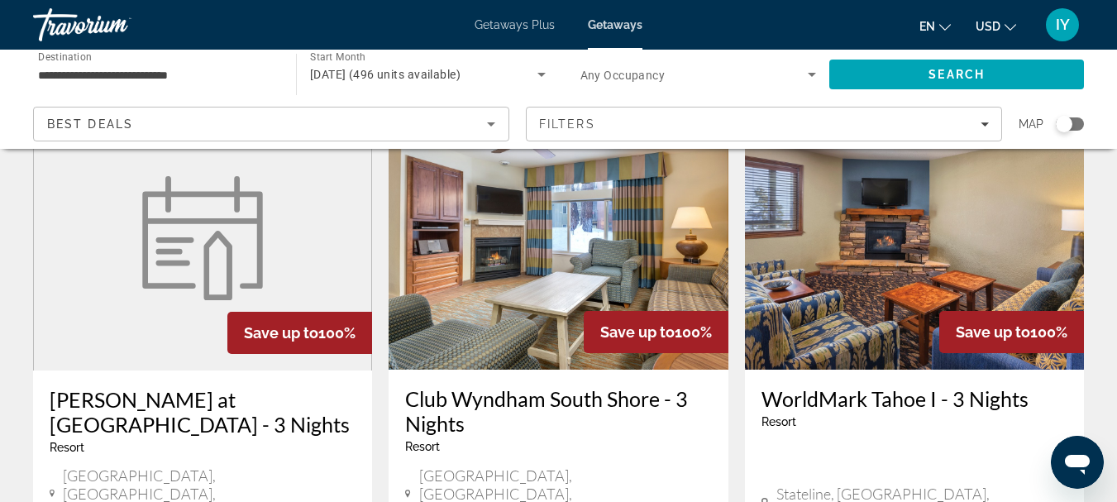
scroll to position [1967, 0]
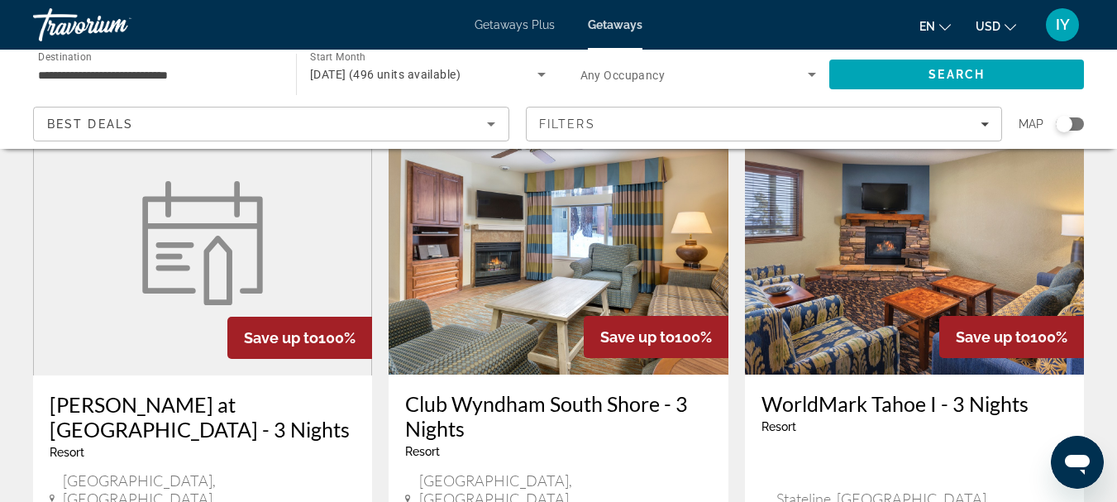
click at [563, 249] on img "Main content" at bounding box center [558, 242] width 339 height 265
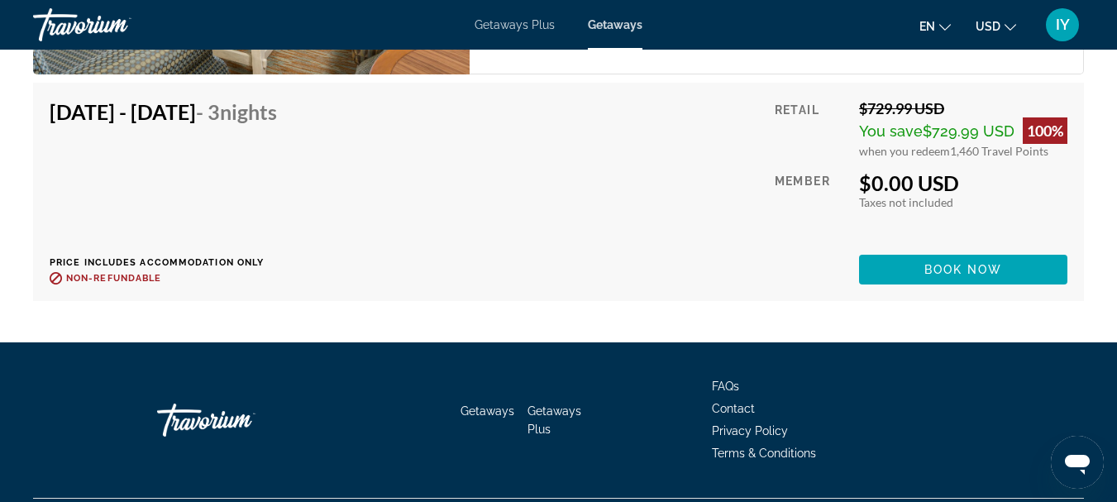
scroll to position [3330, 0]
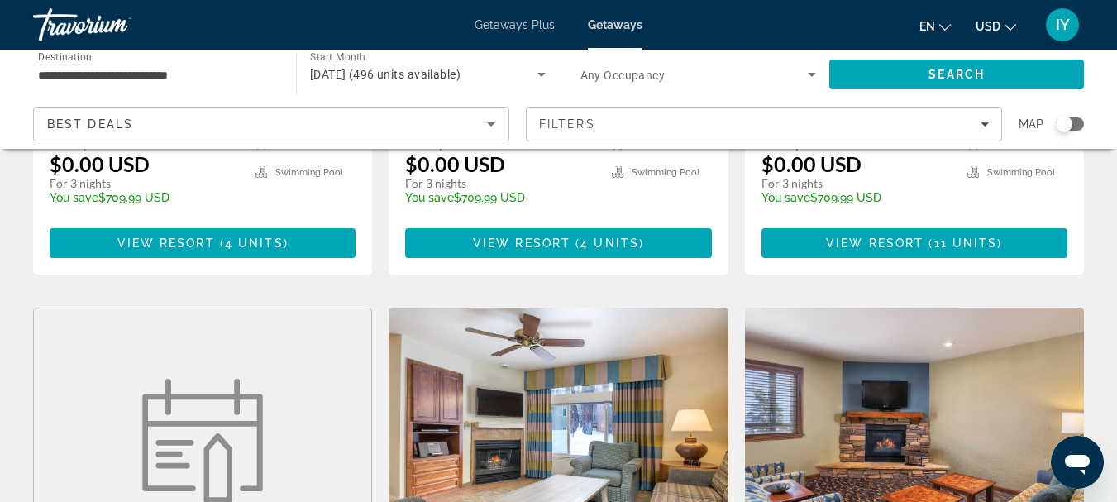
scroll to position [1952, 0]
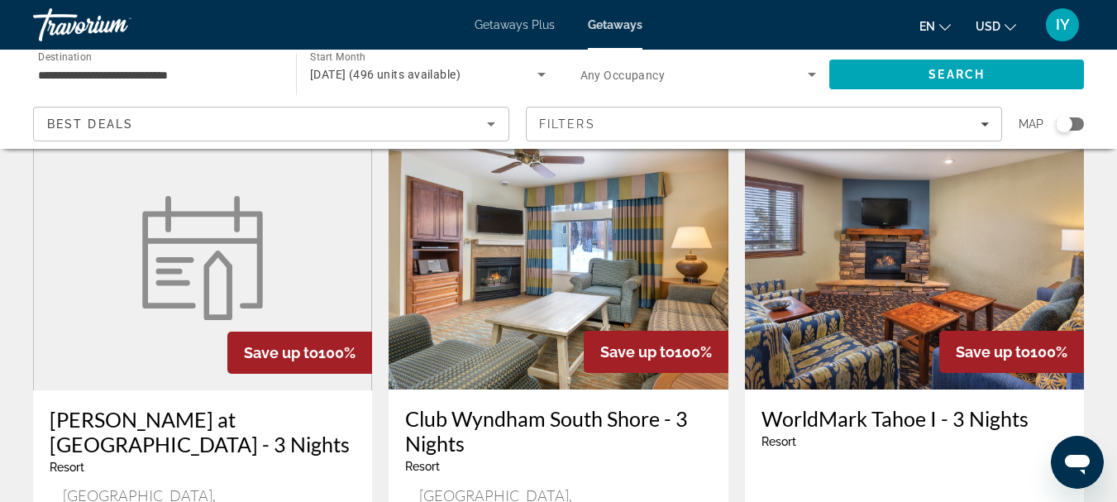
click at [891, 238] on img "Main content" at bounding box center [914, 257] width 339 height 265
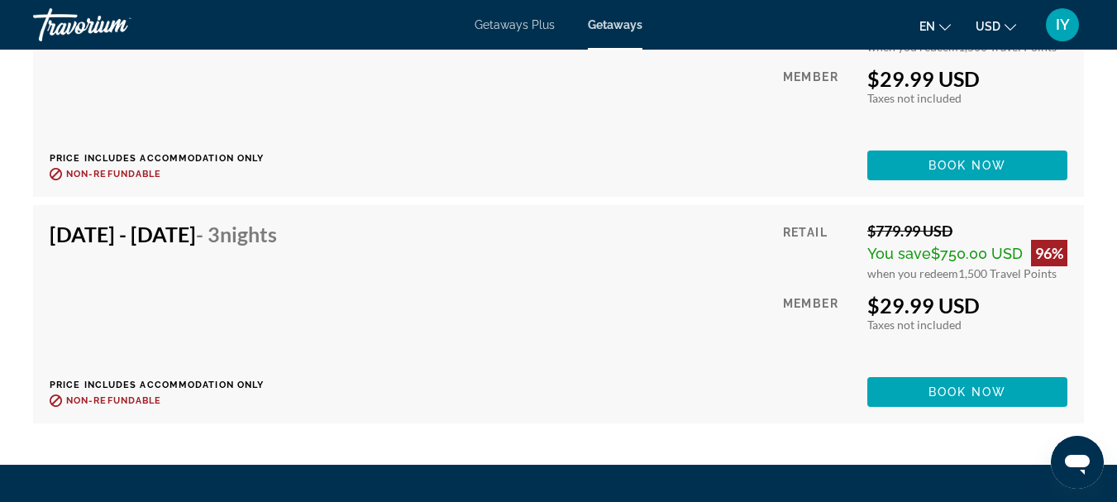
scroll to position [4568, 0]
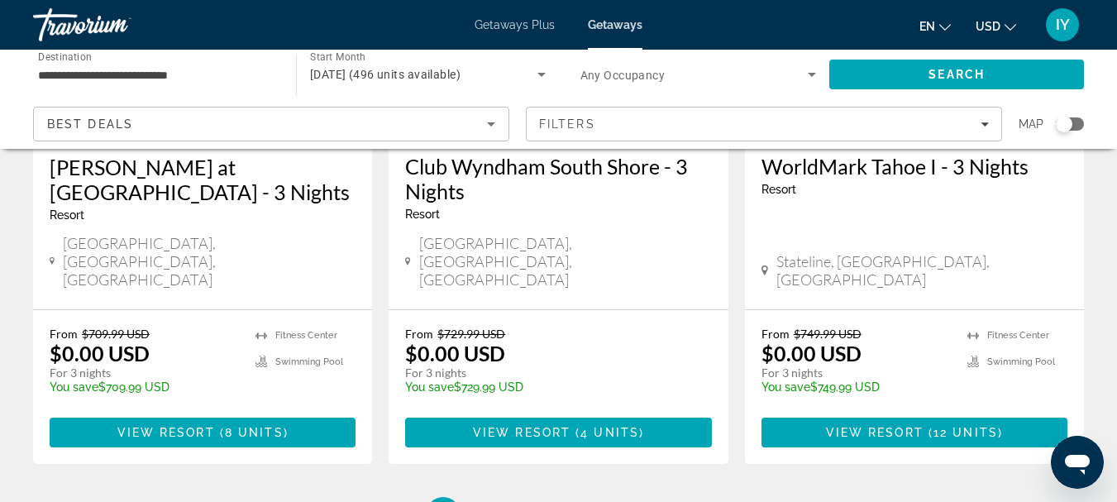
scroll to position [2210, 0]
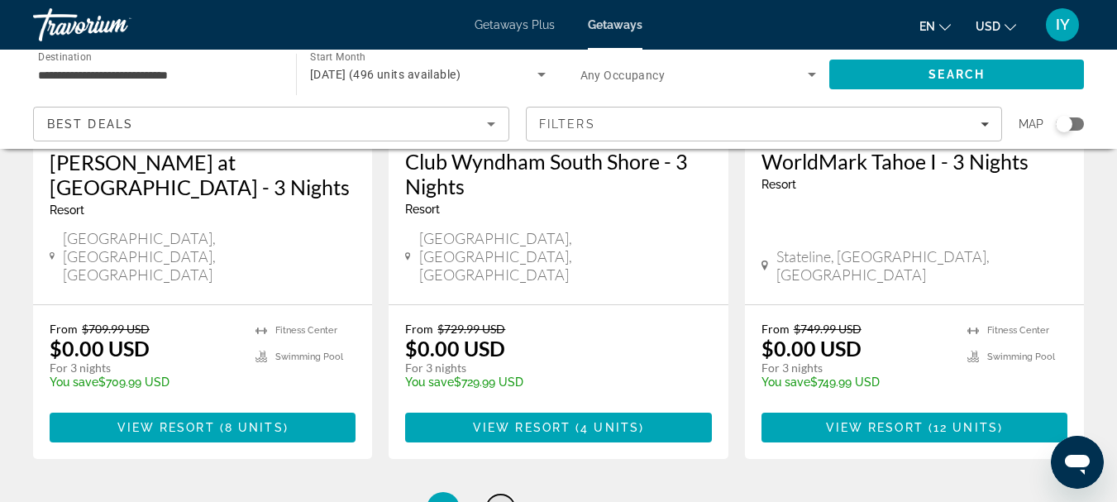
click at [505, 495] on link "page 2" at bounding box center [500, 509] width 29 height 29
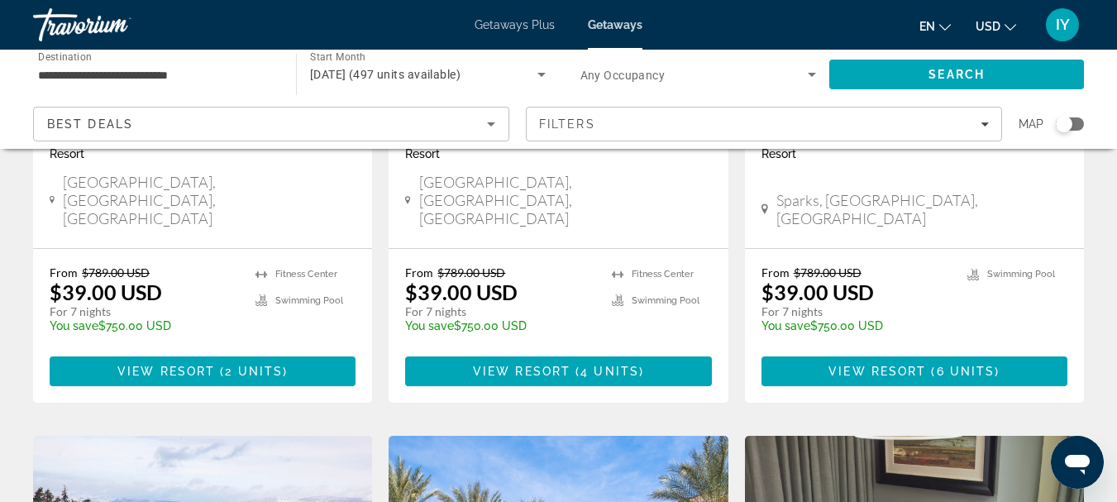
scroll to position [1548, 0]
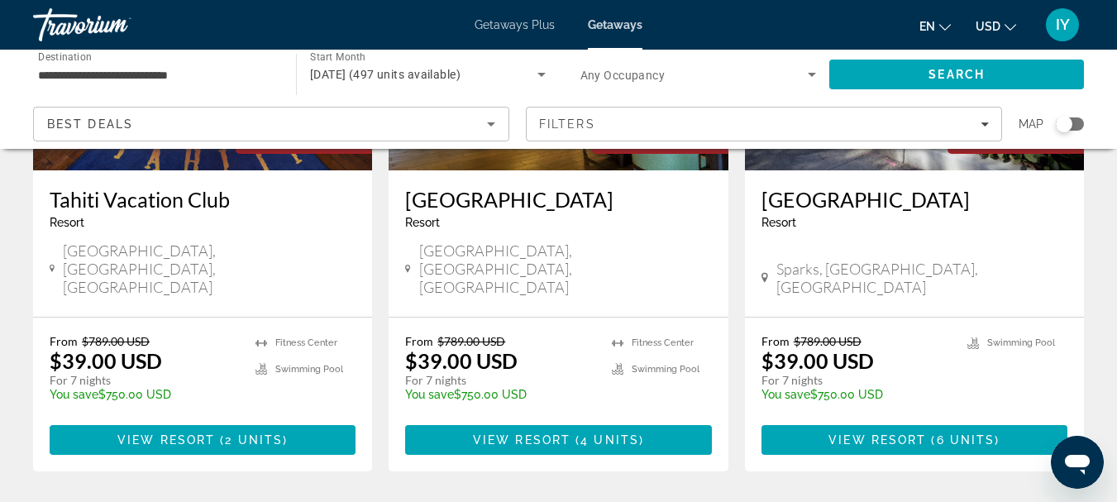
click at [610, 25] on span "Getaways" at bounding box center [615, 24] width 55 height 13
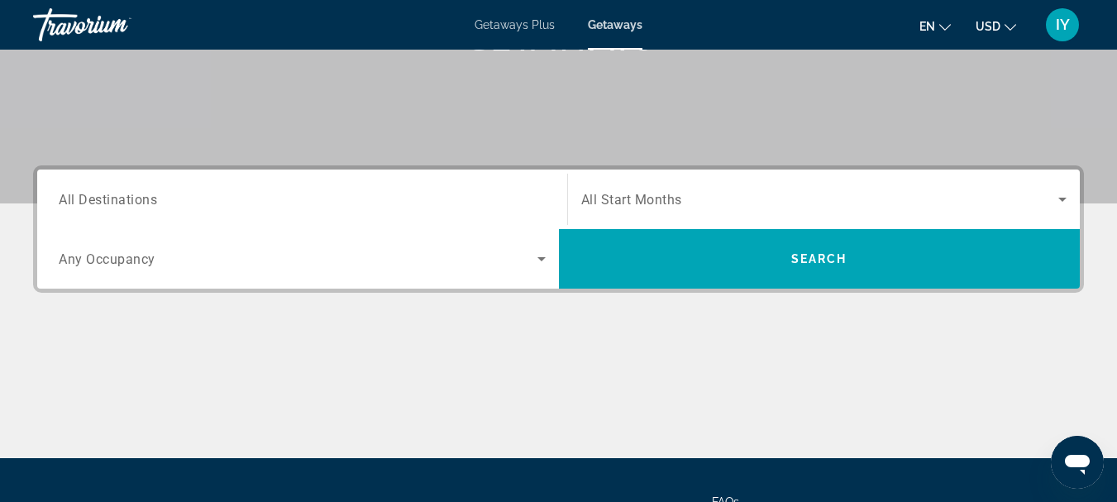
scroll to position [319, 0]
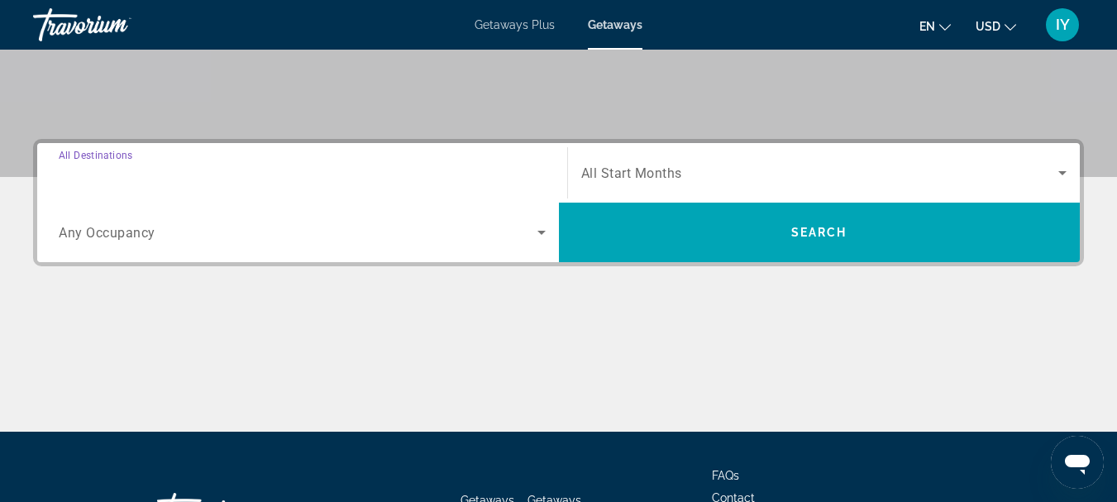
click at [64, 181] on input "Destination All Destinations" at bounding box center [302, 174] width 487 height 20
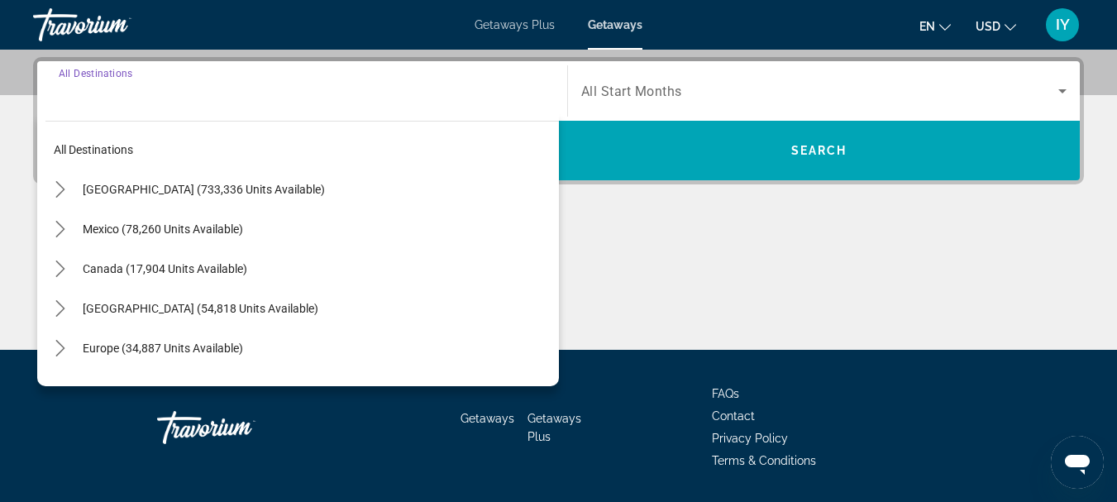
scroll to position [404, 0]
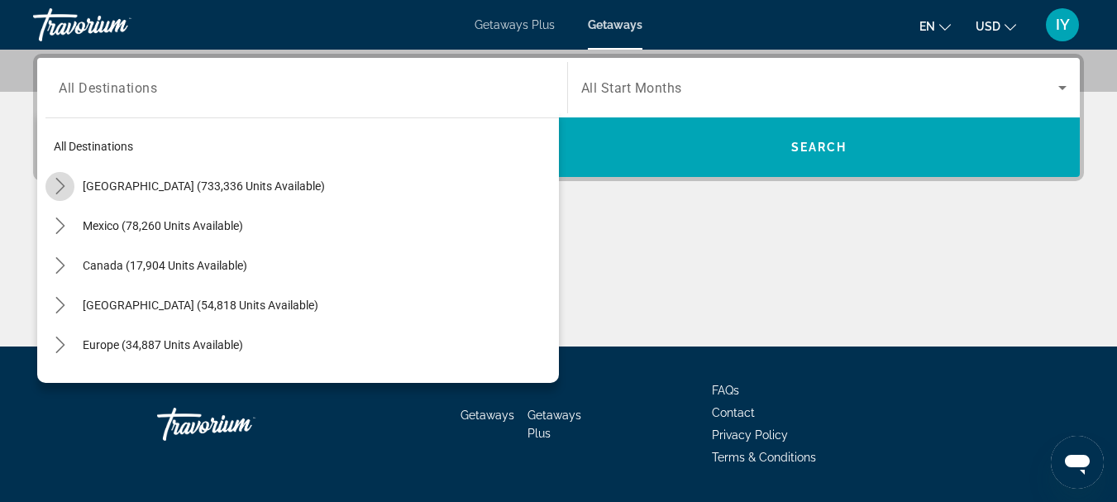
click at [64, 186] on icon "Toggle United States (733,336 units available) submenu" at bounding box center [59, 186] width 9 height 17
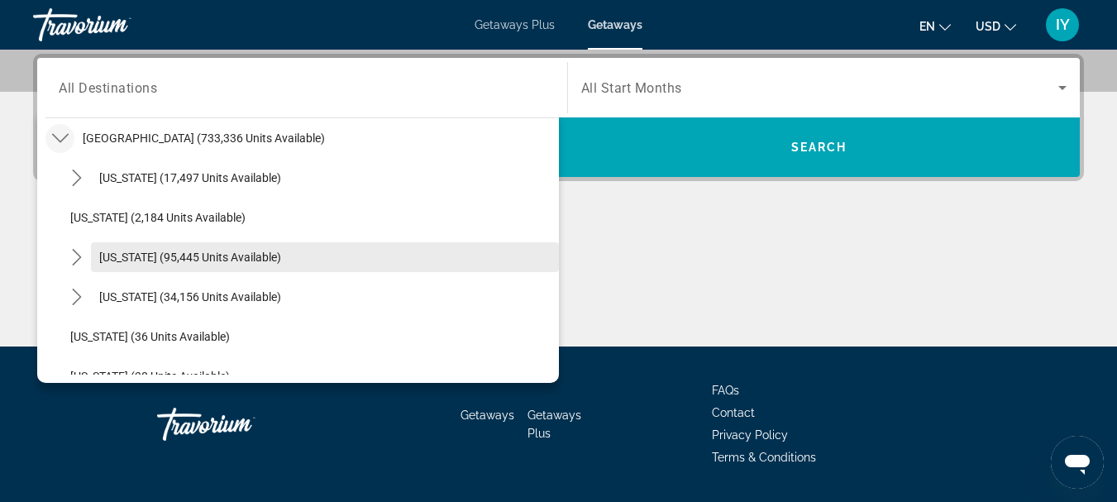
click at [125, 256] on span "[US_STATE] (95,445 units available)" at bounding box center [190, 257] width 182 height 13
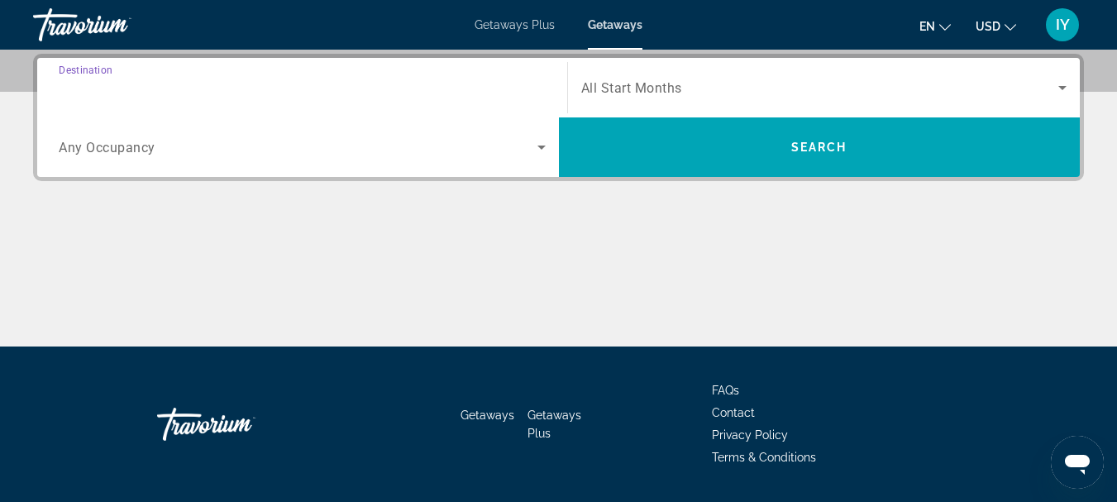
type input "**********"
click at [1063, 87] on icon "Search widget" at bounding box center [1062, 88] width 8 height 4
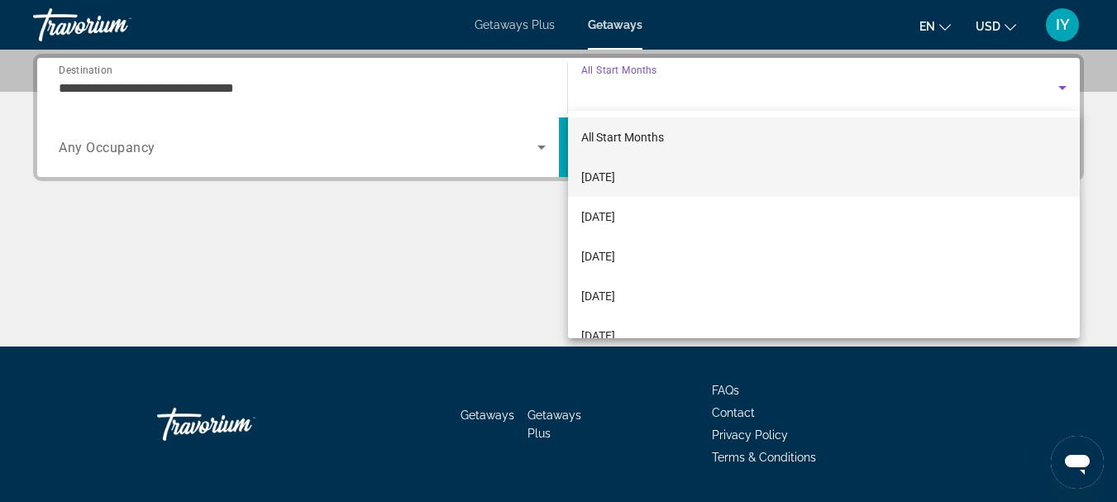
click at [615, 175] on span "[DATE]" at bounding box center [598, 177] width 34 height 20
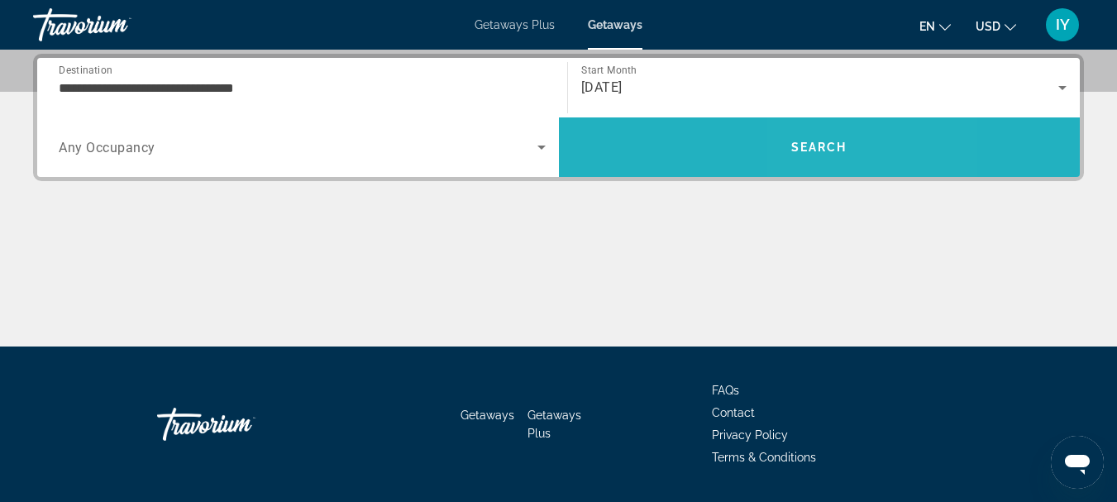
click at [836, 154] on span "Search" at bounding box center [820, 147] width 522 height 40
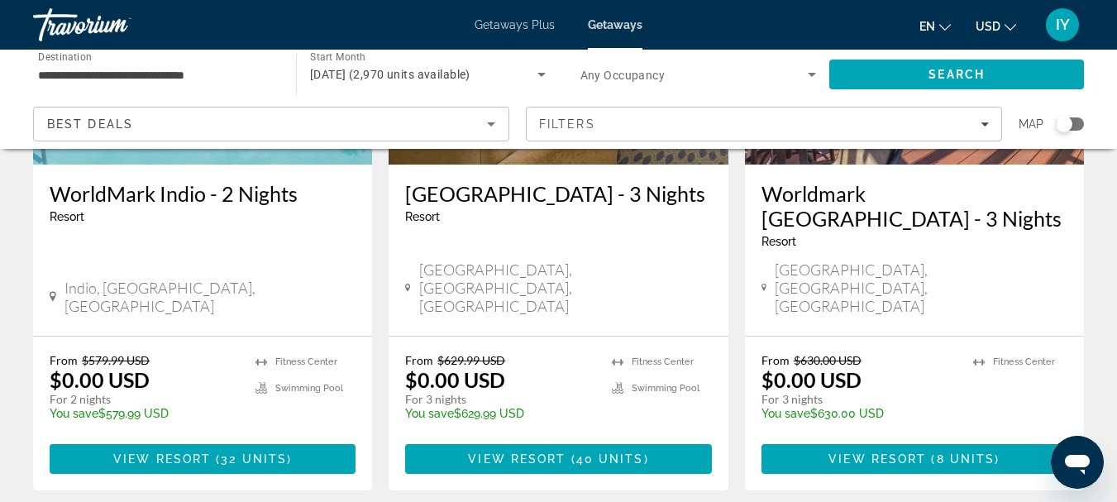
scroll to position [2208, 0]
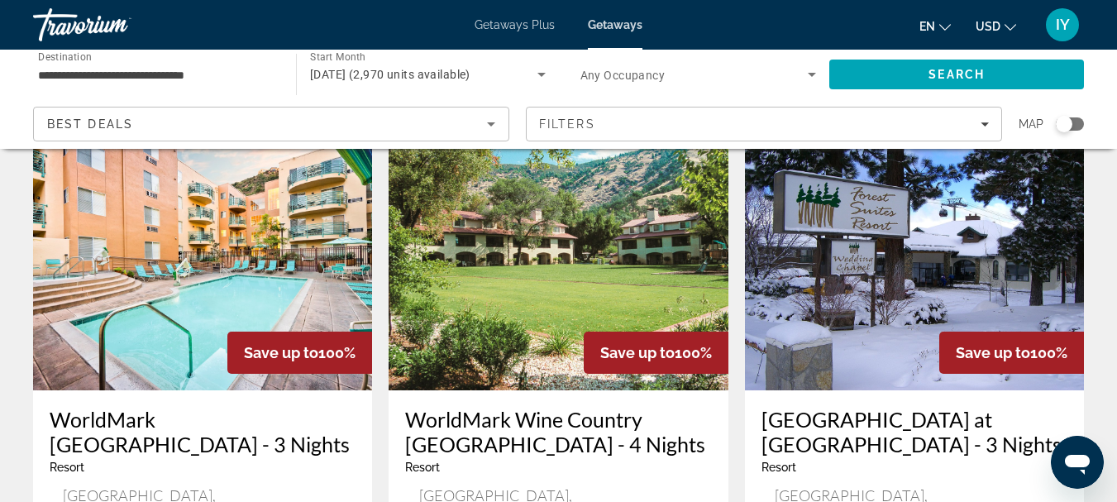
scroll to position [1947, 0]
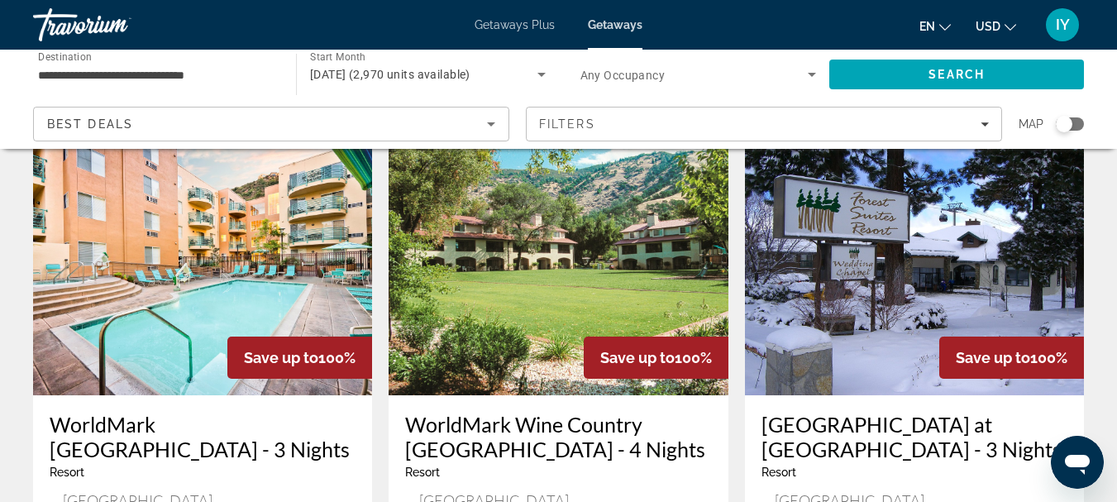
click at [842, 412] on h3 "[GEOGRAPHIC_DATA] at [GEOGRAPHIC_DATA] - 3 Nights" at bounding box center [915, 437] width 306 height 50
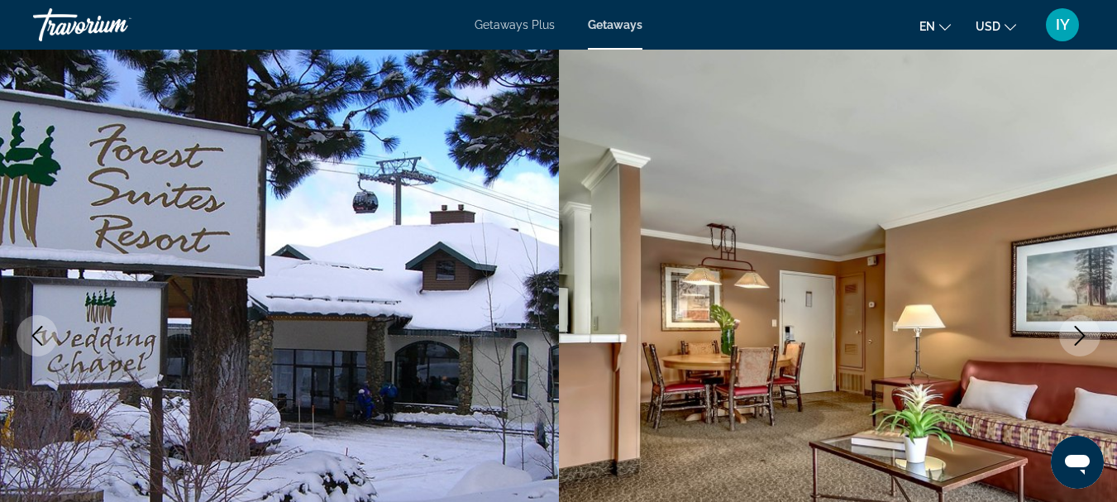
scroll to position [98, 0]
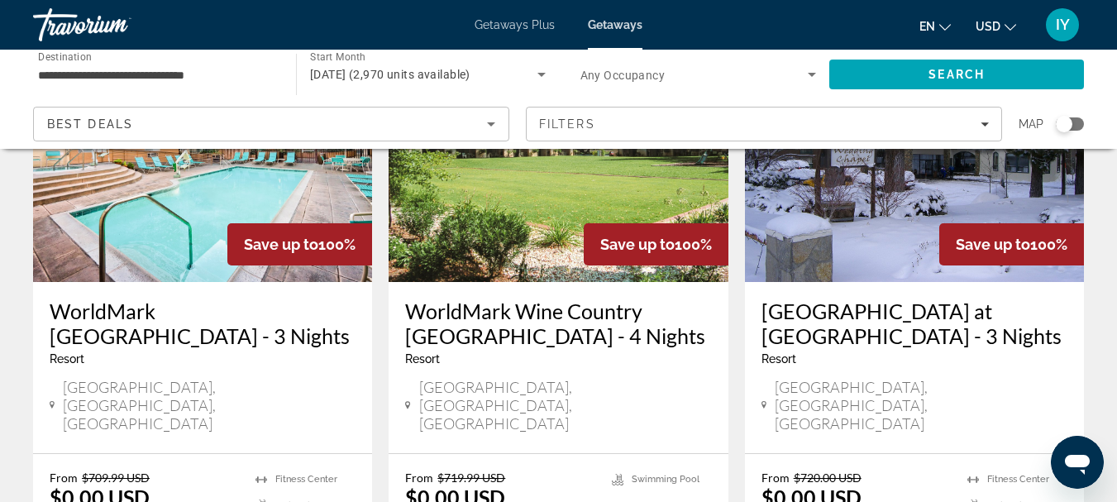
scroll to position [2154, 0]
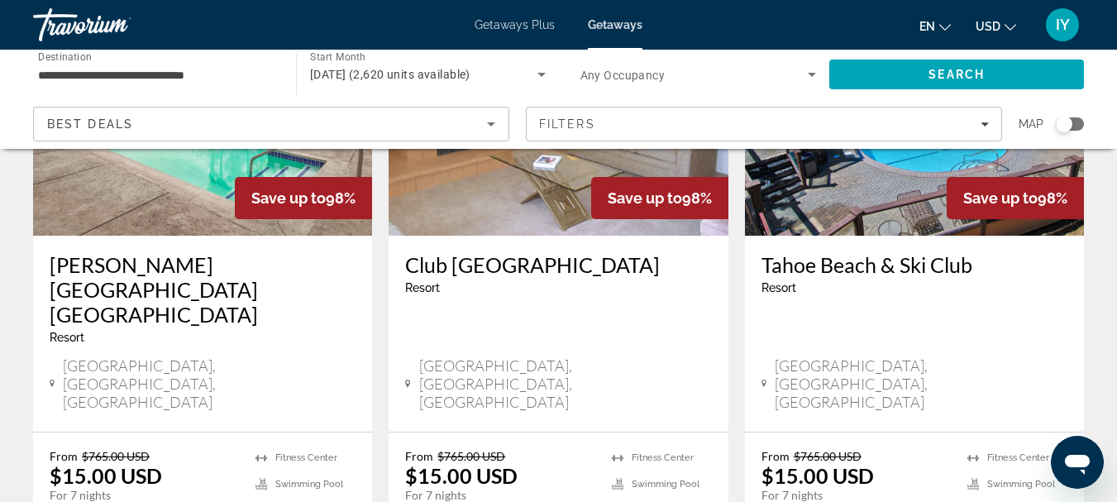
scroll to position [889, 0]
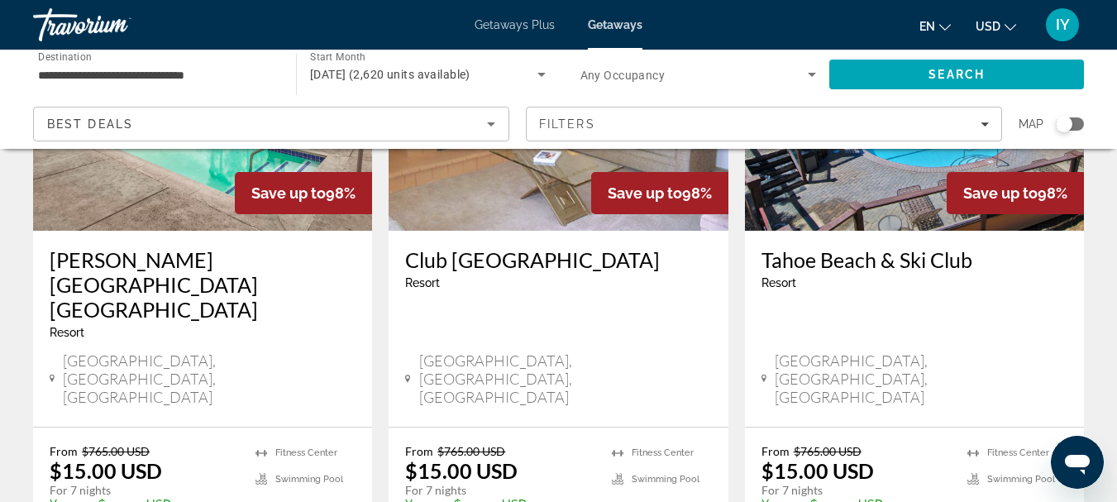
click at [855, 181] on img "Main content" at bounding box center [914, 98] width 339 height 265
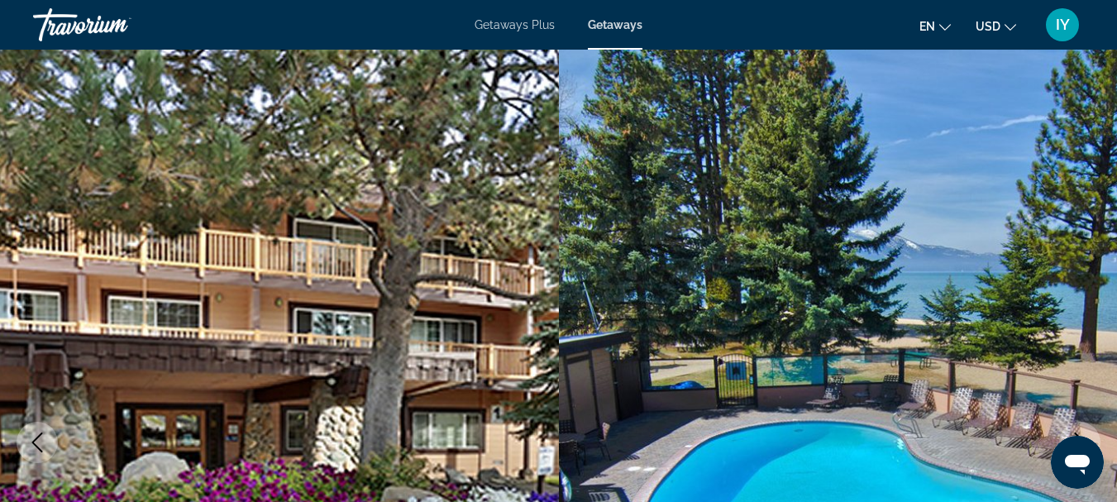
click at [620, 28] on span "Getaways" at bounding box center [615, 24] width 55 height 13
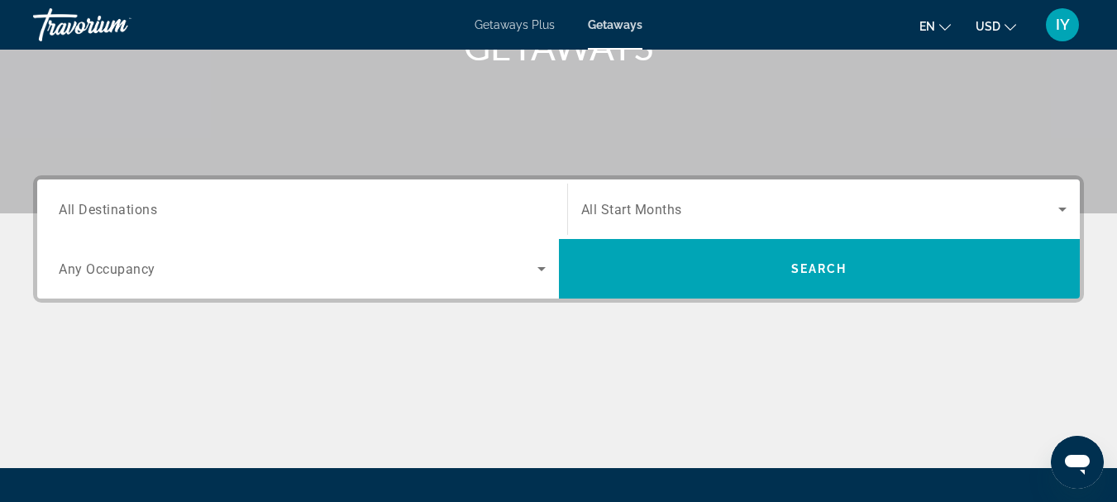
scroll to position [351, 0]
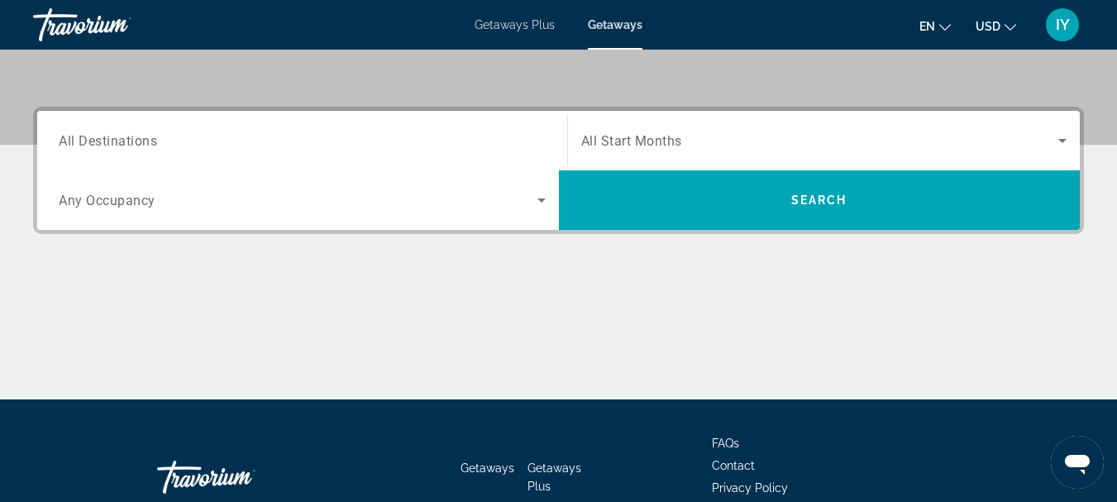
click at [67, 138] on span "All Destinations" at bounding box center [108, 140] width 98 height 16
click at [67, 138] on input "Destination All Destinations" at bounding box center [302, 141] width 487 height 20
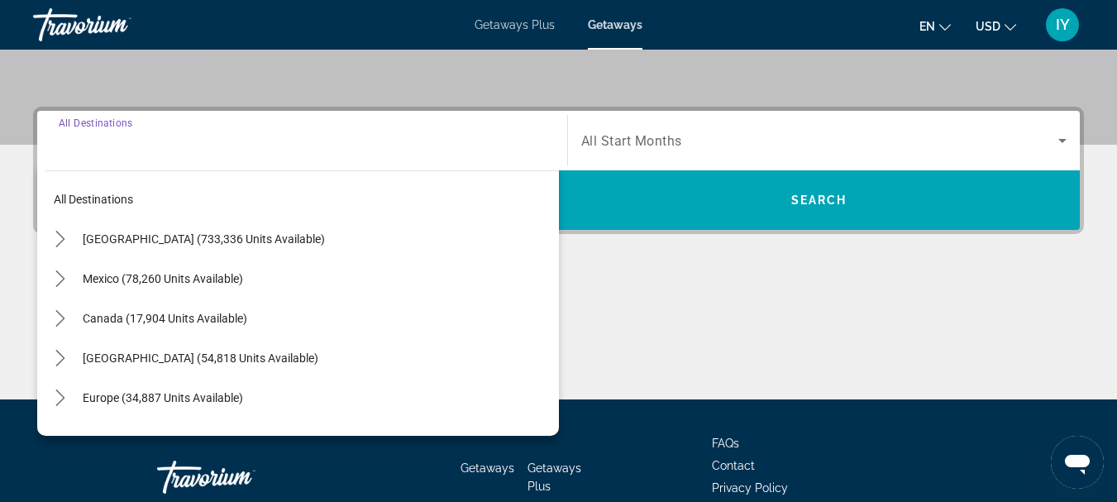
scroll to position [404, 0]
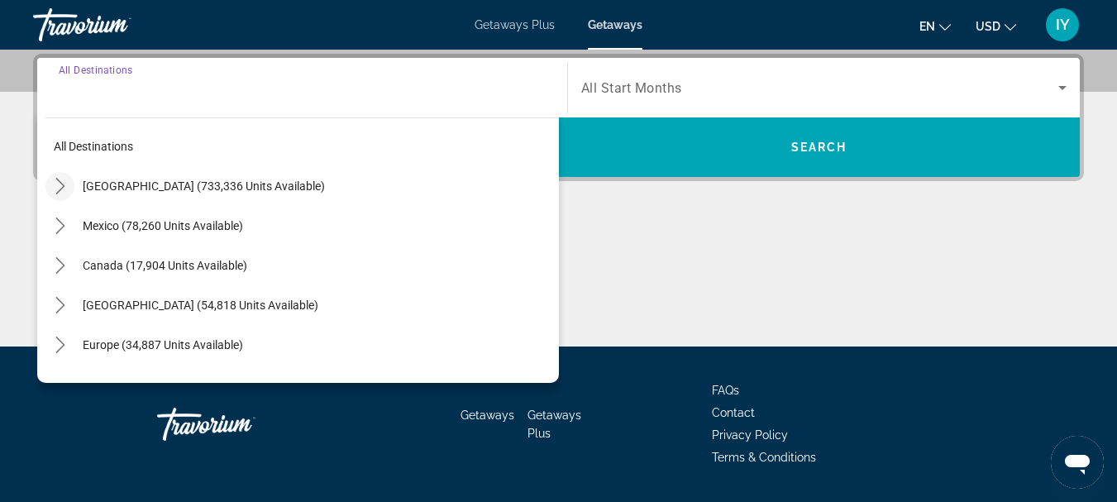
click at [65, 182] on icon "Toggle United States (733,336 units available) submenu" at bounding box center [60, 186] width 17 height 17
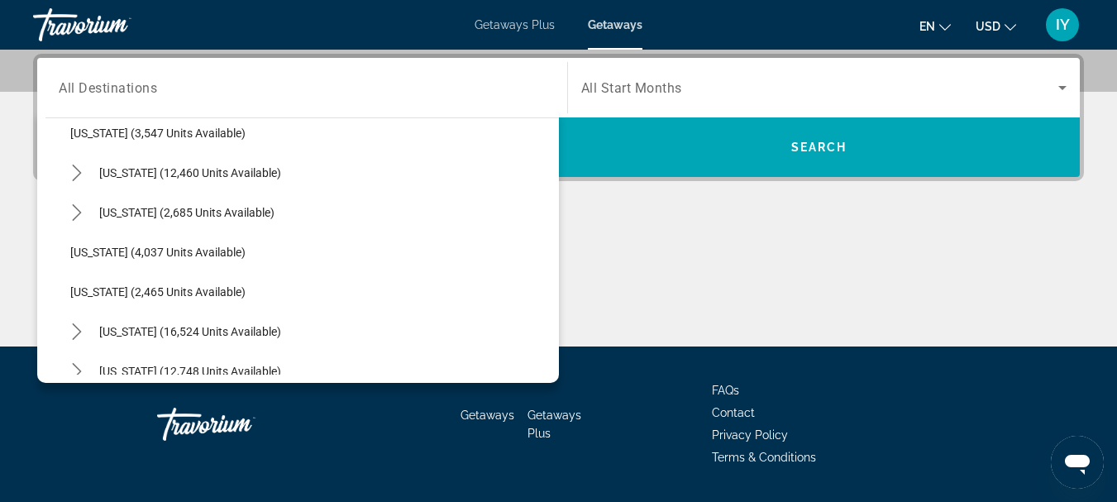
scroll to position [974, 0]
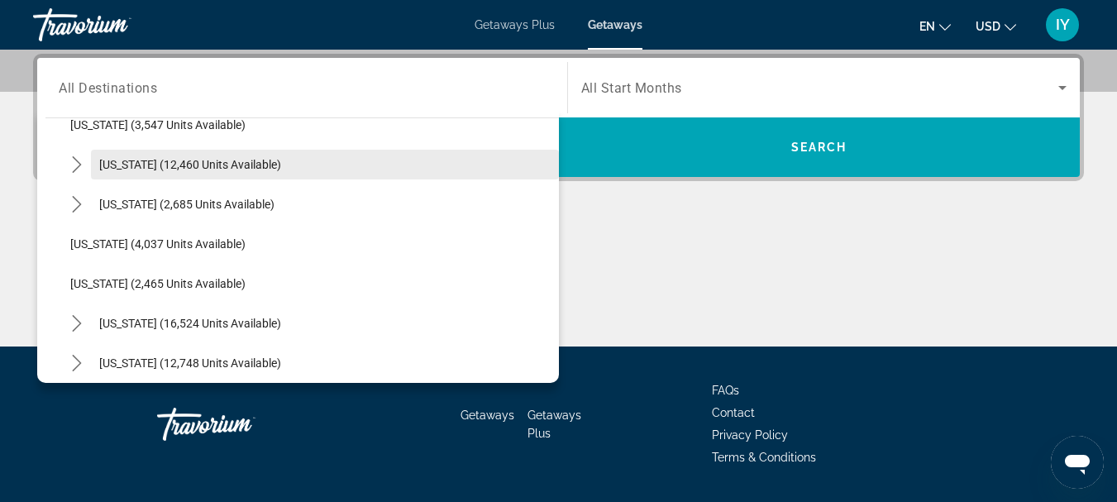
click at [208, 156] on span "Select destination: Nevada (12,460 units available)" at bounding box center [325, 165] width 468 height 40
type input "**********"
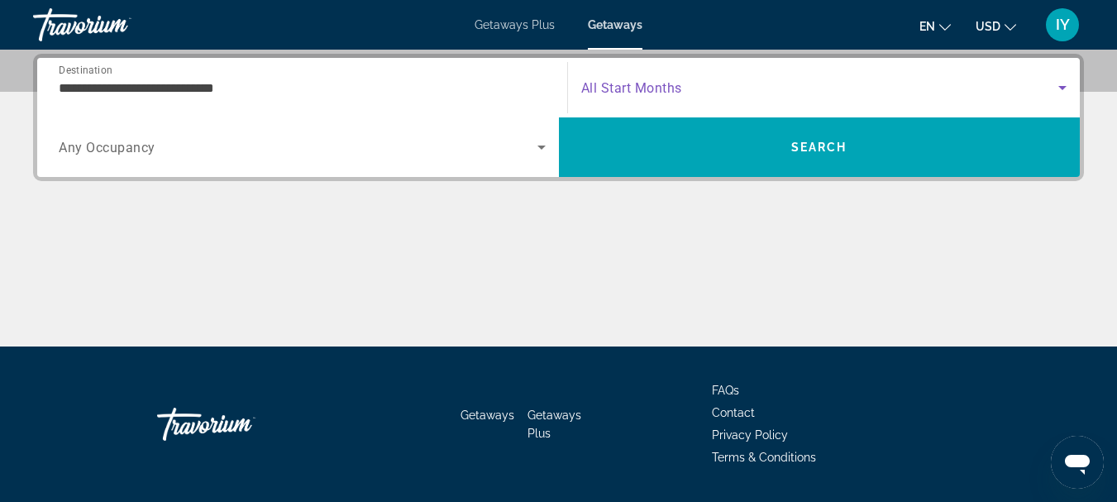
click at [1062, 86] on icon "Search widget" at bounding box center [1062, 88] width 8 height 4
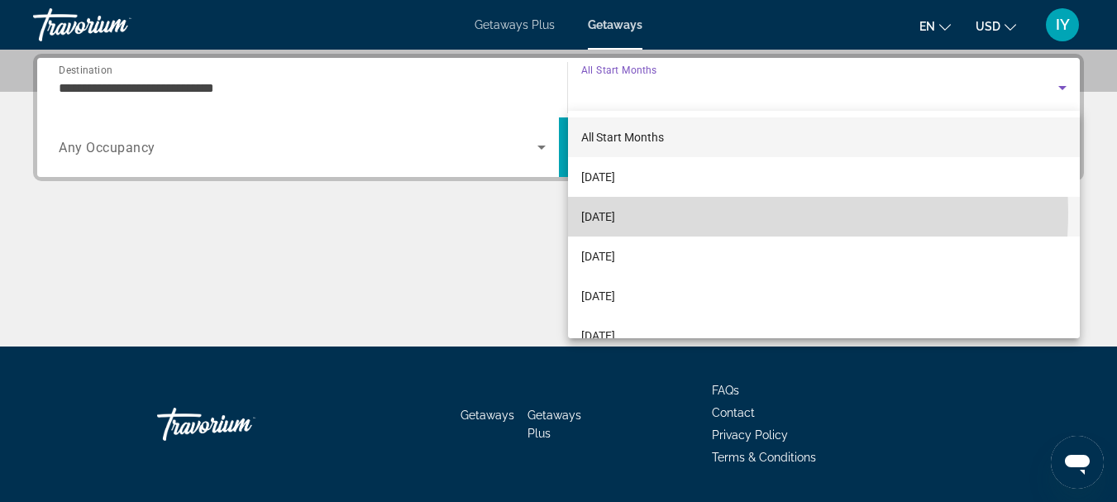
click at [671, 212] on mat-option "[DATE]" at bounding box center [824, 217] width 513 height 40
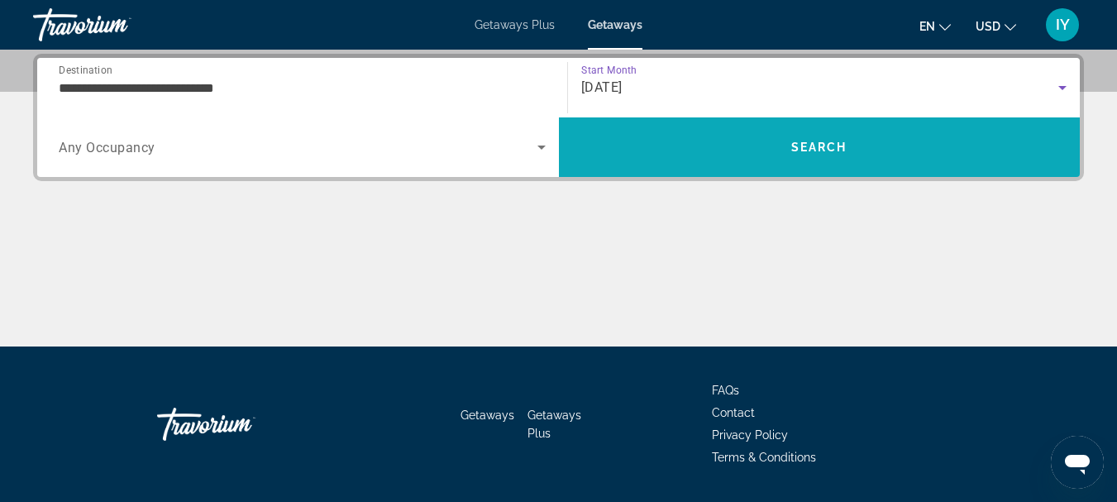
click at [794, 145] on span "Search" at bounding box center [819, 147] width 56 height 13
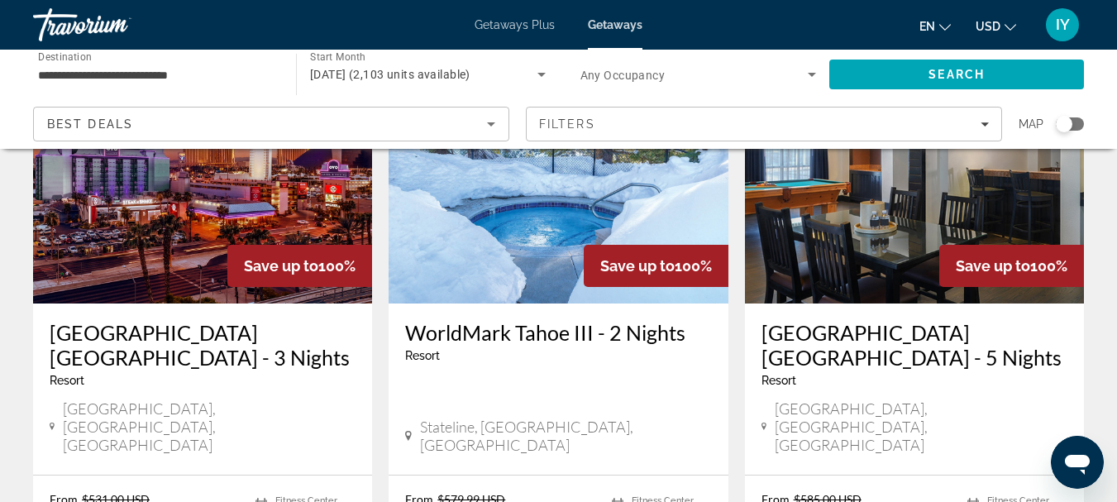
scroll to position [173, 0]
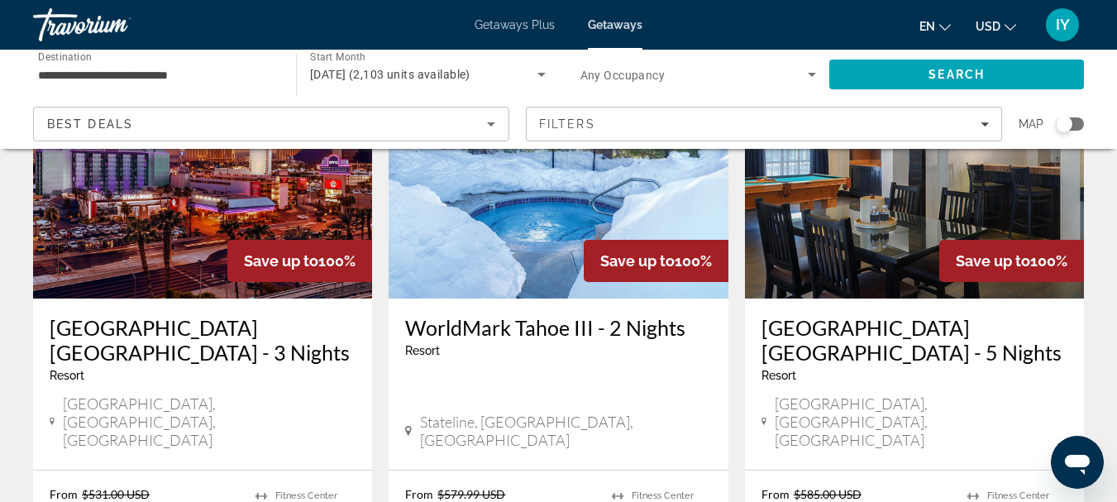
click at [505, 321] on h3 "WorldMark Tahoe III - 2 Nights" at bounding box center [558, 327] width 306 height 25
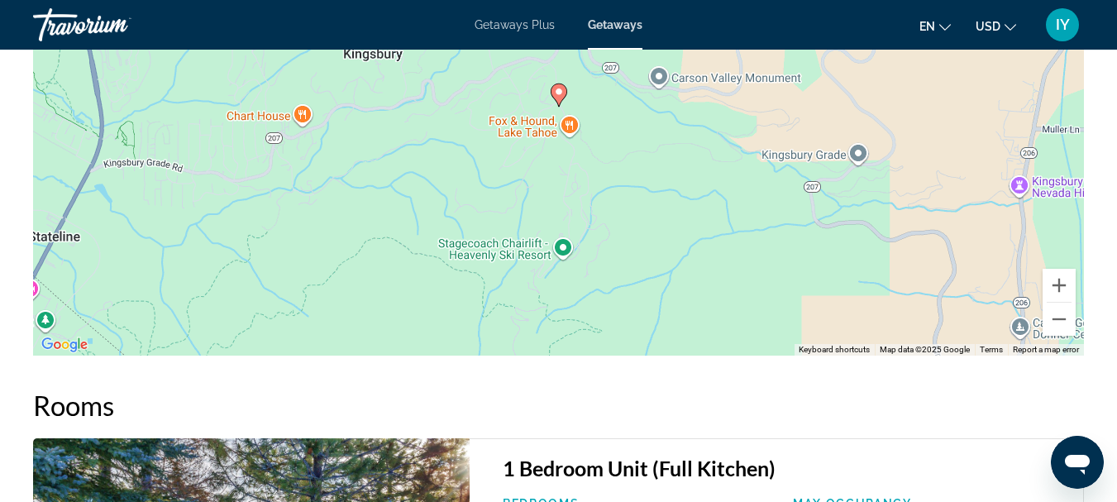
scroll to position [3017, 0]
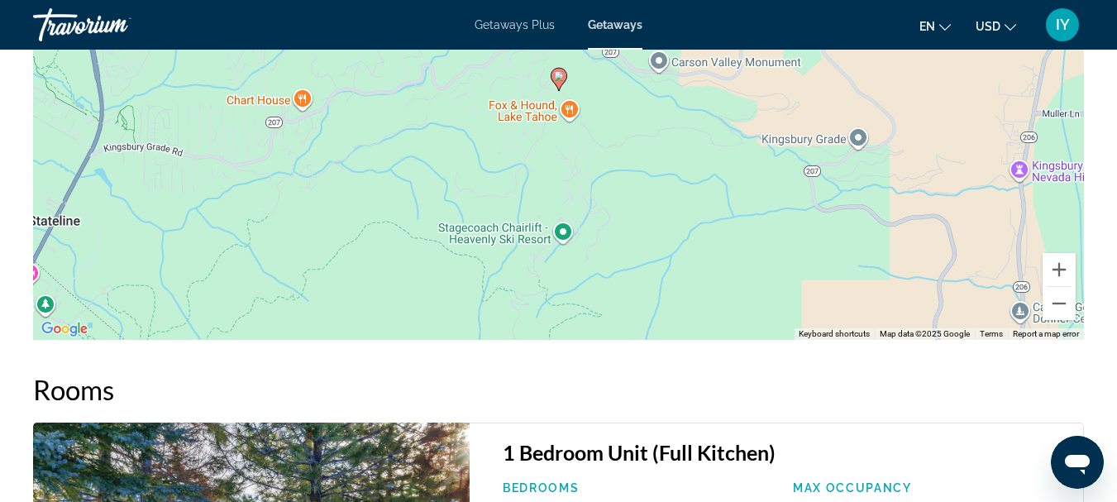
drag, startPoint x: 1115, startPoint y: 347, endPoint x: 1125, endPoint y: 341, distance: 11.9
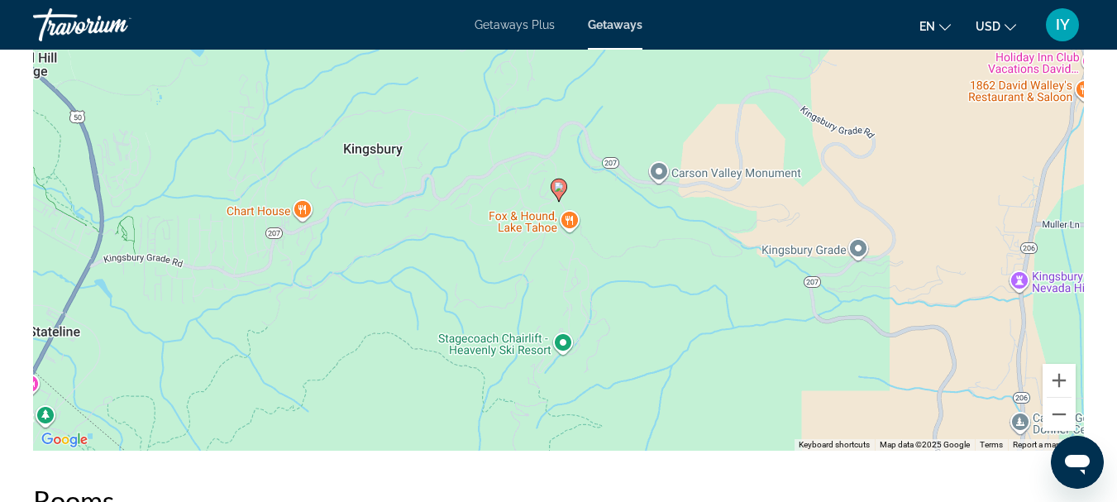
scroll to position [2898, 0]
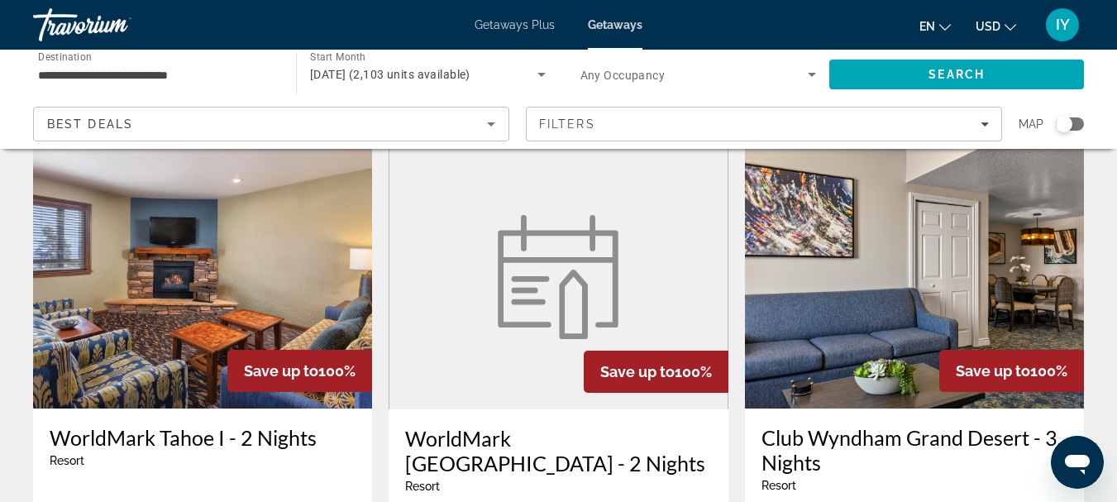
scroll to position [1345, 0]
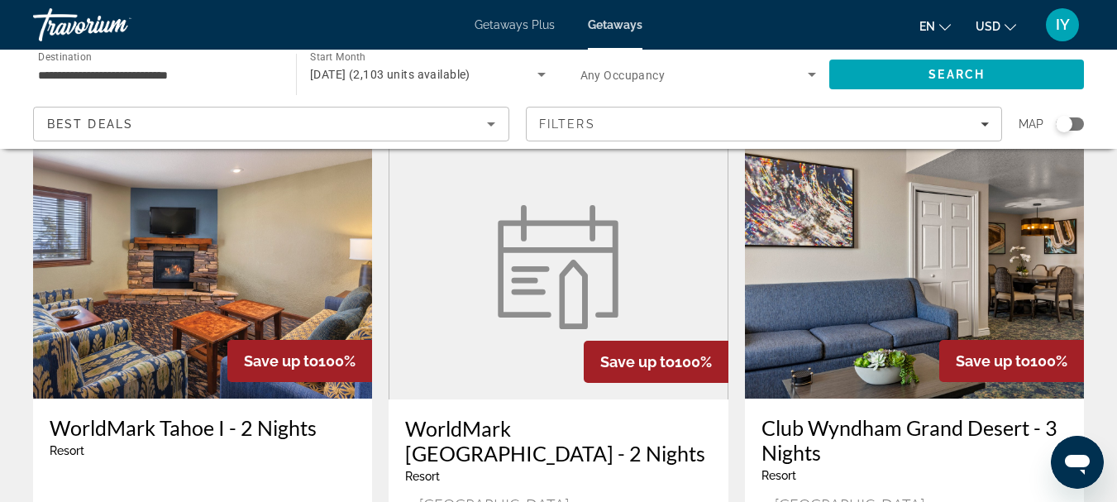
click at [140, 258] on img "Main content" at bounding box center [202, 266] width 339 height 265
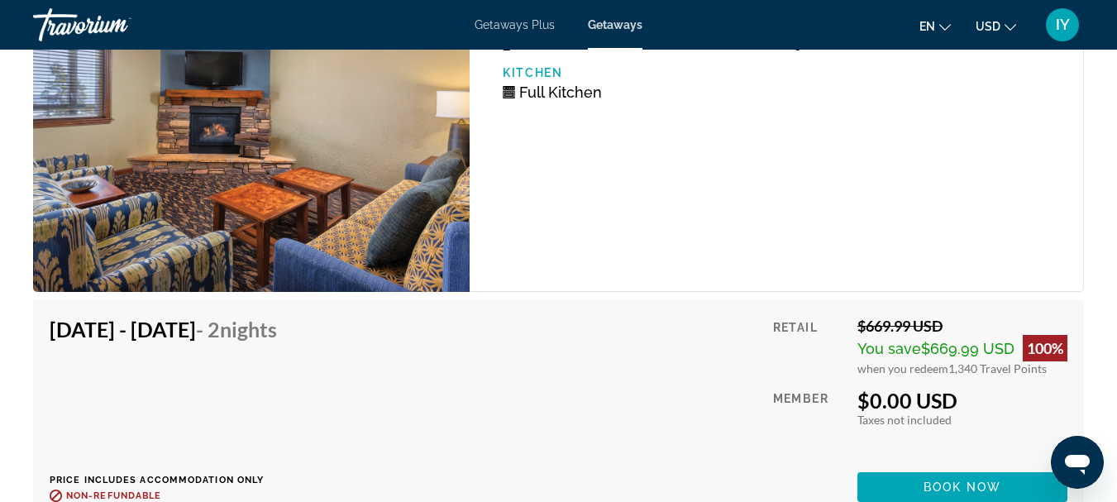
scroll to position [3316, 0]
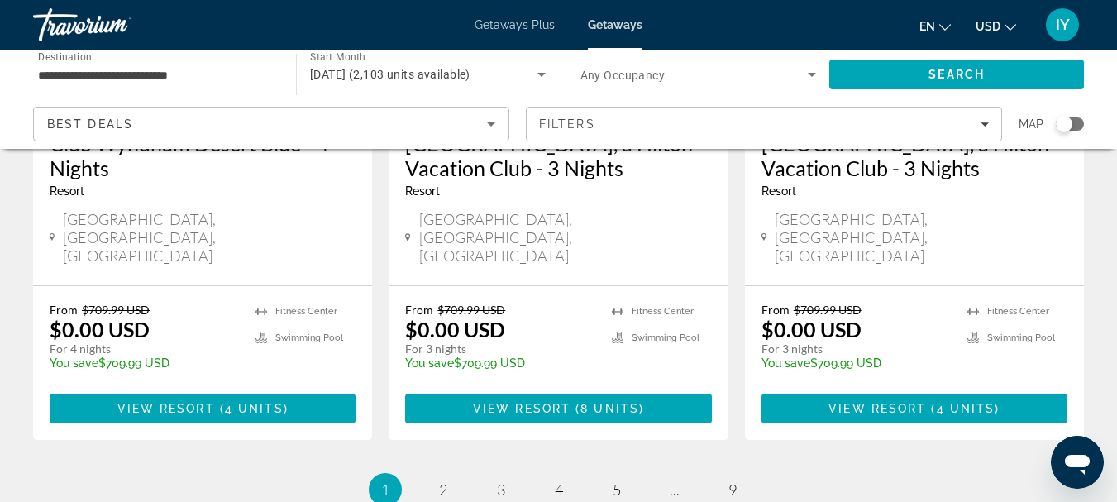
scroll to position [2258, 0]
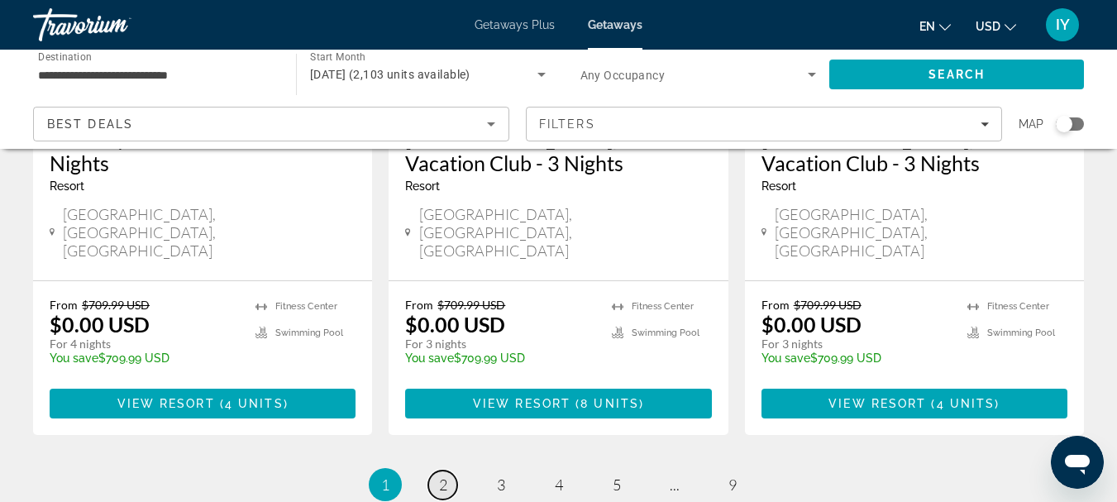
click at [442, 475] on span "2" at bounding box center [443, 484] width 8 height 18
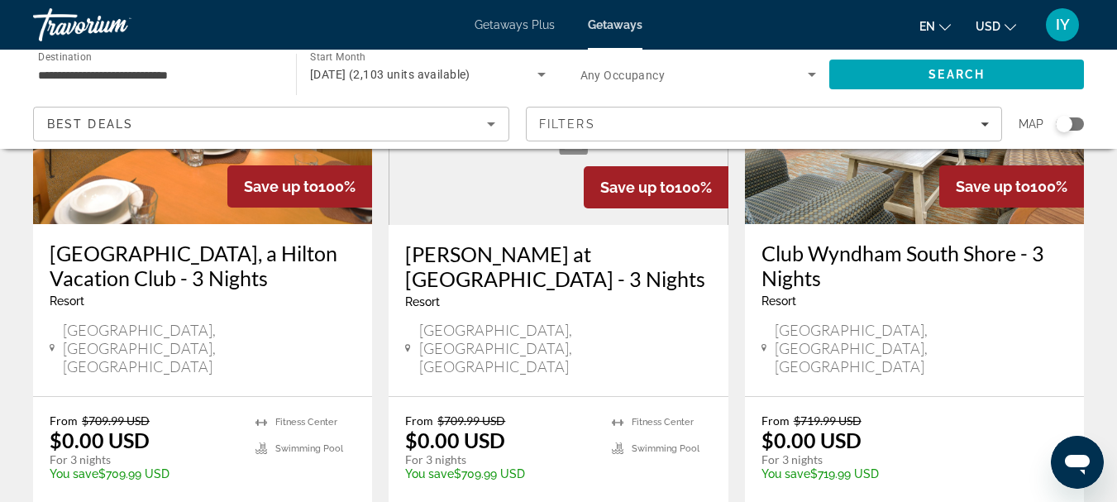
scroll to position [252, 0]
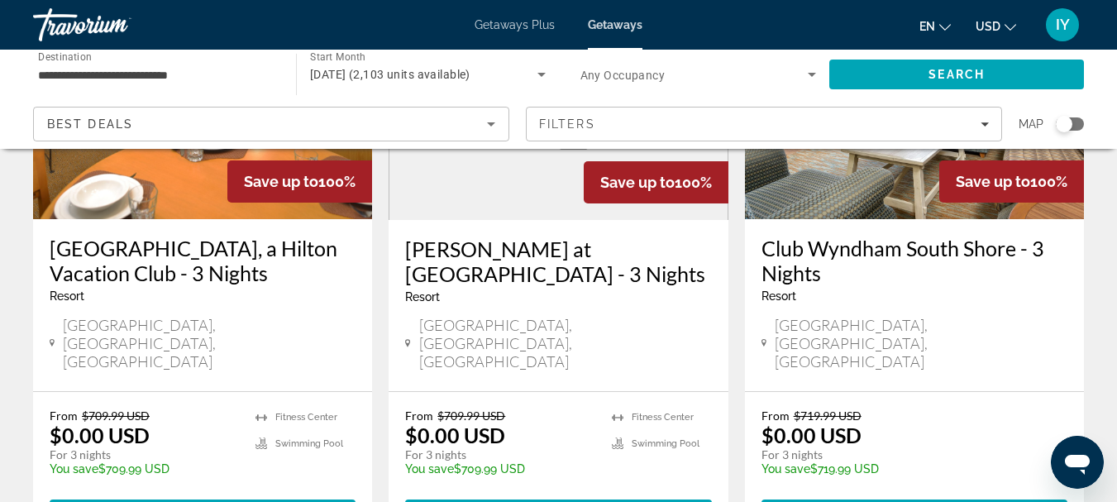
click at [848, 250] on h3 "Club Wyndham South Shore - 3 Nights" at bounding box center [915, 261] width 306 height 50
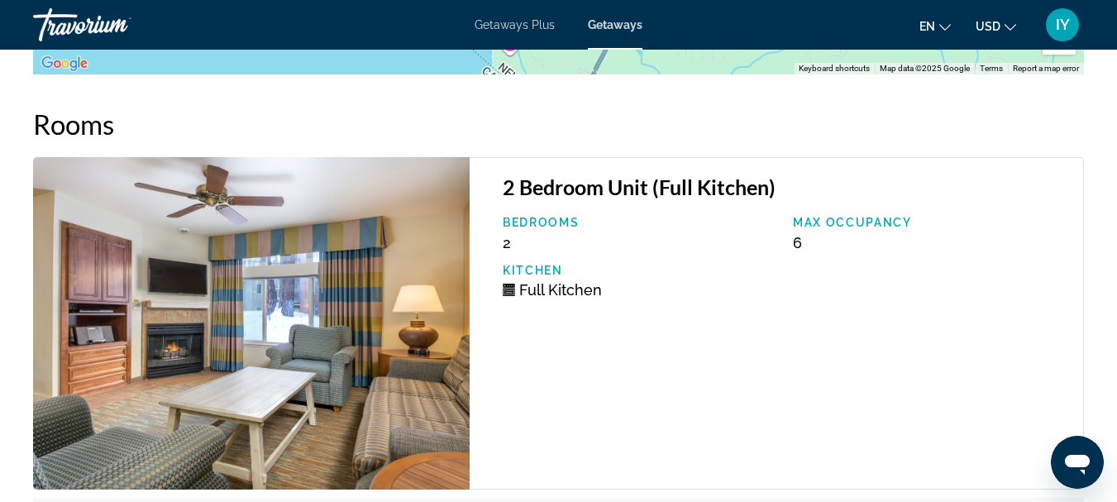
scroll to position [2922, 0]
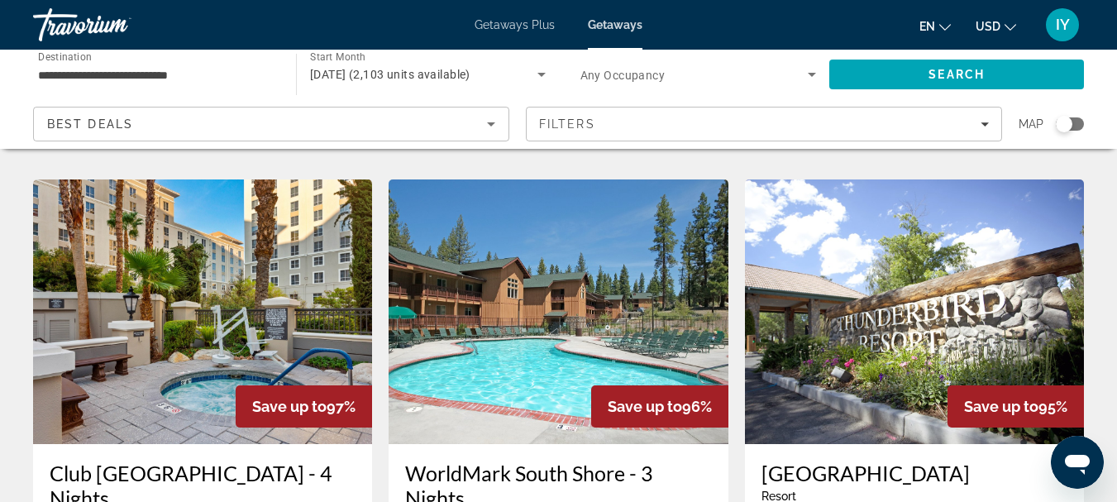
scroll to position [1310, 0]
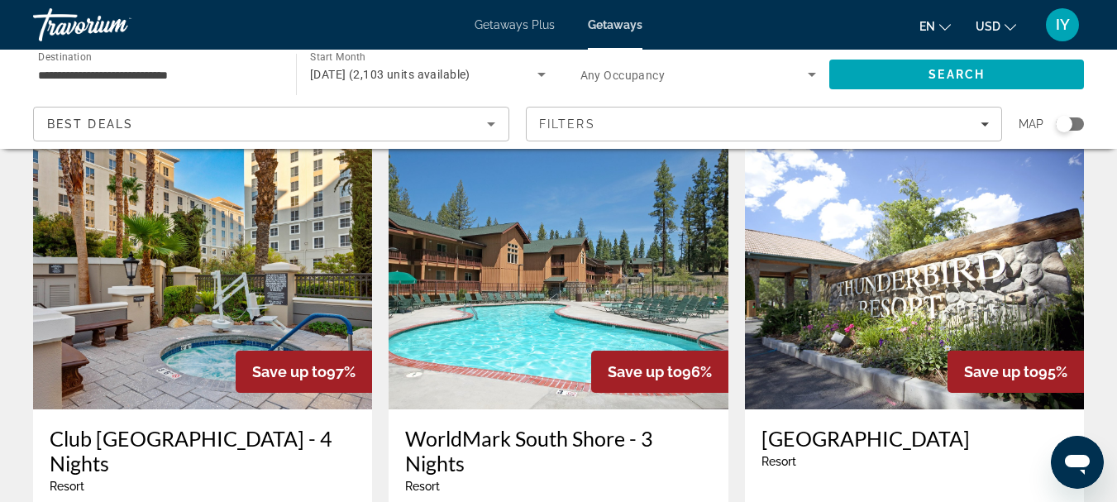
click at [569, 426] on h3 "WorldMark South Shore - 3 Nights" at bounding box center [558, 451] width 306 height 50
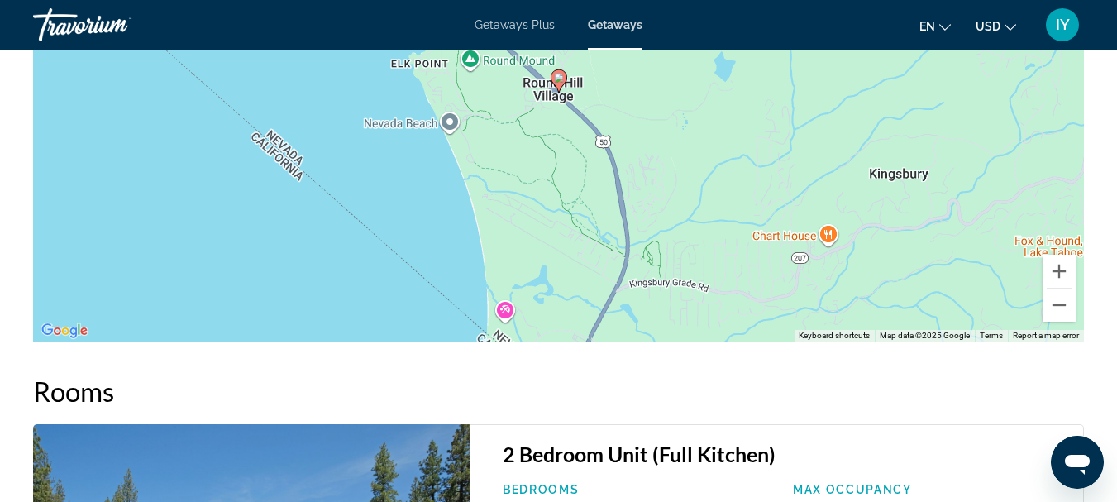
scroll to position [2867, 0]
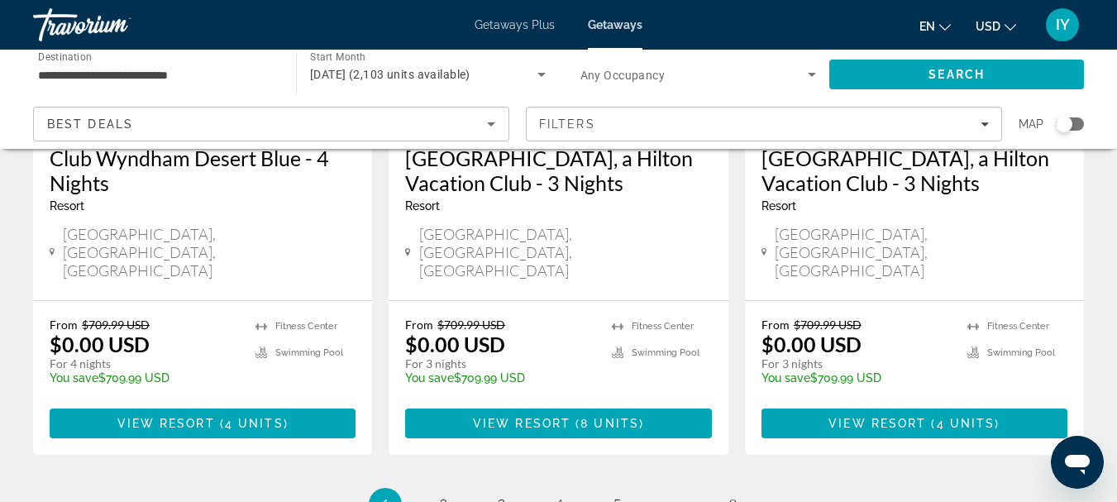
scroll to position [2273, 0]
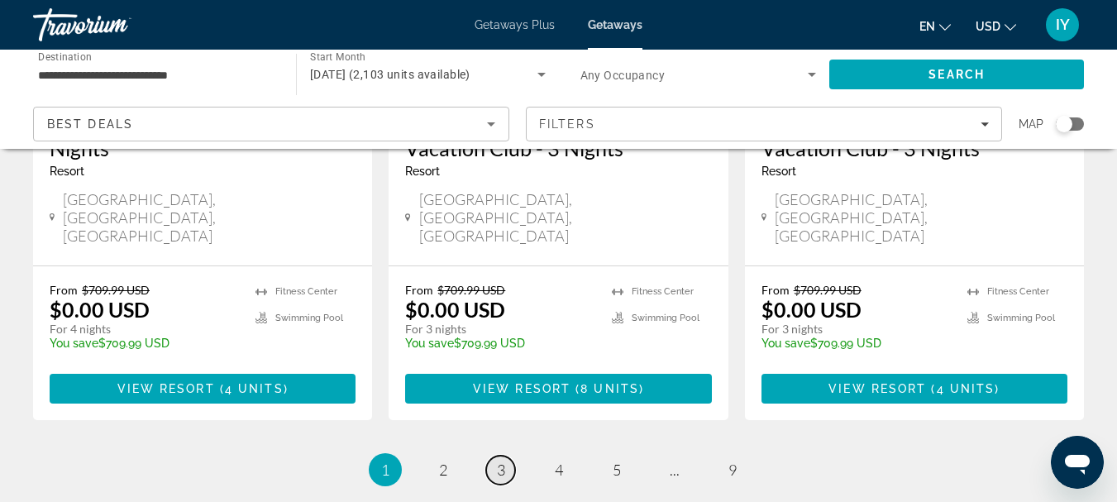
click at [498, 461] on span "3" at bounding box center [501, 470] width 8 height 18
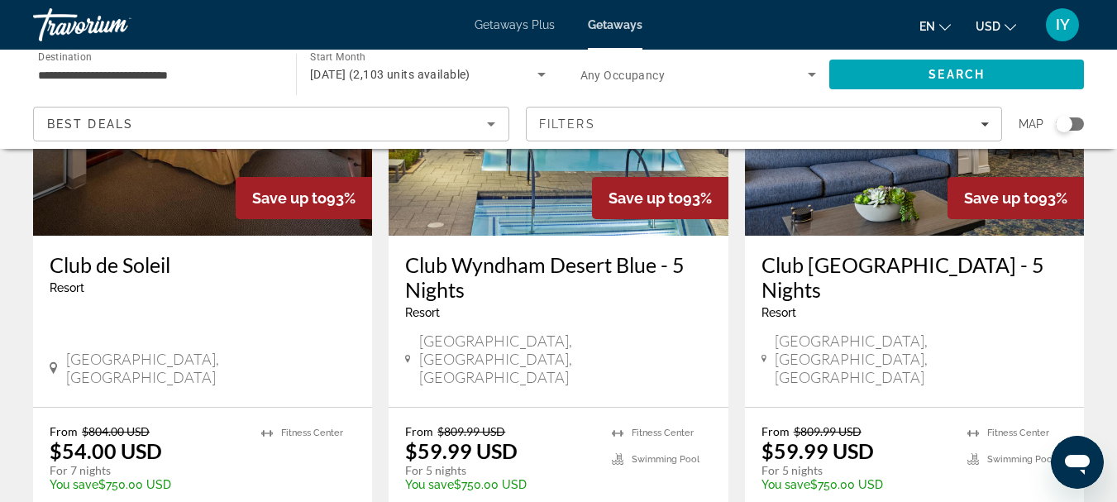
scroll to position [2112, 0]
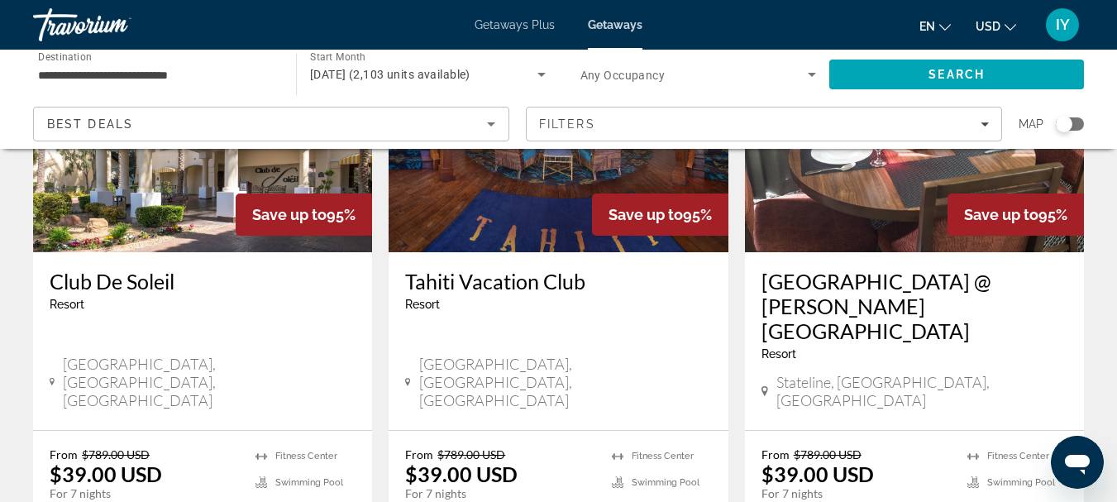
scroll to position [2125, 0]
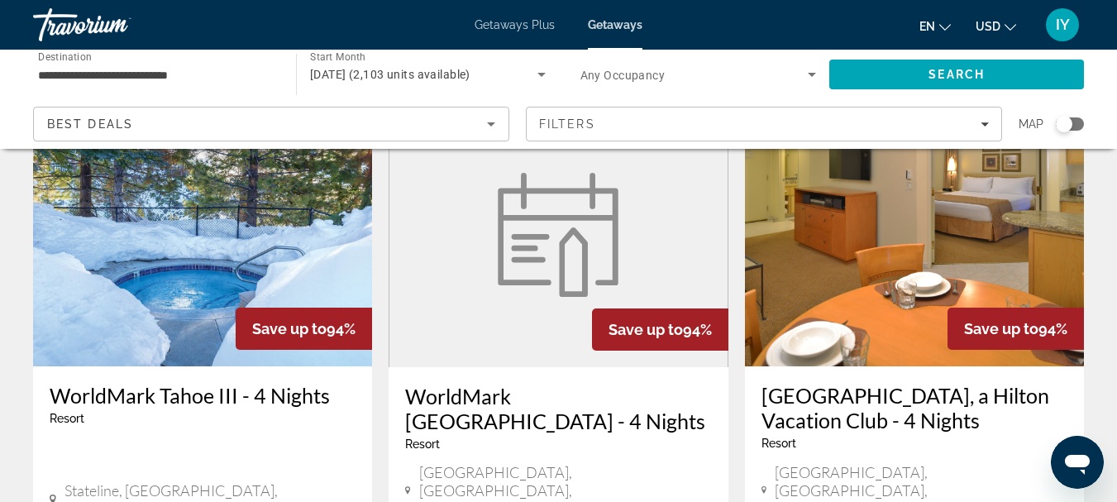
scroll to position [1347, 0]
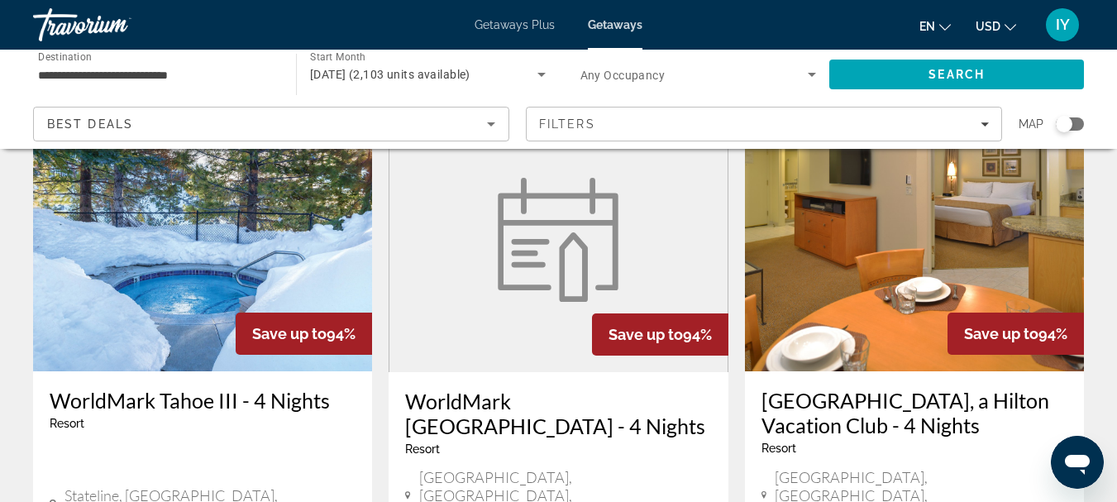
click at [113, 202] on img "Main content" at bounding box center [202, 239] width 339 height 265
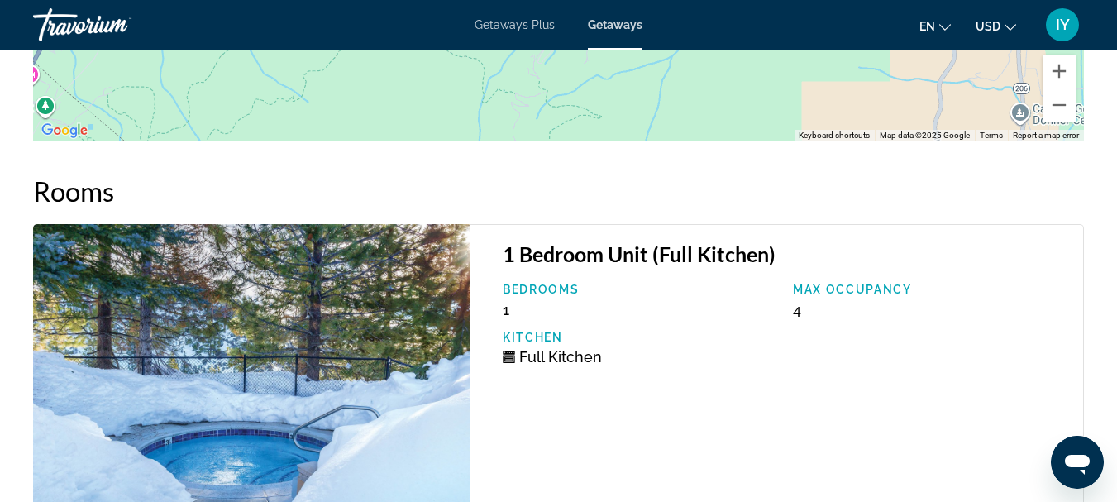
scroll to position [3193, 0]
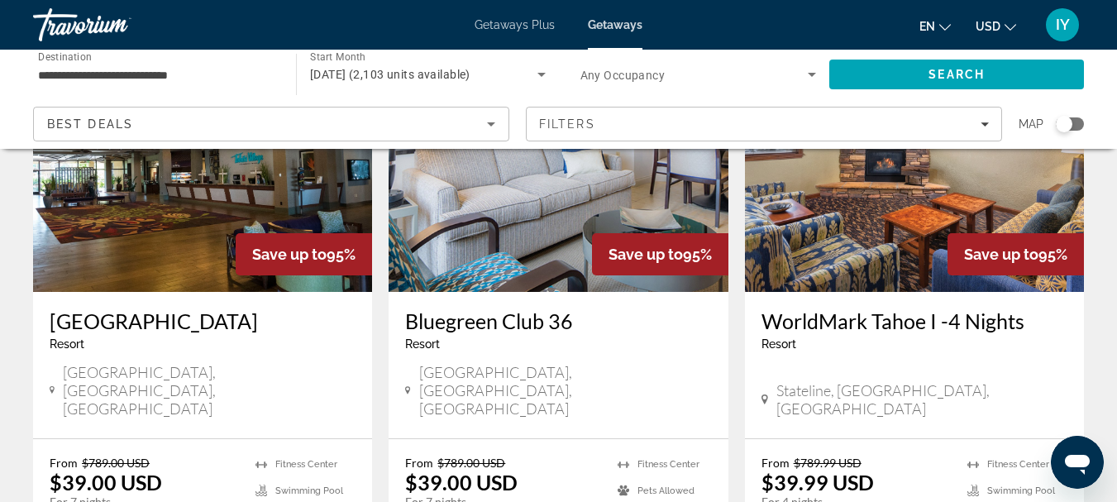
scroll to position [233, 0]
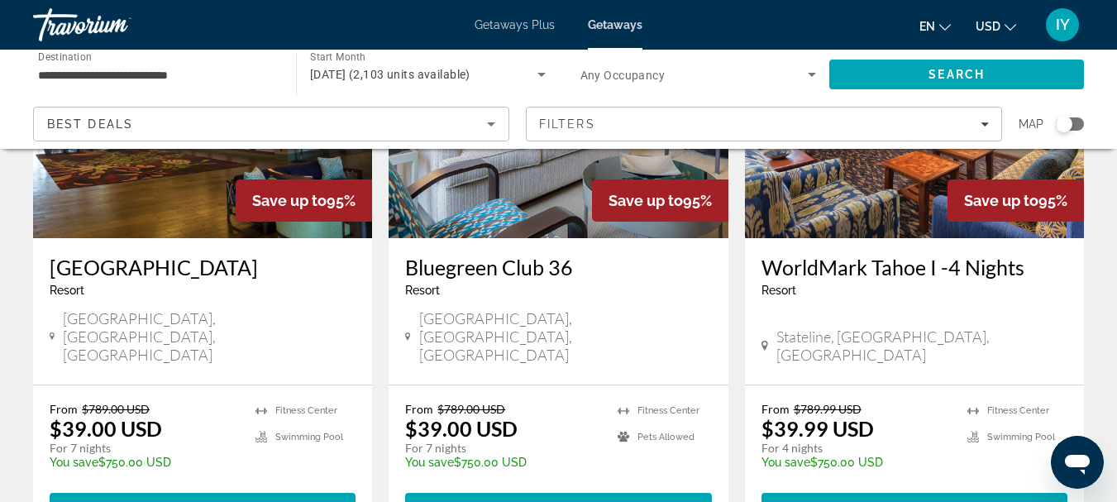
click at [869, 228] on img "Main content" at bounding box center [914, 106] width 339 height 265
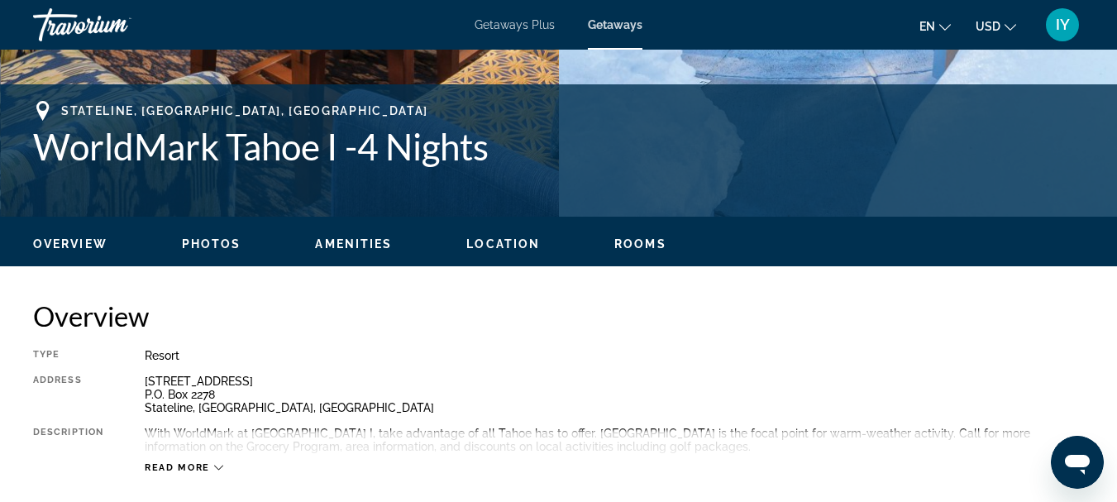
scroll to position [603, 0]
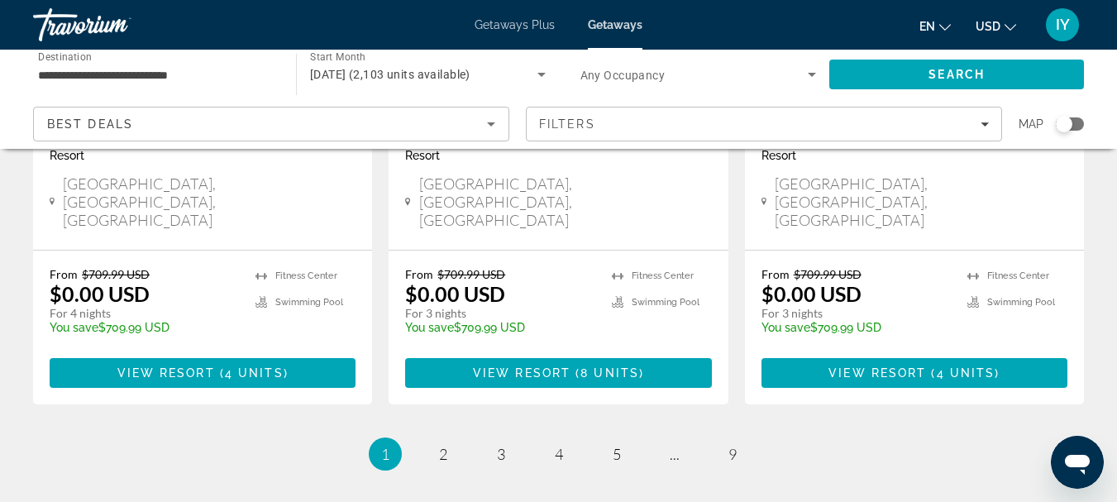
scroll to position [2323, 0]
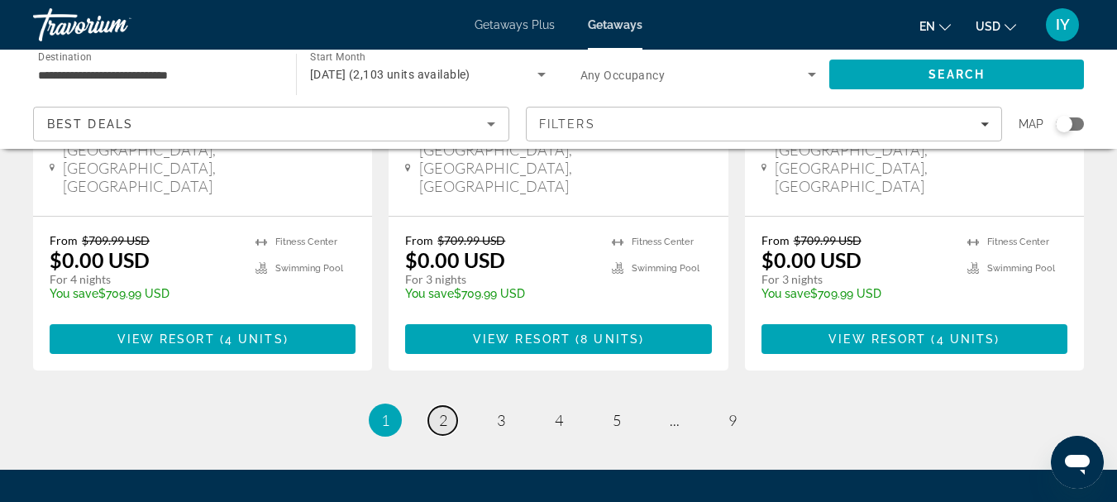
click at [450, 406] on link "page 2" at bounding box center [442, 420] width 29 height 29
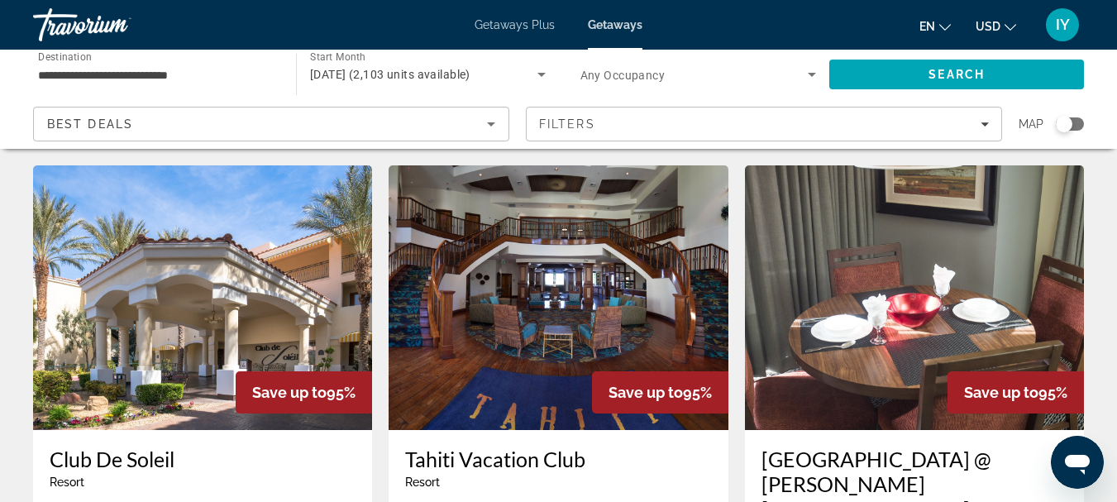
scroll to position [1918, 0]
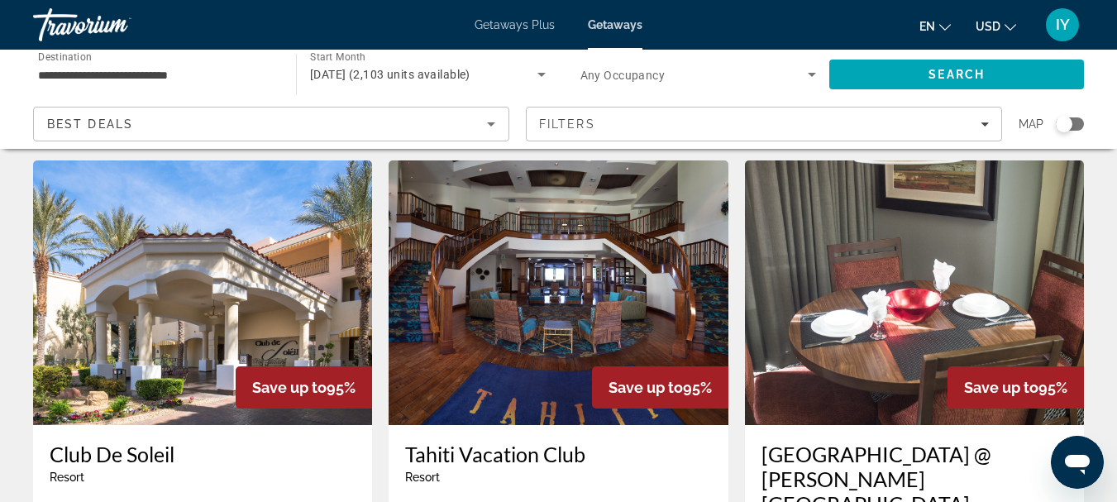
click at [893, 442] on h3 "[GEOGRAPHIC_DATA] @ [PERSON_NAME][GEOGRAPHIC_DATA]" at bounding box center [915, 479] width 306 height 74
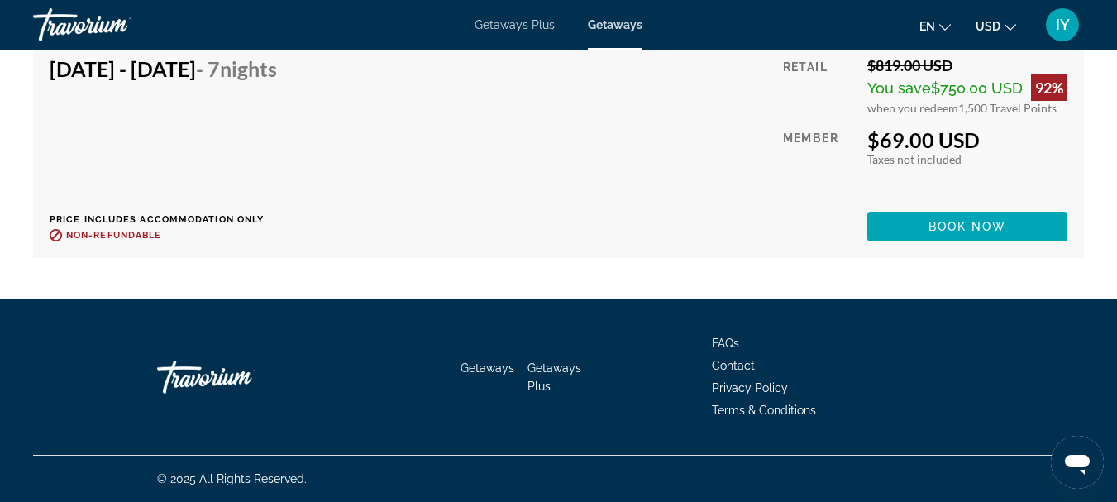
scroll to position [3802, 0]
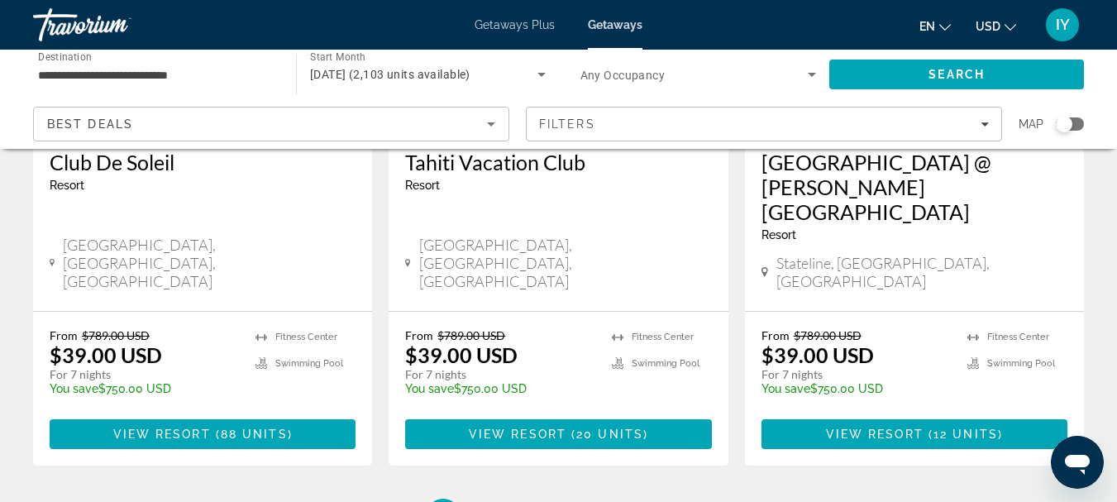
scroll to position [2180, 0]
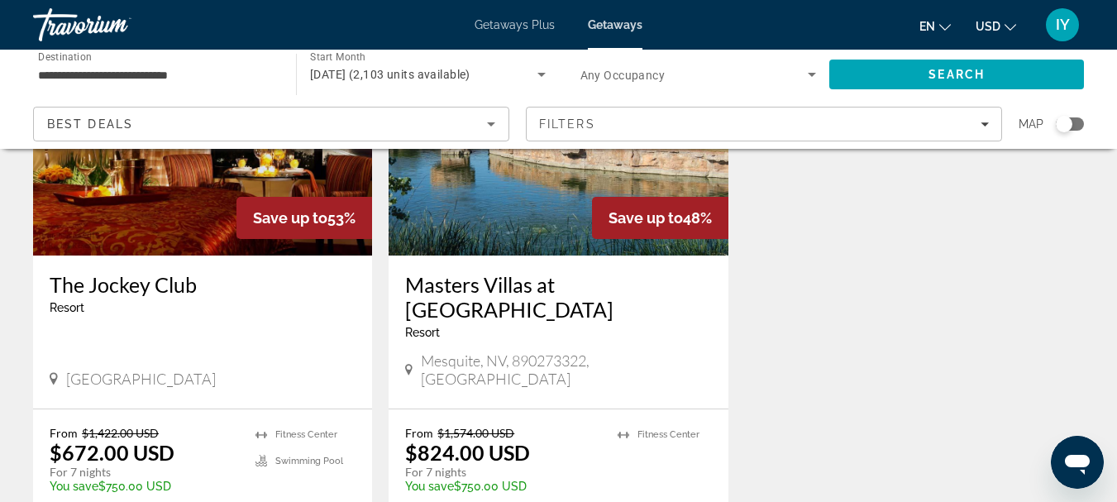
scroll to position [2095, 0]
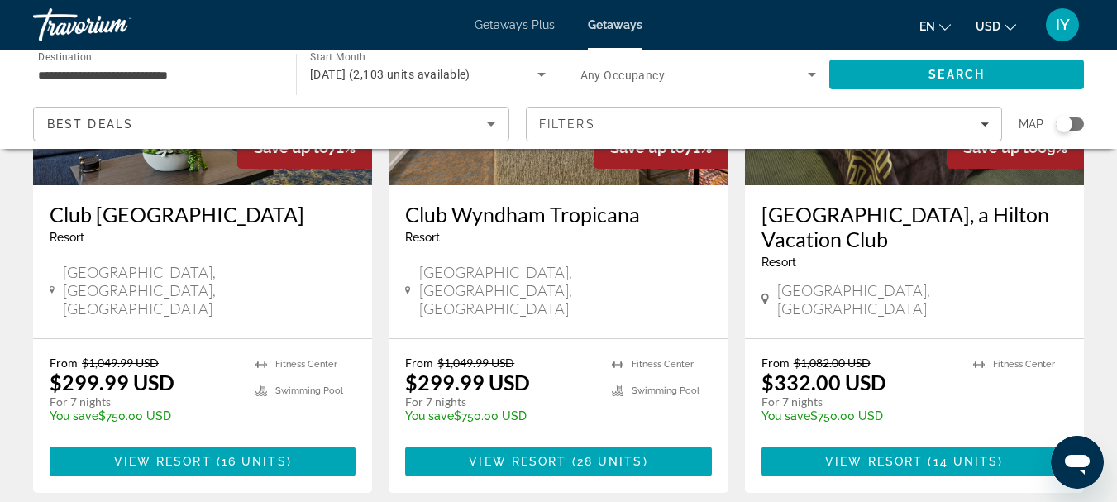
scroll to position [2297, 0]
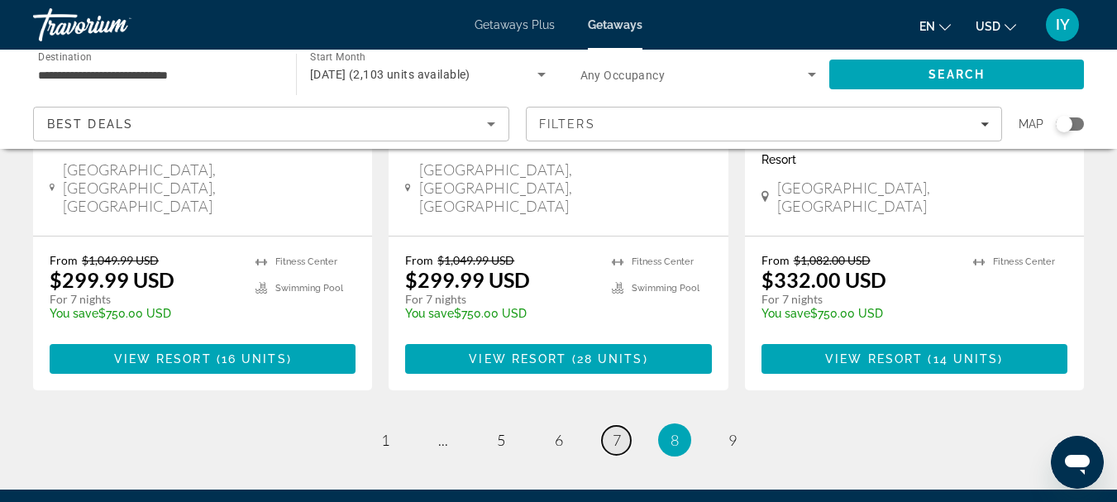
click at [617, 431] on span "7" at bounding box center [617, 440] width 8 height 18
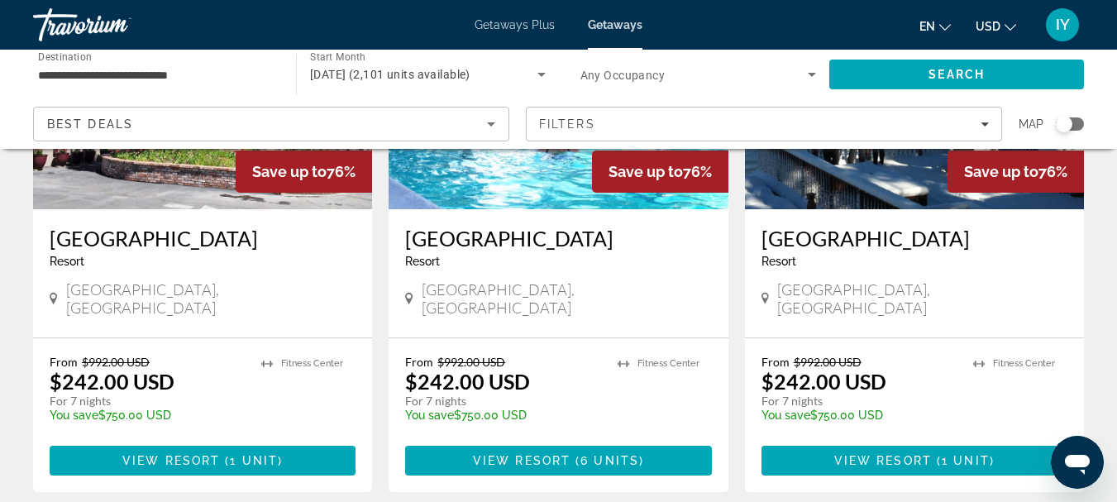
scroll to position [2197, 0]
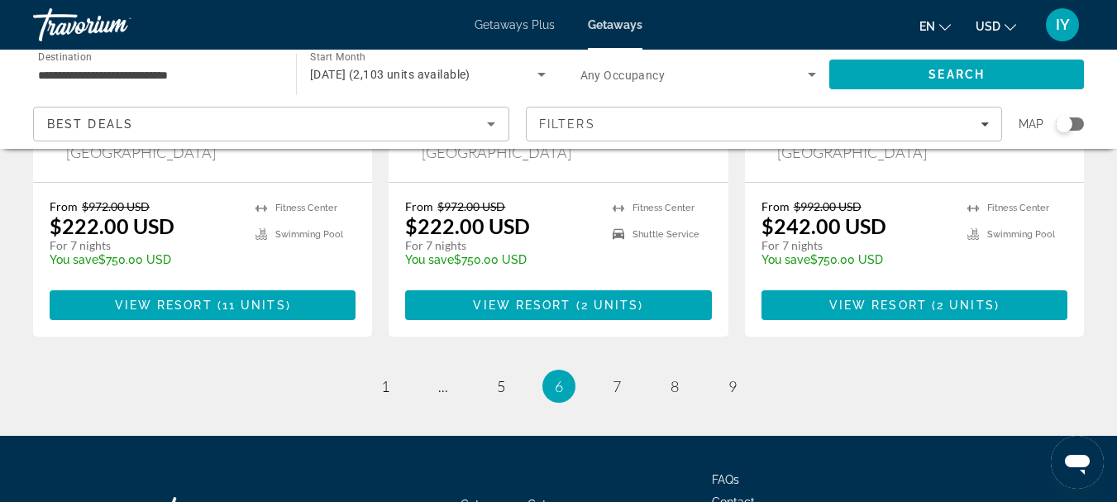
scroll to position [2243, 0]
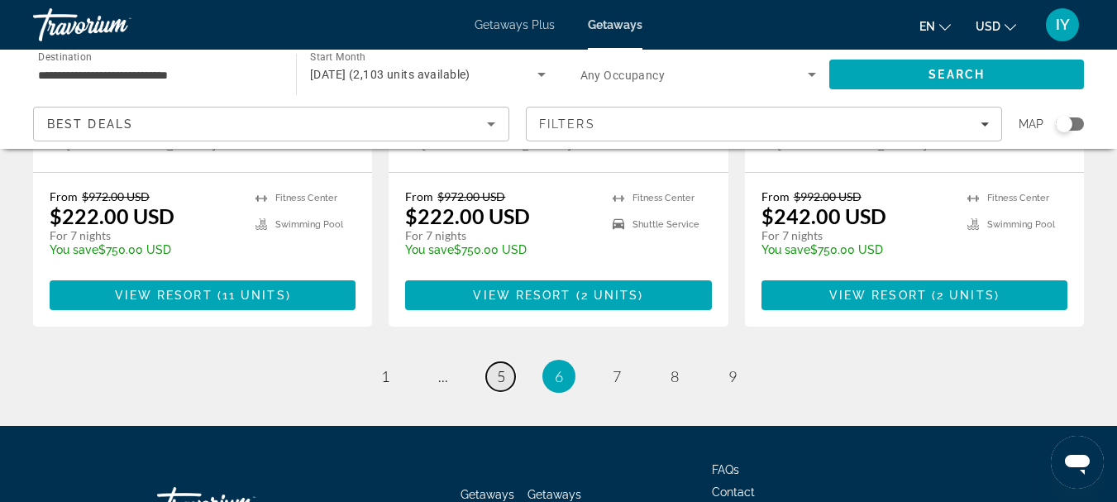
click at [498, 367] on span "5" at bounding box center [501, 376] width 8 height 18
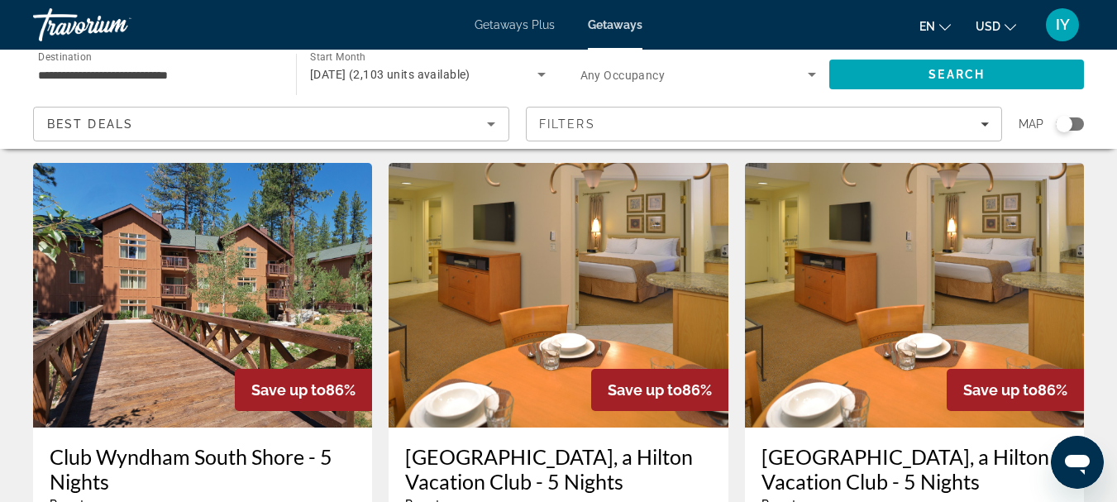
scroll to position [39, 0]
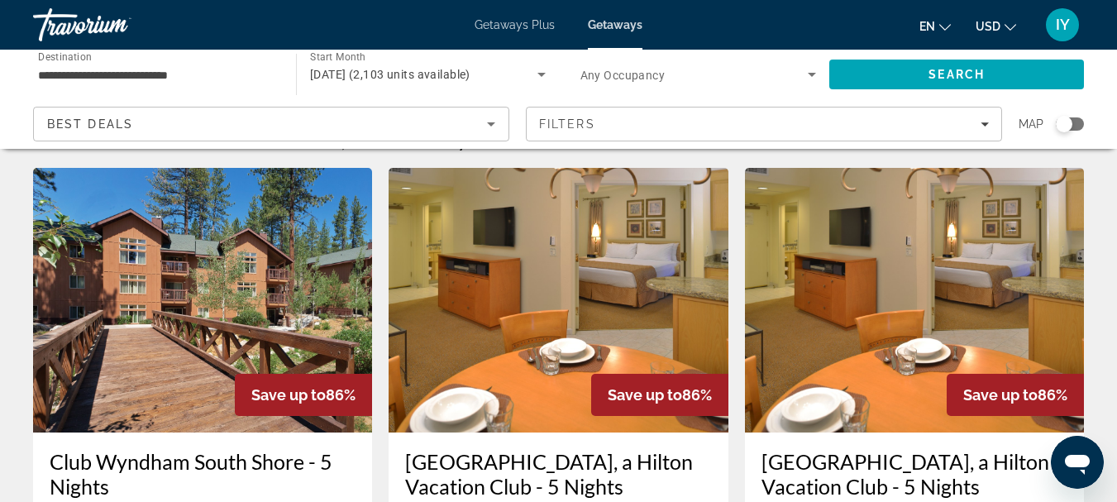
click at [184, 362] on img "Main content" at bounding box center [202, 300] width 339 height 265
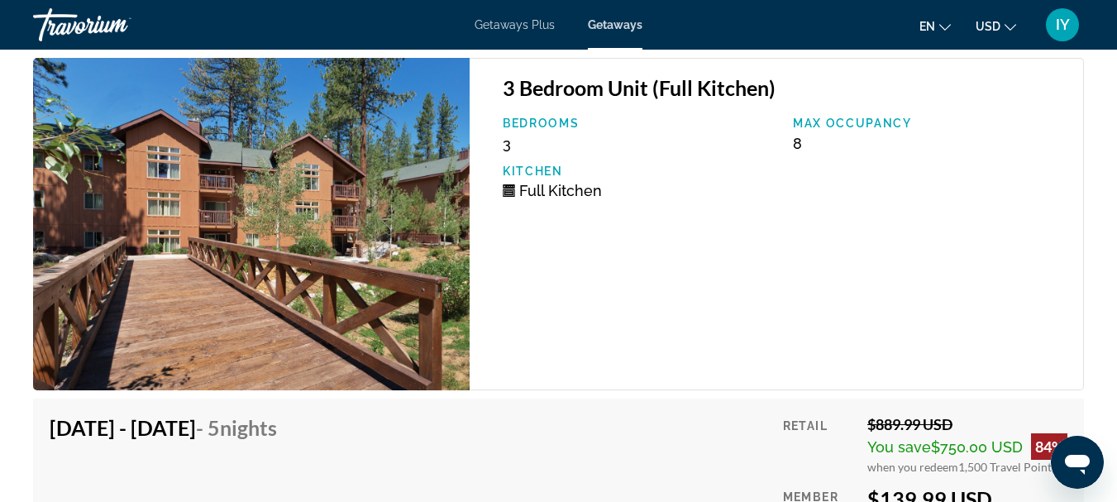
scroll to position [2949, 0]
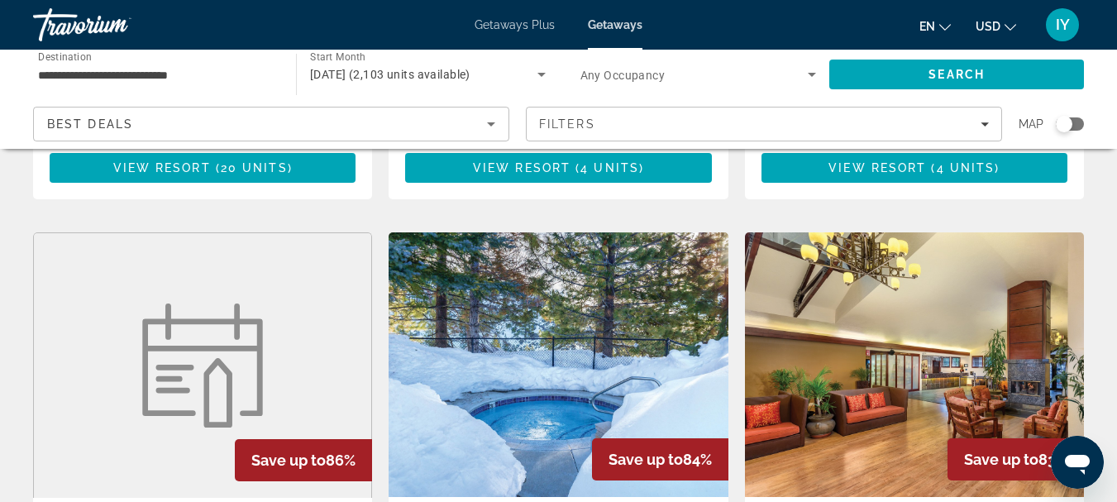
scroll to position [603, 0]
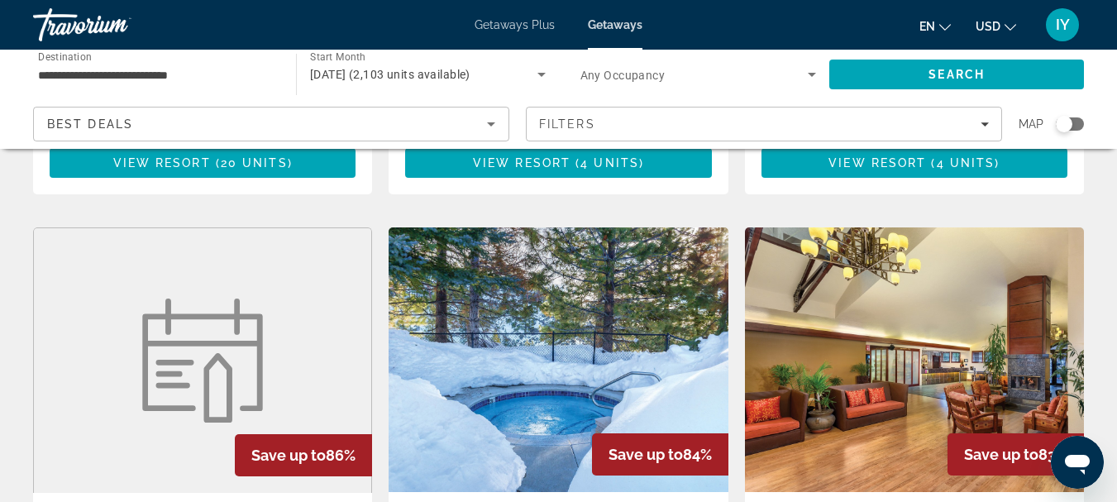
click at [170, 346] on img "Main content" at bounding box center [202, 361] width 141 height 124
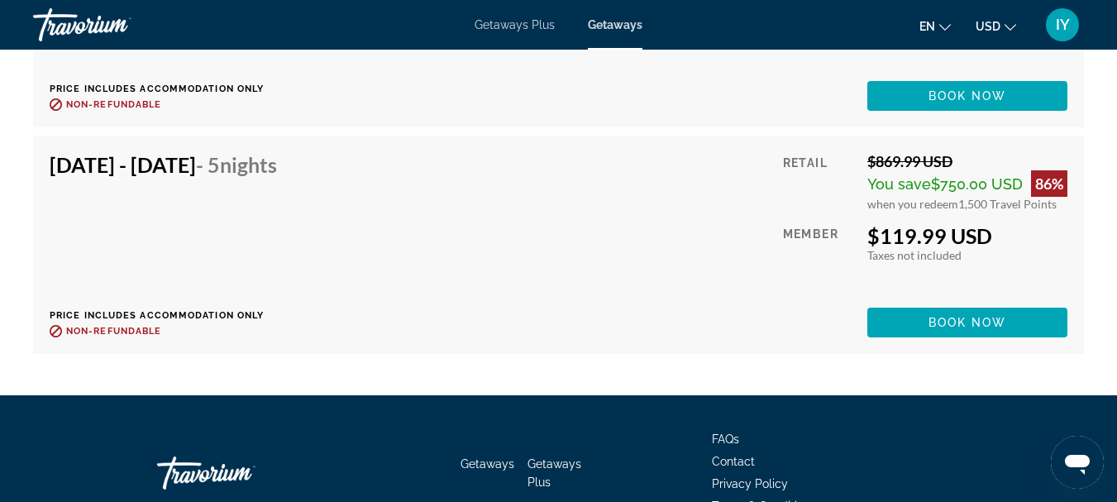
scroll to position [4063, 0]
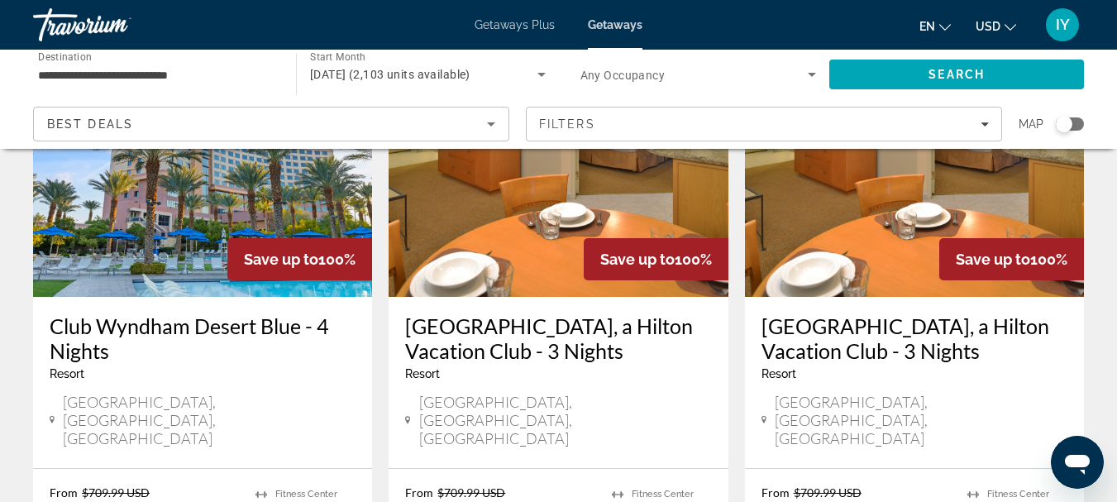
scroll to position [2323, 0]
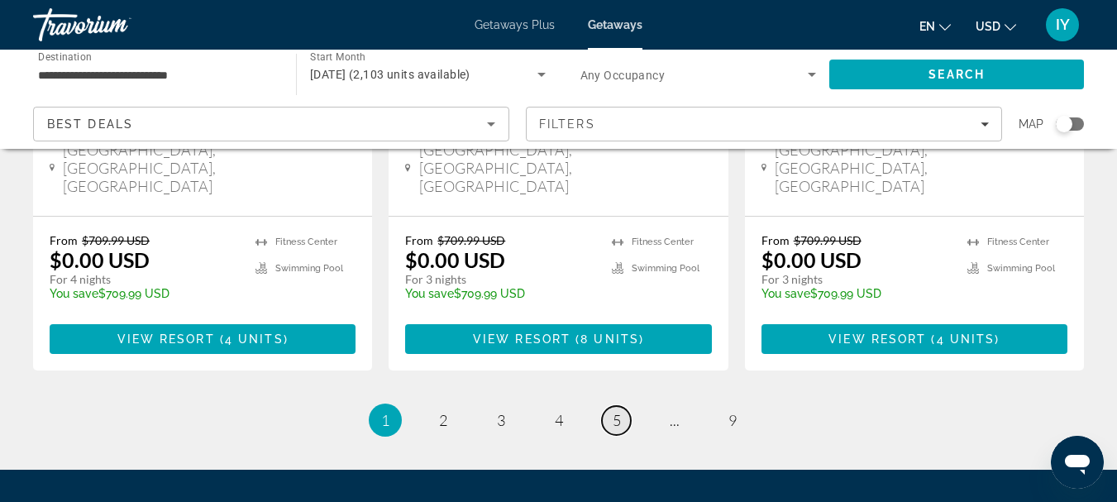
click at [615, 411] on span "5" at bounding box center [617, 420] width 8 height 18
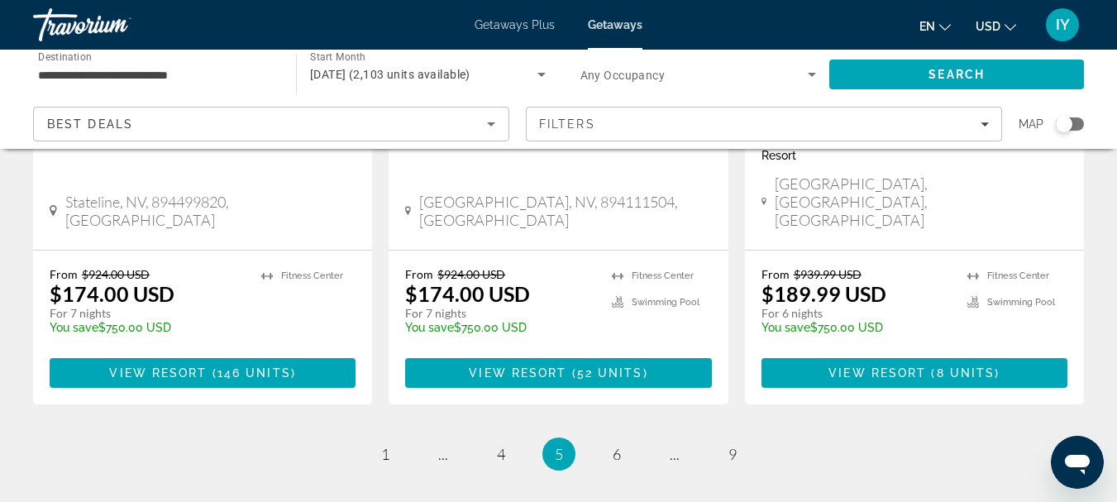
scroll to position [2298, 0]
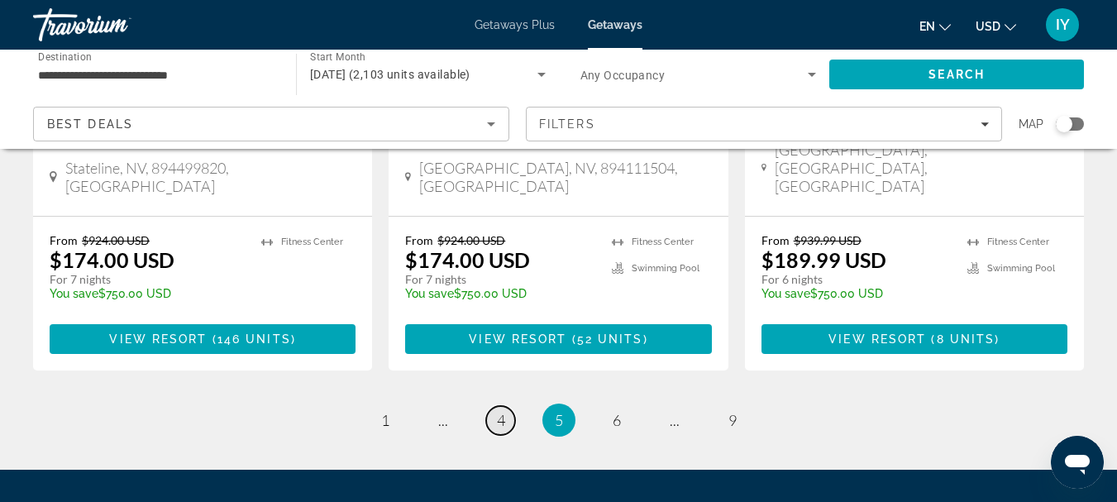
click at [499, 411] on span "4" at bounding box center [501, 420] width 8 height 18
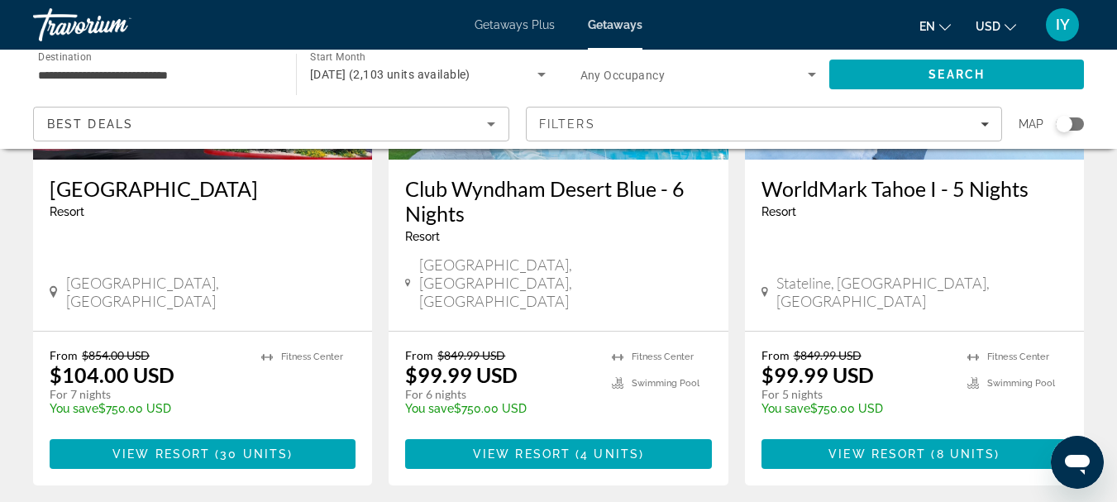
scroll to position [2213, 0]
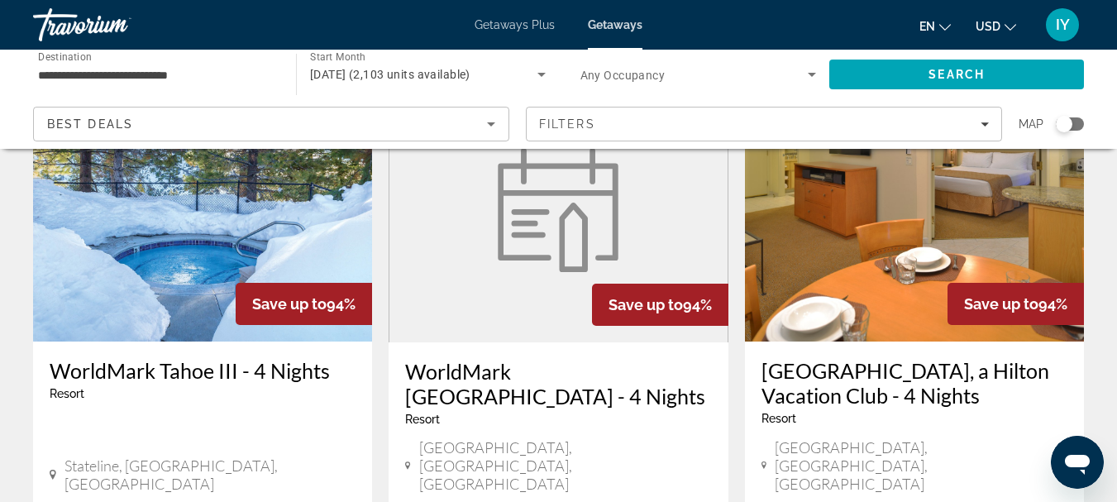
scroll to position [1382, 0]
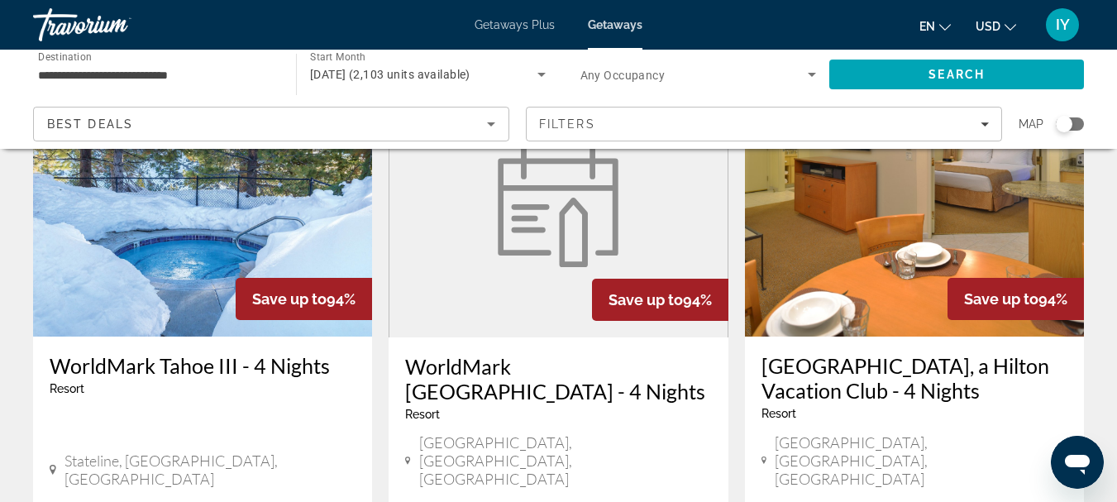
click at [158, 211] on img "Main content" at bounding box center [202, 204] width 339 height 265
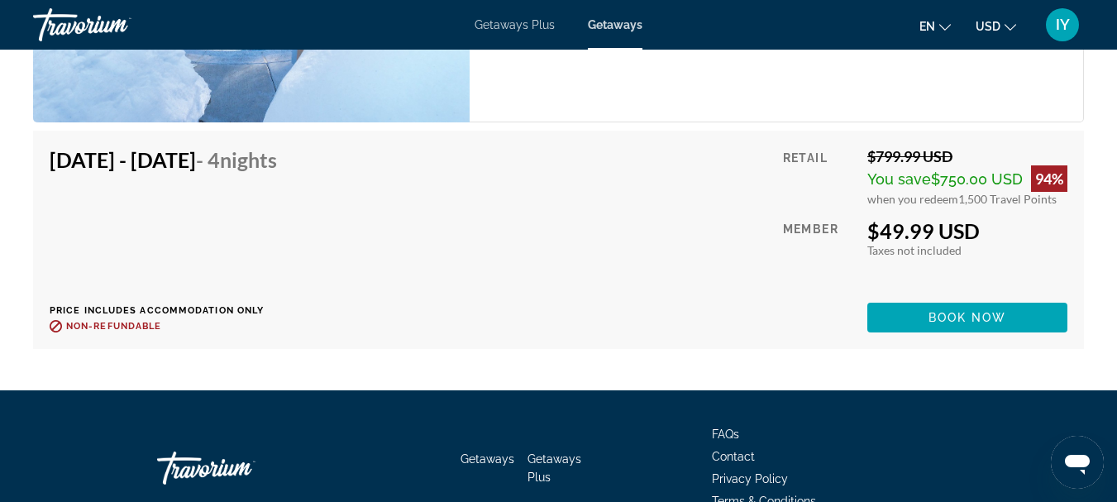
scroll to position [3657, 0]
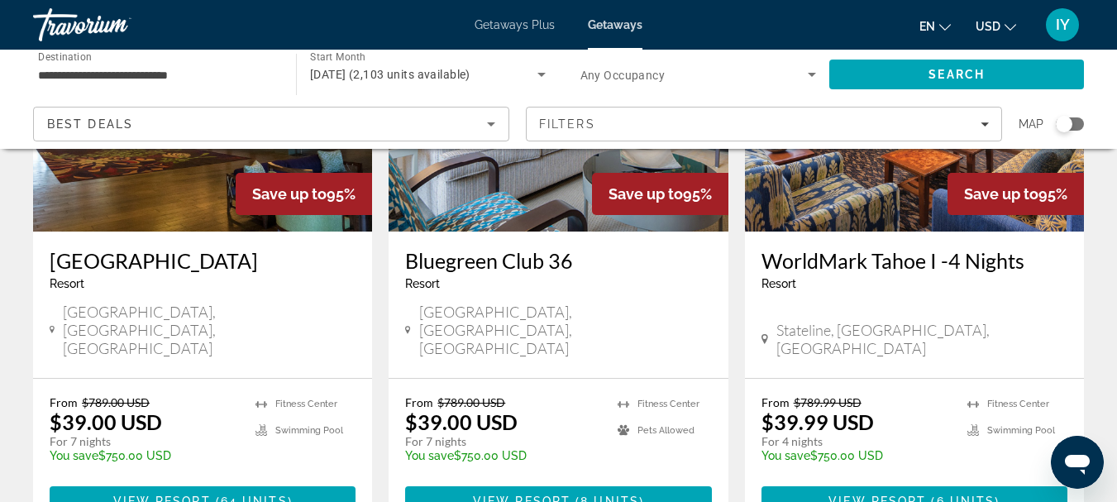
scroll to position [245, 0]
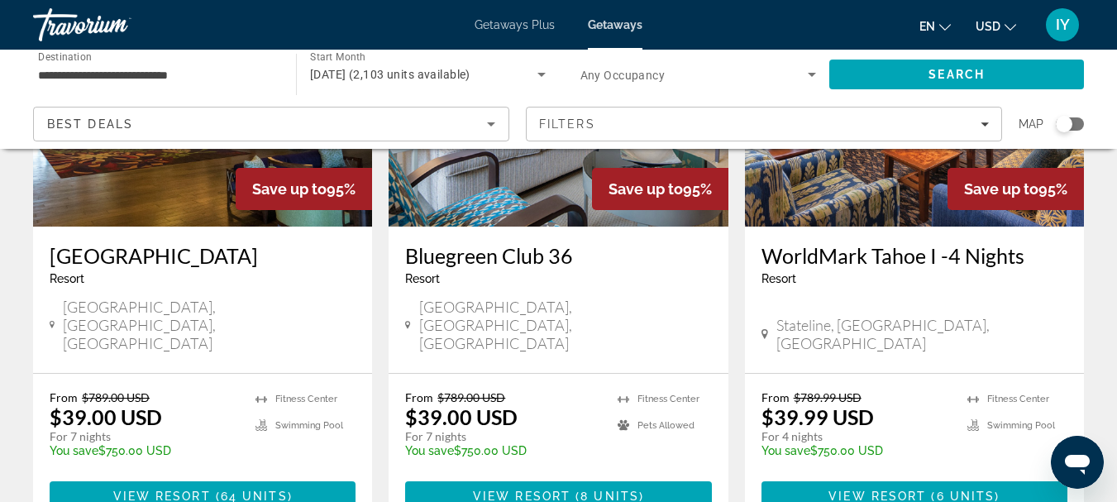
click at [839, 213] on img "Main content" at bounding box center [914, 94] width 339 height 265
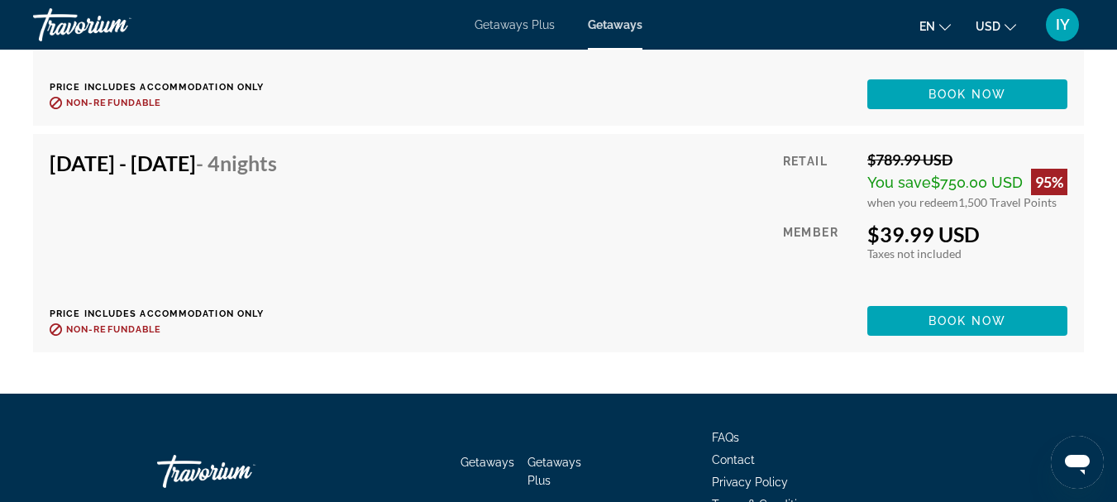
scroll to position [3732, 0]
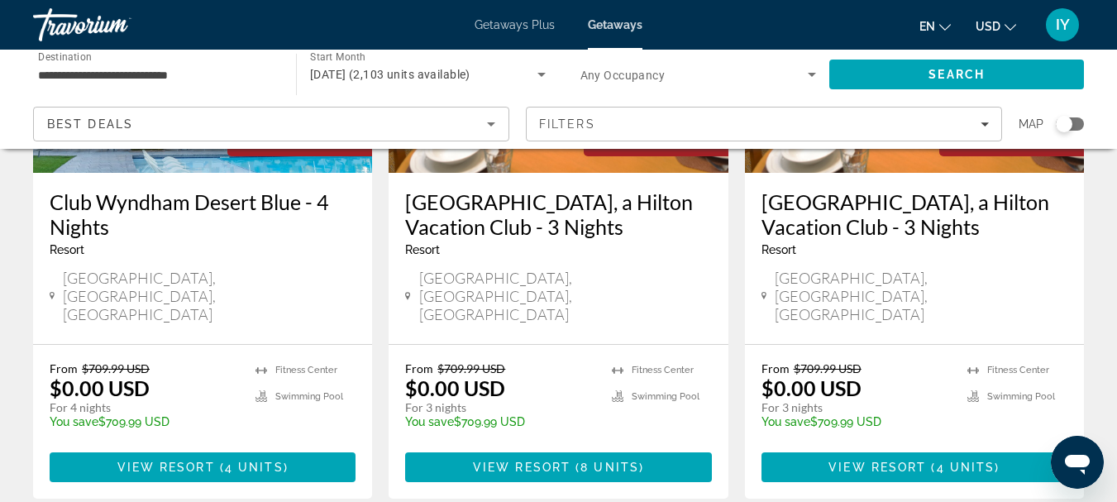
scroll to position [2323, 0]
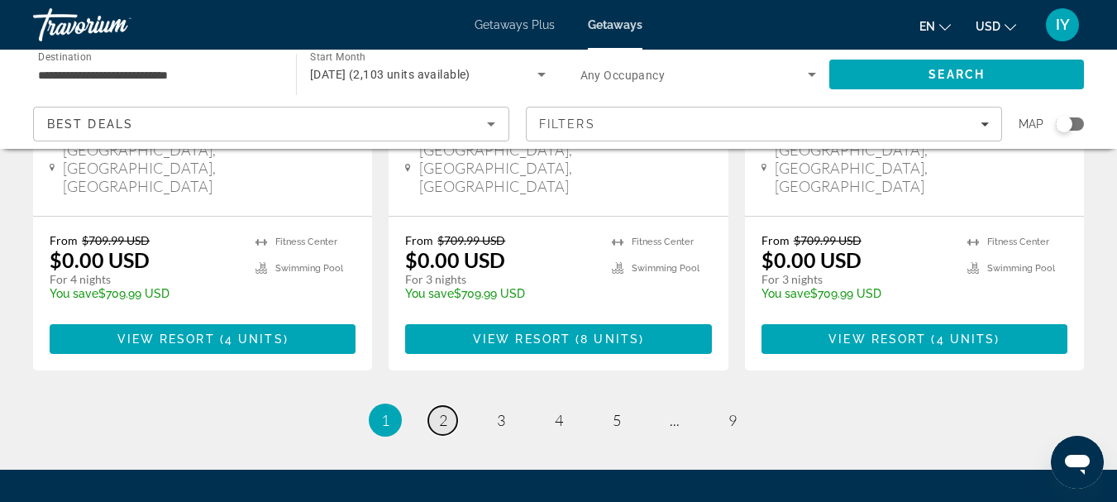
click at [451, 406] on link "page 2" at bounding box center [442, 420] width 29 height 29
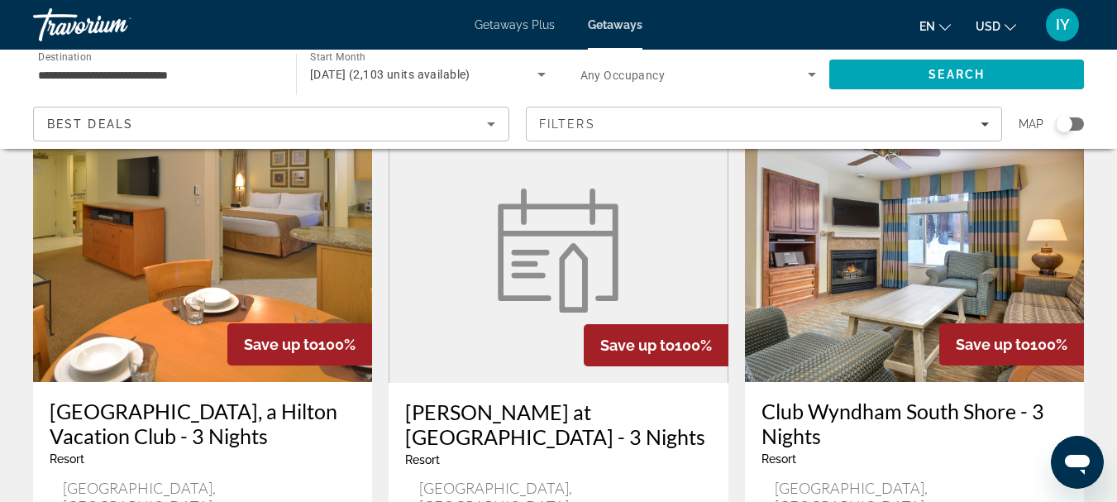
scroll to position [178, 0]
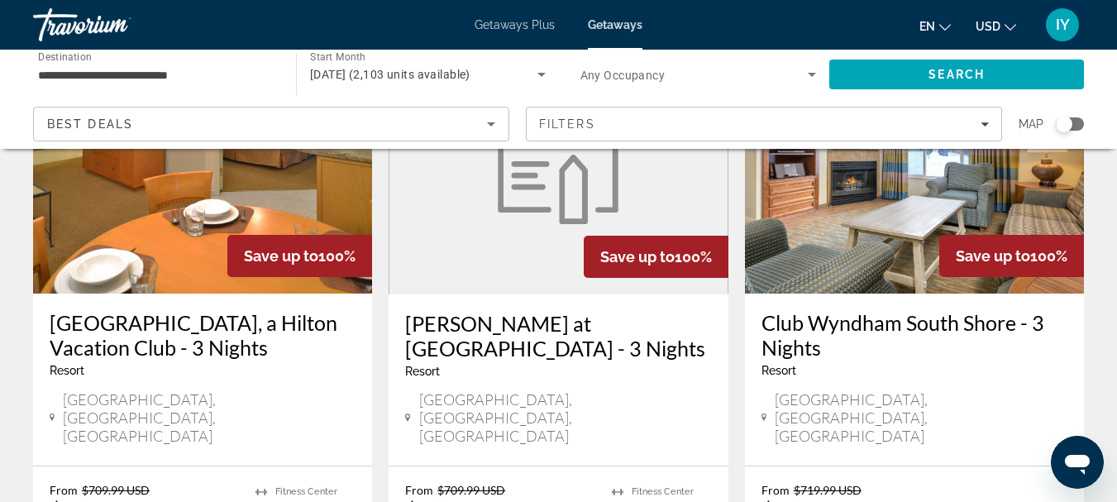
click at [857, 243] on img "Main content" at bounding box center [914, 161] width 339 height 265
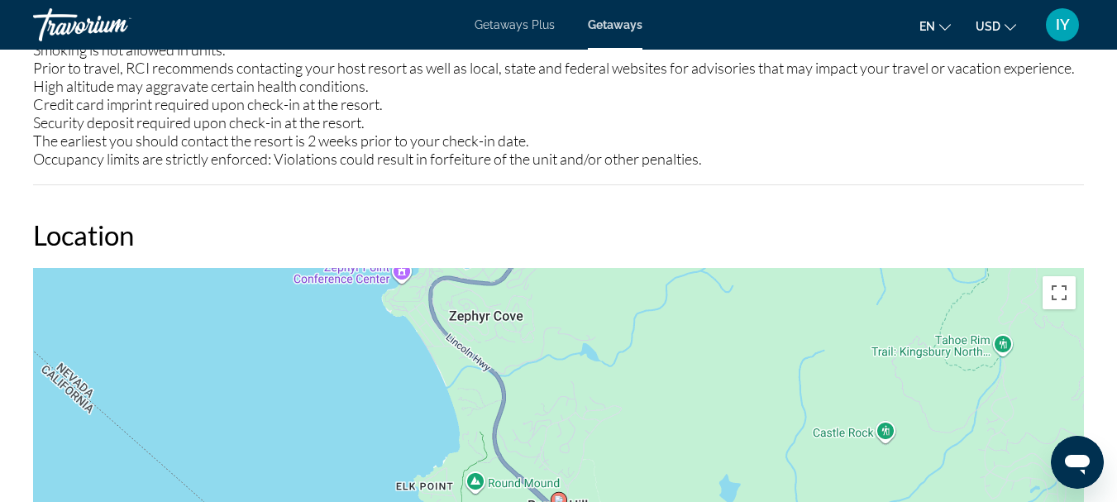
scroll to position [2207, 0]
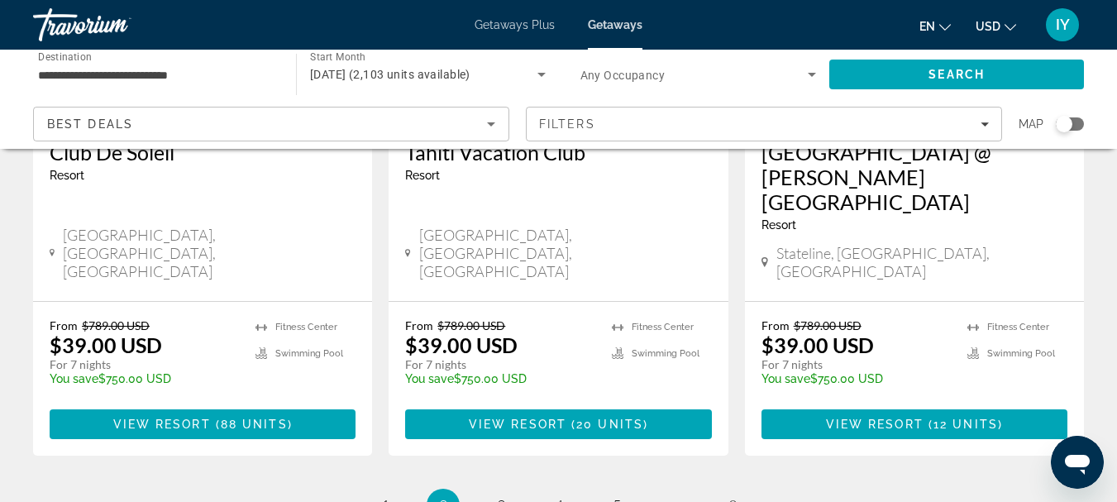
scroll to position [2253, 0]
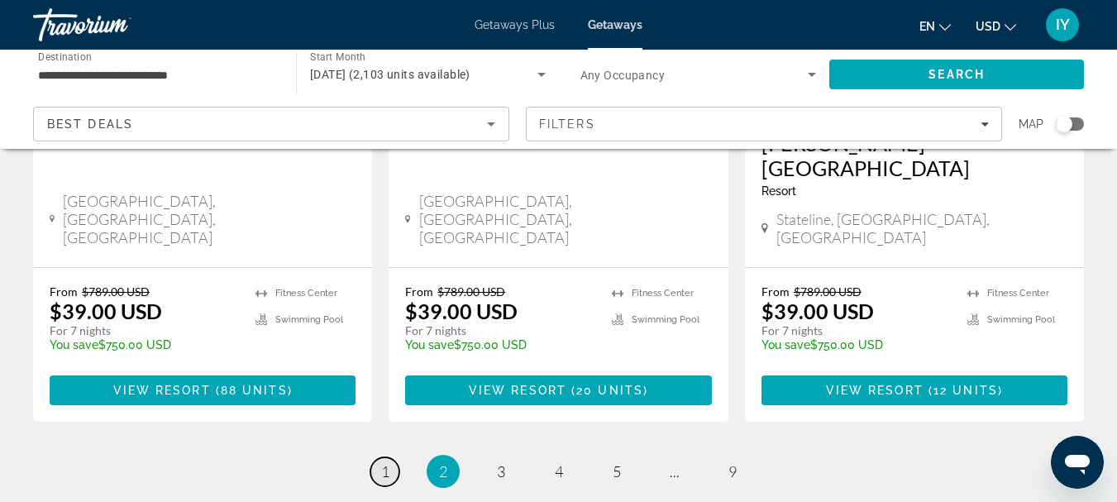
click at [384, 462] on span "1" at bounding box center [385, 471] width 8 height 18
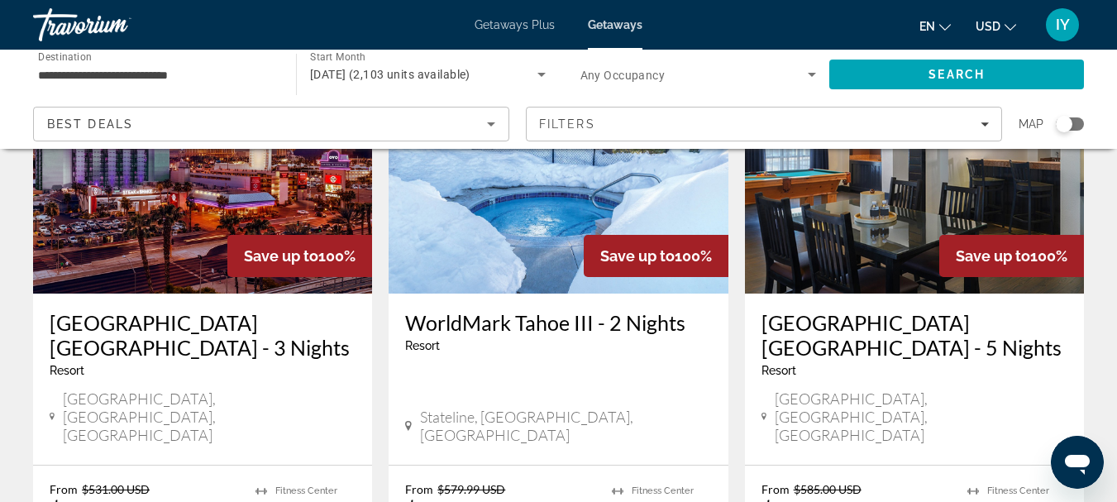
scroll to position [183, 0]
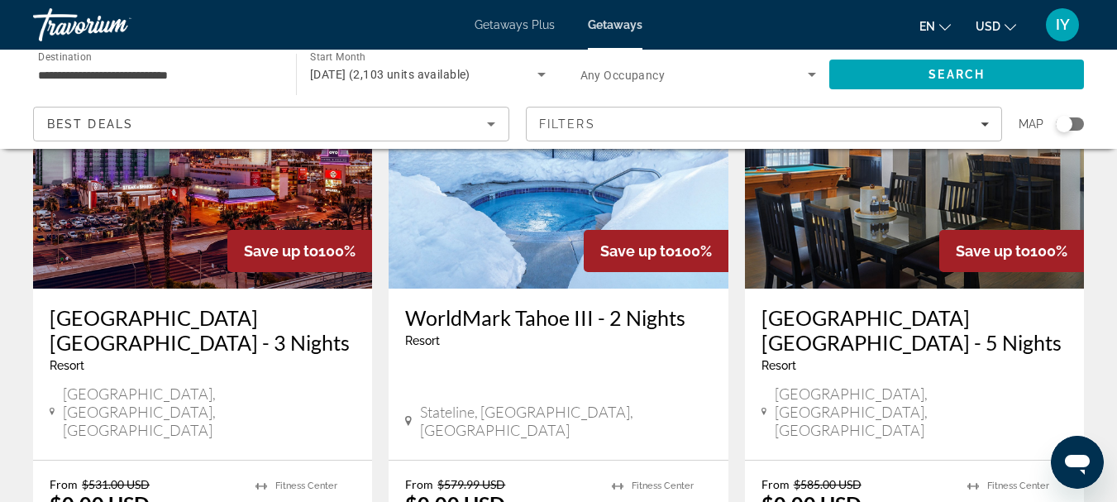
click at [469, 240] on img "Main content" at bounding box center [558, 156] width 339 height 265
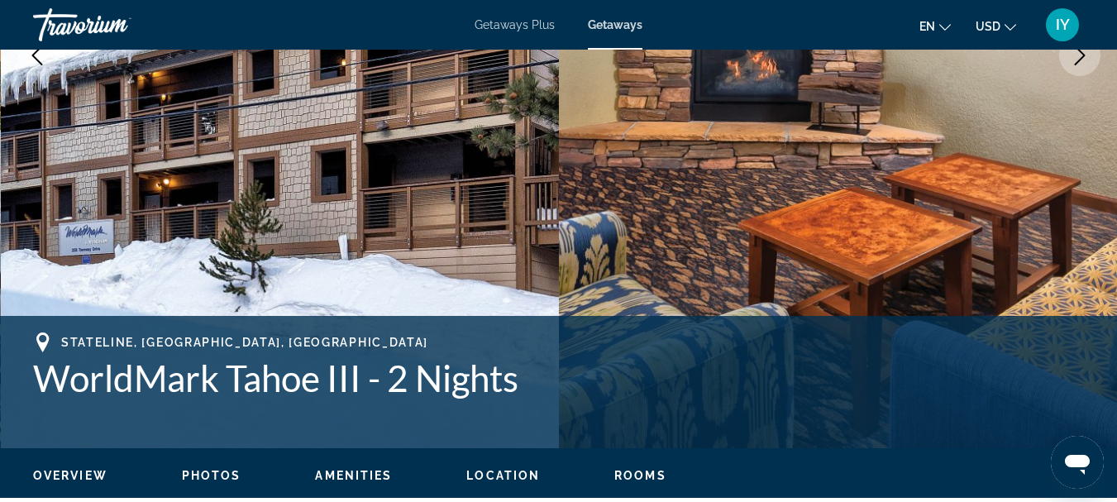
scroll to position [16, 0]
